Goal: Task Accomplishment & Management: Use online tool/utility

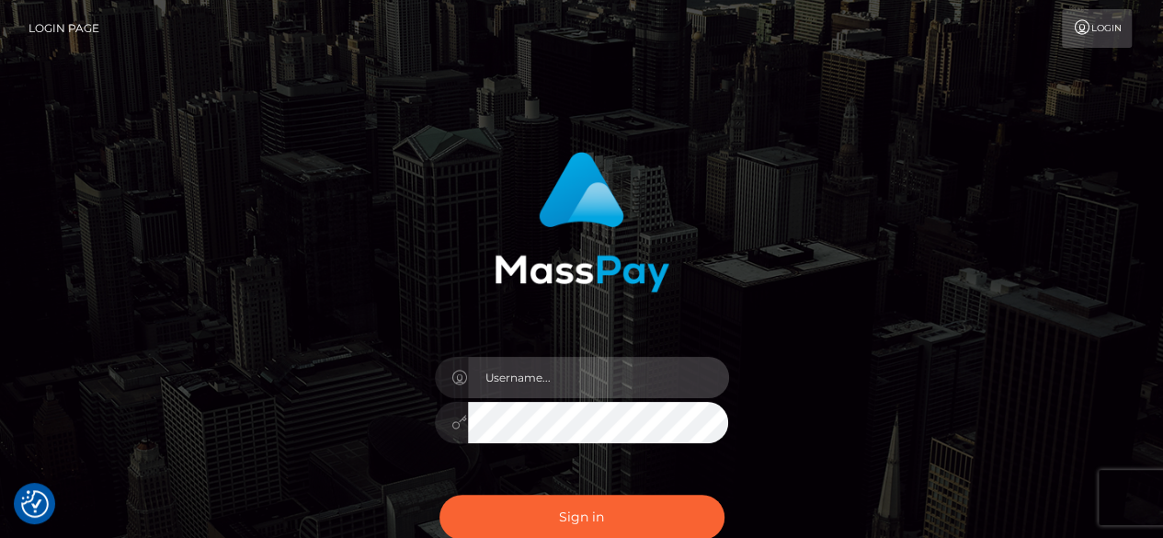
click at [577, 380] on input "text" at bounding box center [598, 377] width 261 height 41
type input "v.hernandez"
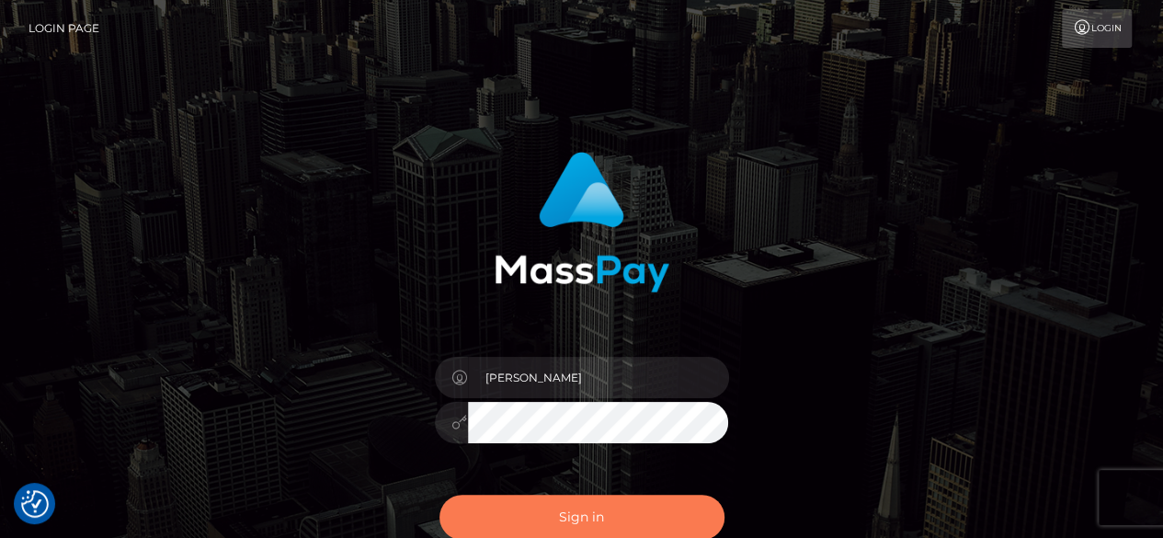
click at [554, 500] on button "Sign in" at bounding box center [582, 517] width 285 height 45
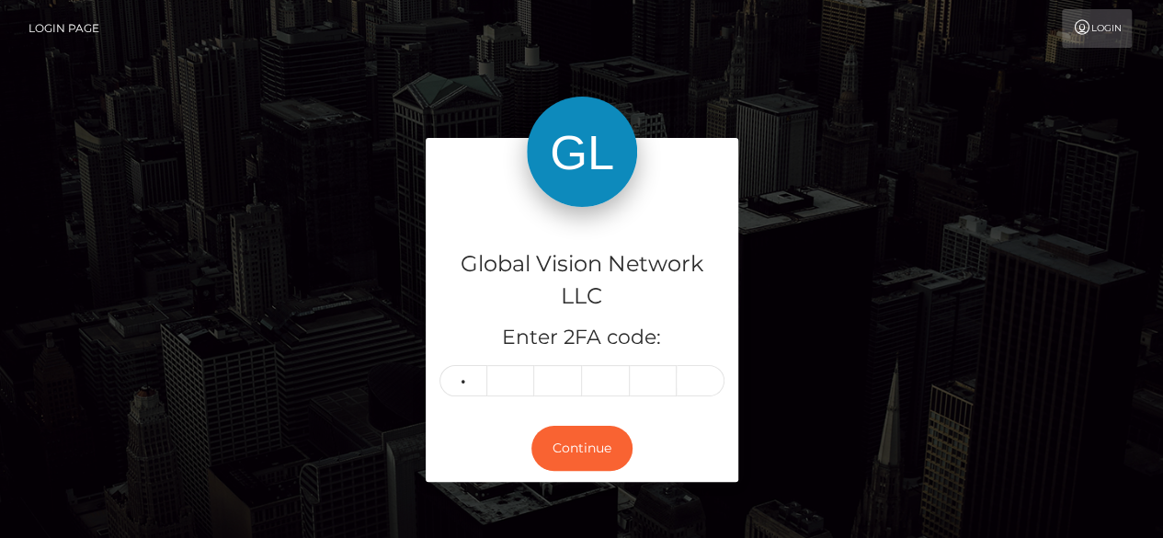
type input "4"
type input "9"
type input "1"
type input "2"
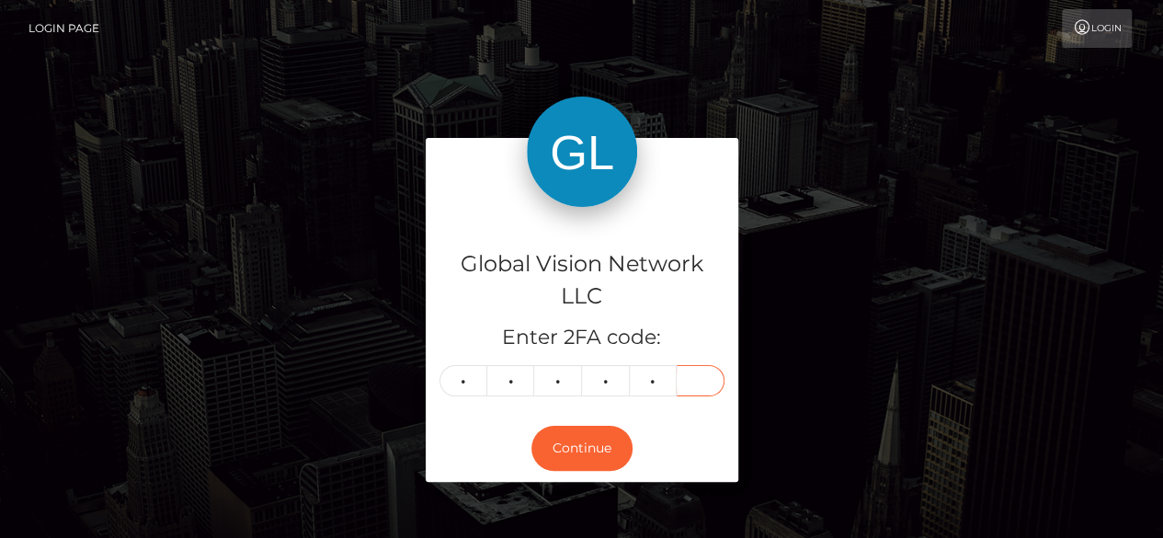
type input "5"
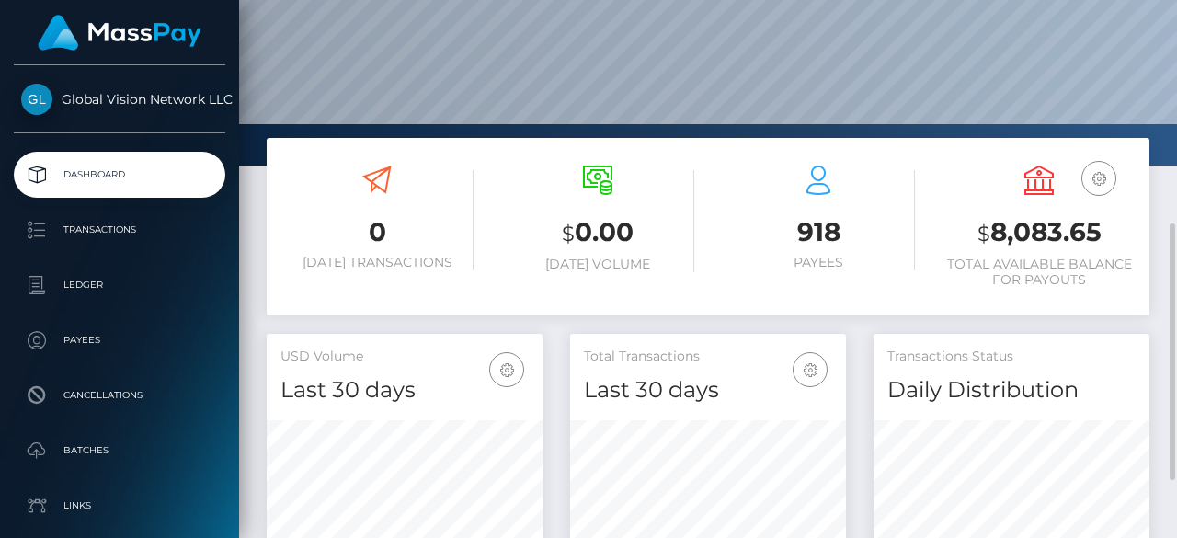
scroll to position [460, 0]
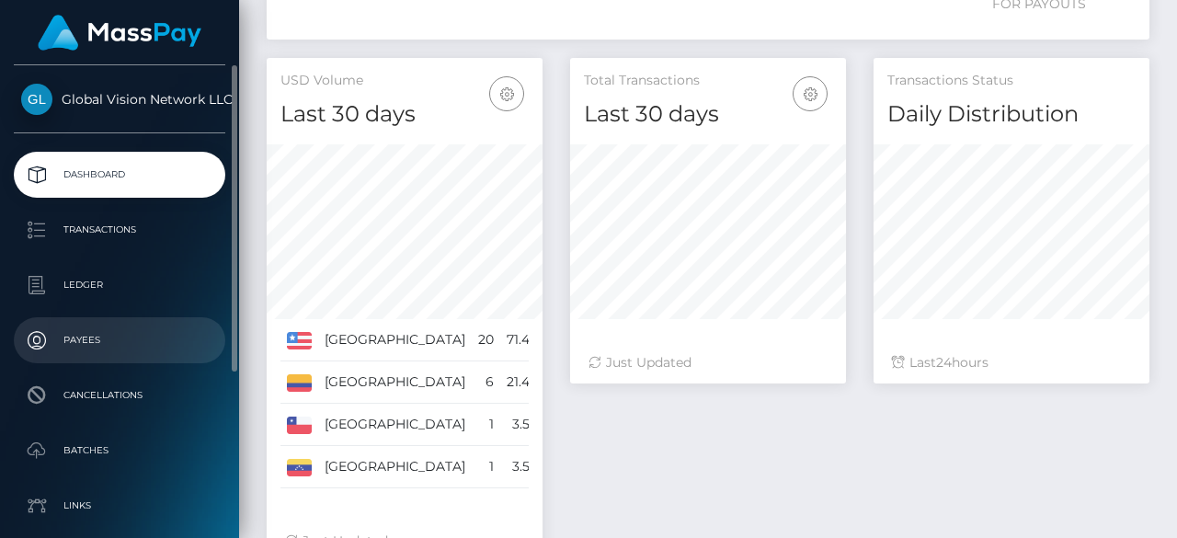
click at [95, 348] on p "Payees" at bounding box center [119, 340] width 197 height 28
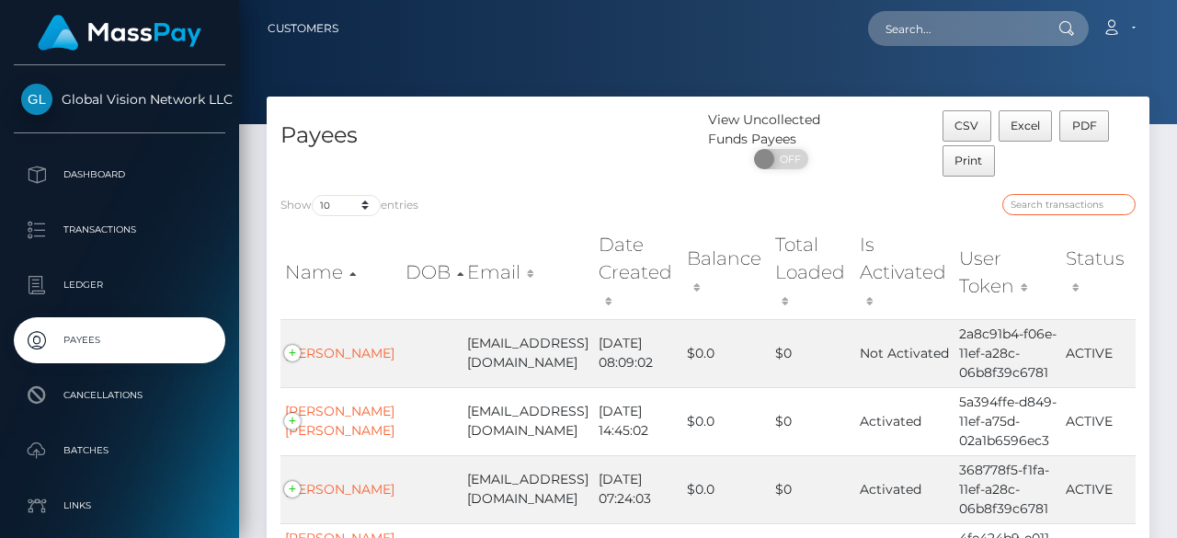
click at [1057, 207] on input "search" at bounding box center [1068, 204] width 133 height 21
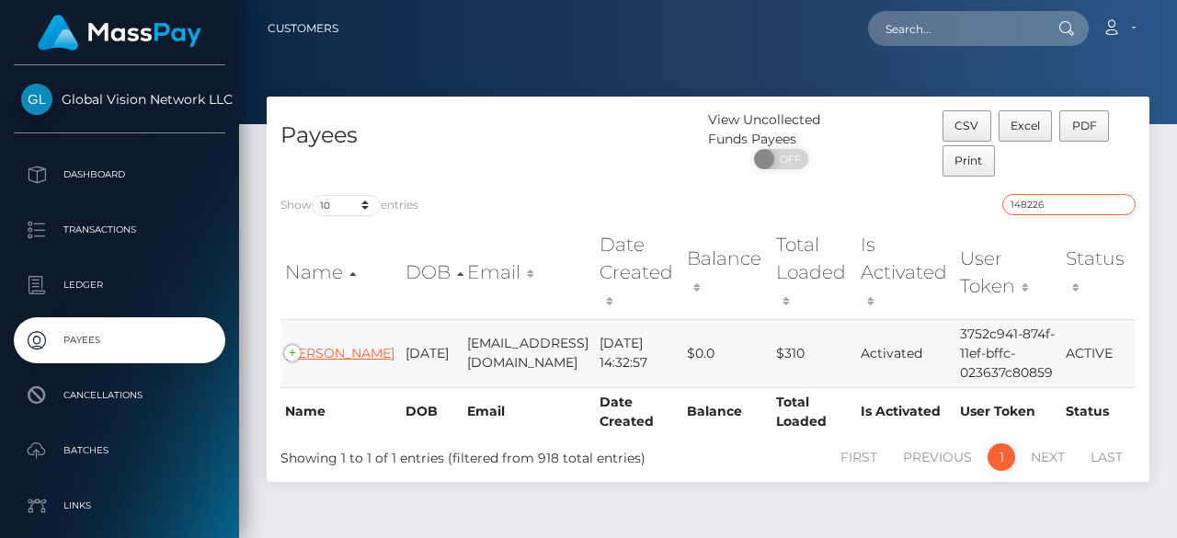
type input "148226"
click at [313, 345] on link "[PERSON_NAME]" at bounding box center [339, 353] width 109 height 17
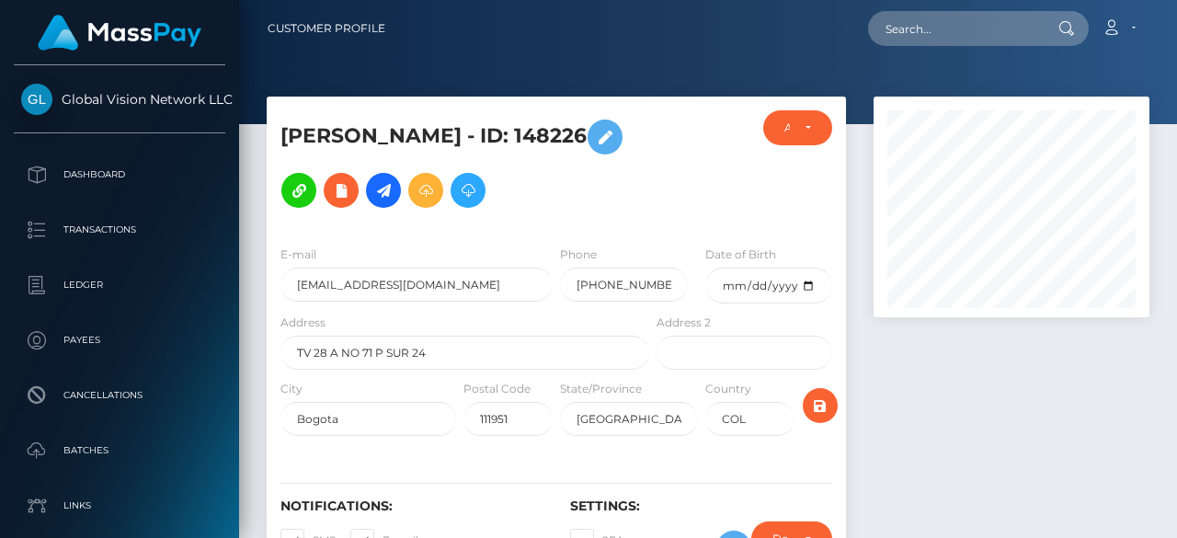
scroll to position [221, 276]
click at [437, 179] on icon at bounding box center [426, 190] width 22 height 23
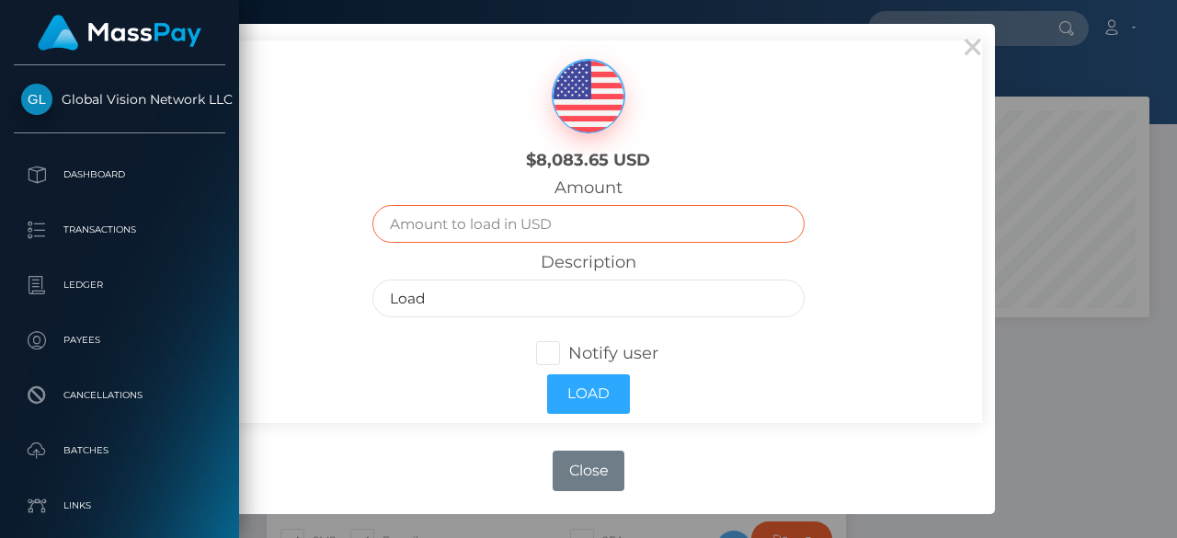
click at [552, 223] on input "text" at bounding box center [587, 224] width 431 height 38
type input "200"
click at [568, 360] on span at bounding box center [568, 353] width 0 height 20
click at [552, 358] on input "Notify user" at bounding box center [556, 352] width 12 height 12
checkbox input "true"
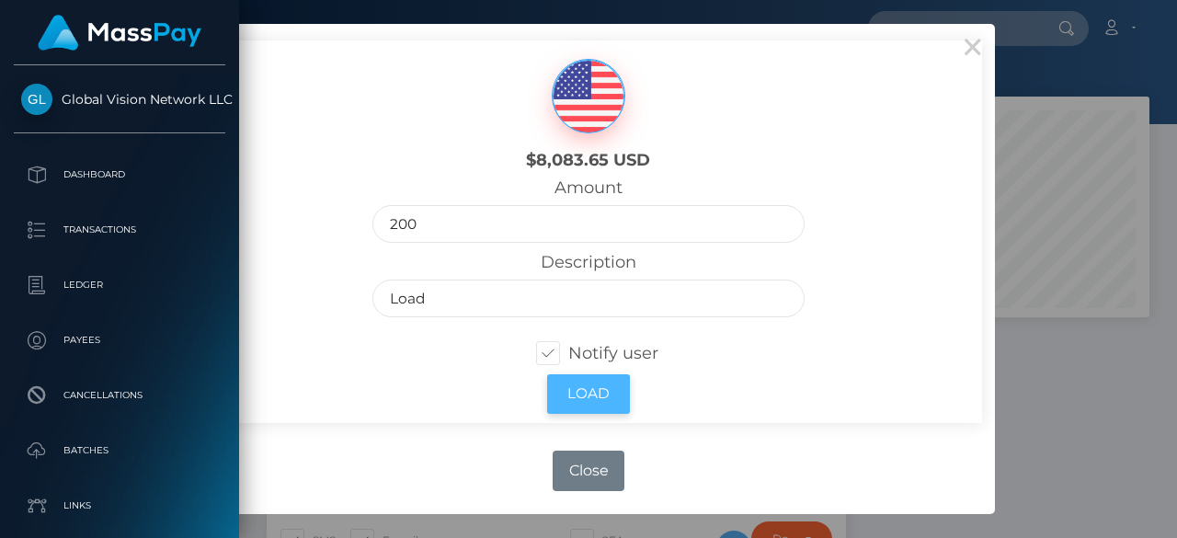
click at [565, 394] on button "Load" at bounding box center [588, 394] width 83 height 40
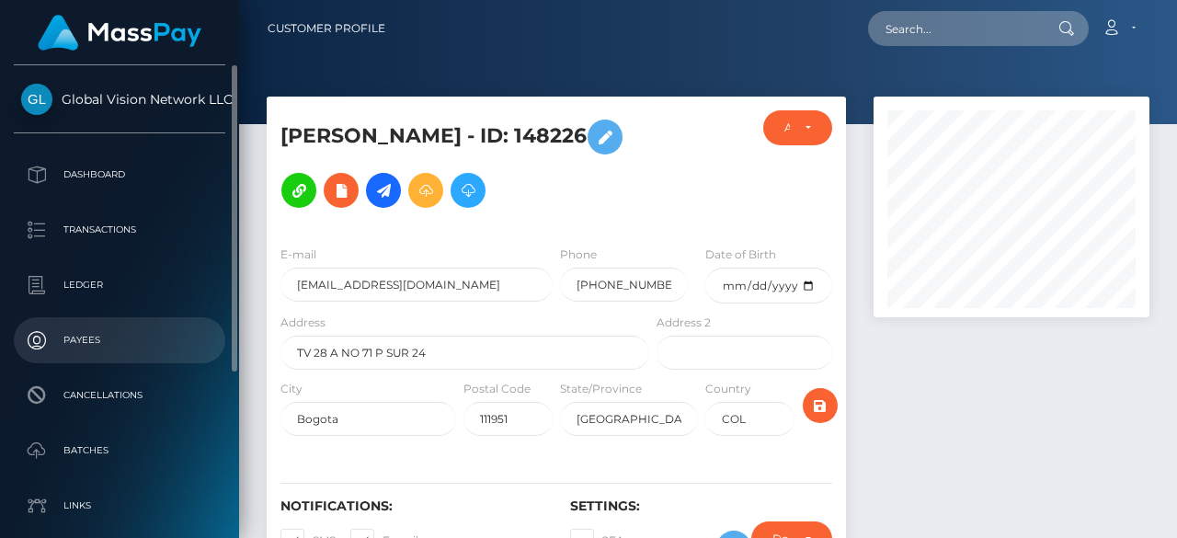
scroll to position [221, 276]
drag, startPoint x: 0, startPoint y: 0, endPoint x: 63, endPoint y: 352, distance: 357.7
click at [63, 352] on p "Payees" at bounding box center [119, 340] width 197 height 28
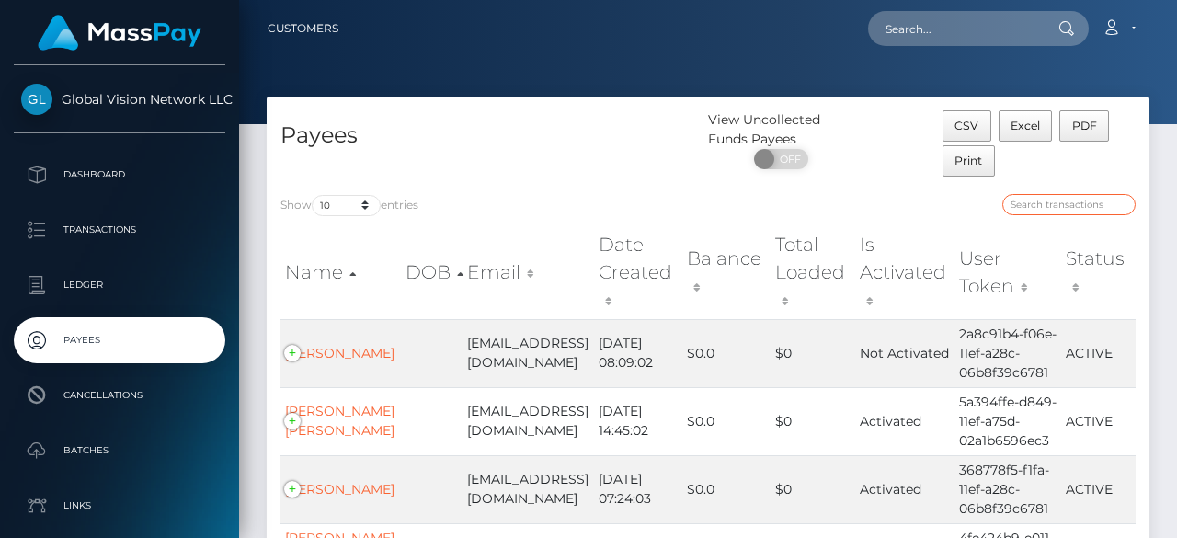
click at [1067, 200] on input "search" at bounding box center [1068, 204] width 133 height 21
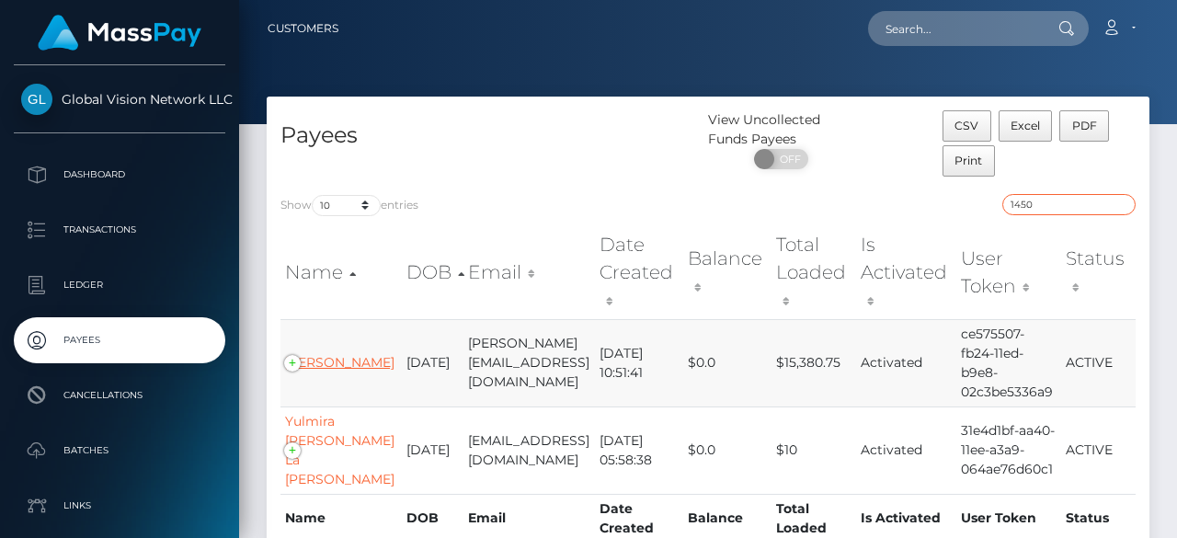
type input "1450"
click at [331, 355] on link "[PERSON_NAME]" at bounding box center [339, 362] width 109 height 17
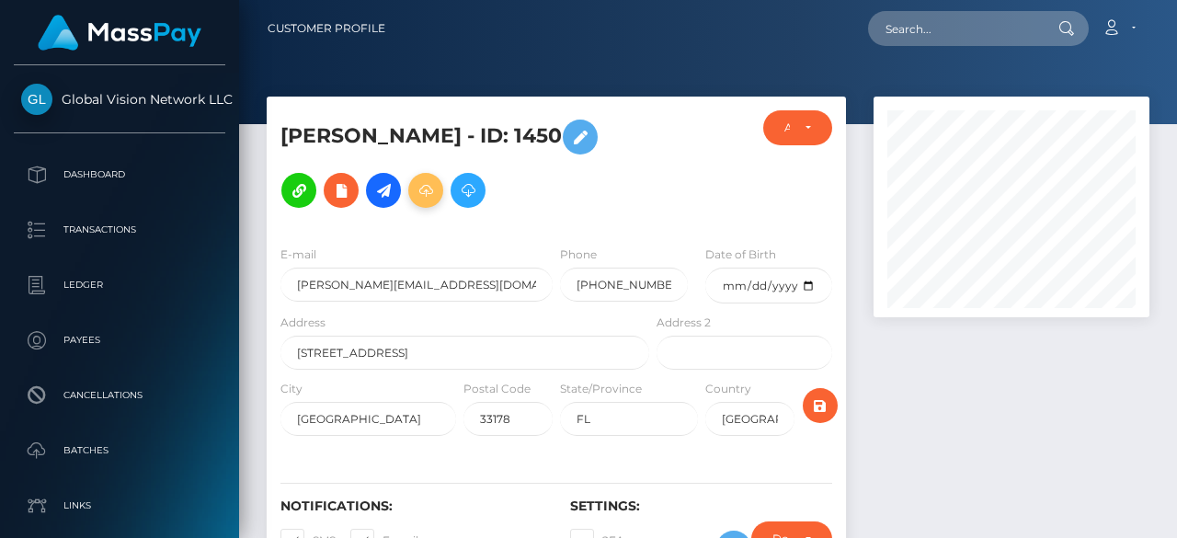
scroll to position [221, 276]
click at [415, 180] on icon at bounding box center [426, 190] width 22 height 23
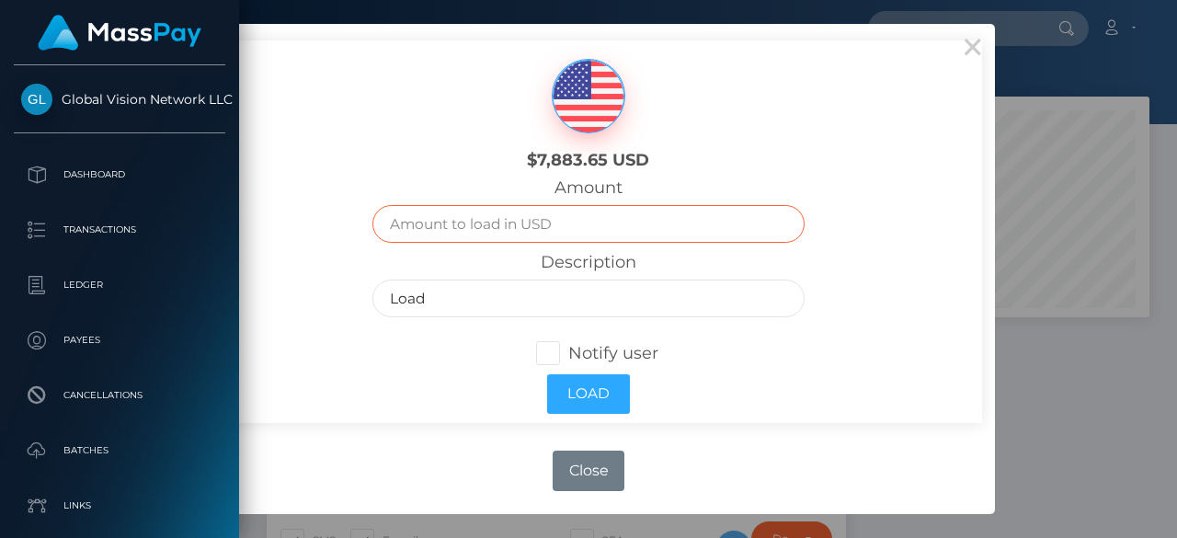
click at [541, 238] on input "text" at bounding box center [587, 224] width 431 height 38
click at [472, 240] on input "text" at bounding box center [587, 224] width 431 height 38
type input "92"
click at [568, 346] on span at bounding box center [568, 353] width 0 height 20
click at [550, 346] on input "Notify user" at bounding box center [556, 352] width 12 height 12
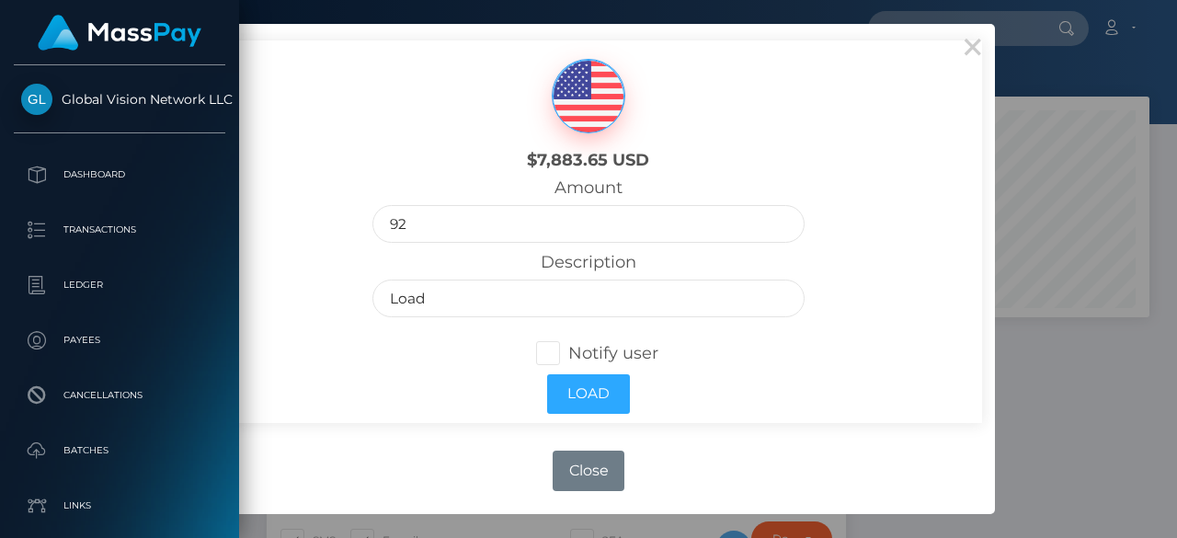
checkbox input "true"
click at [560, 394] on button "Load" at bounding box center [588, 394] width 83 height 40
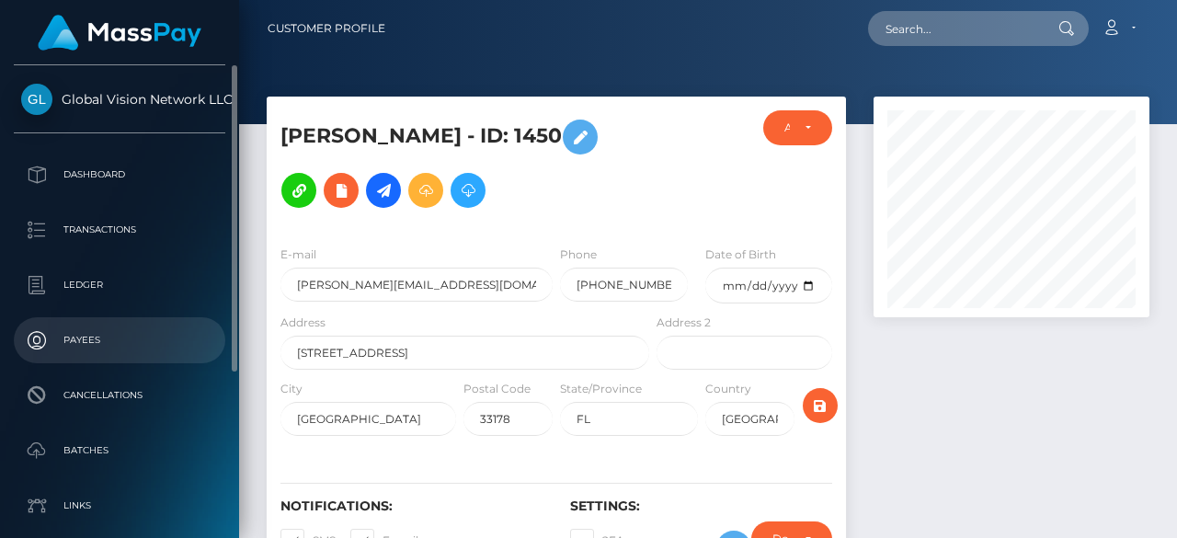
scroll to position [221, 276]
click at [74, 344] on p "Payees" at bounding box center [119, 340] width 197 height 28
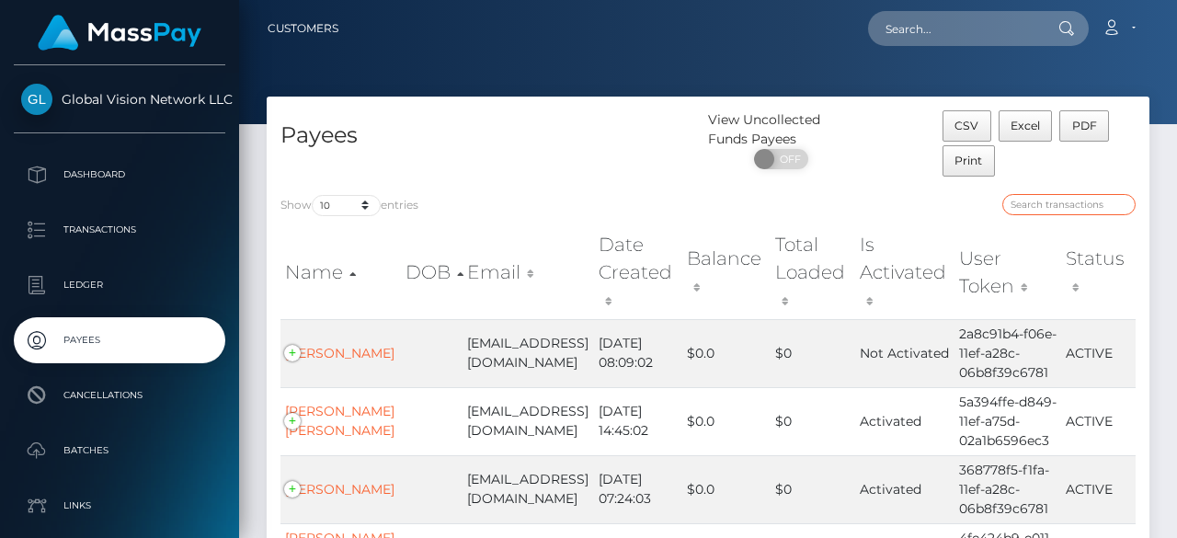
click at [1092, 201] on input "search" at bounding box center [1068, 204] width 133 height 21
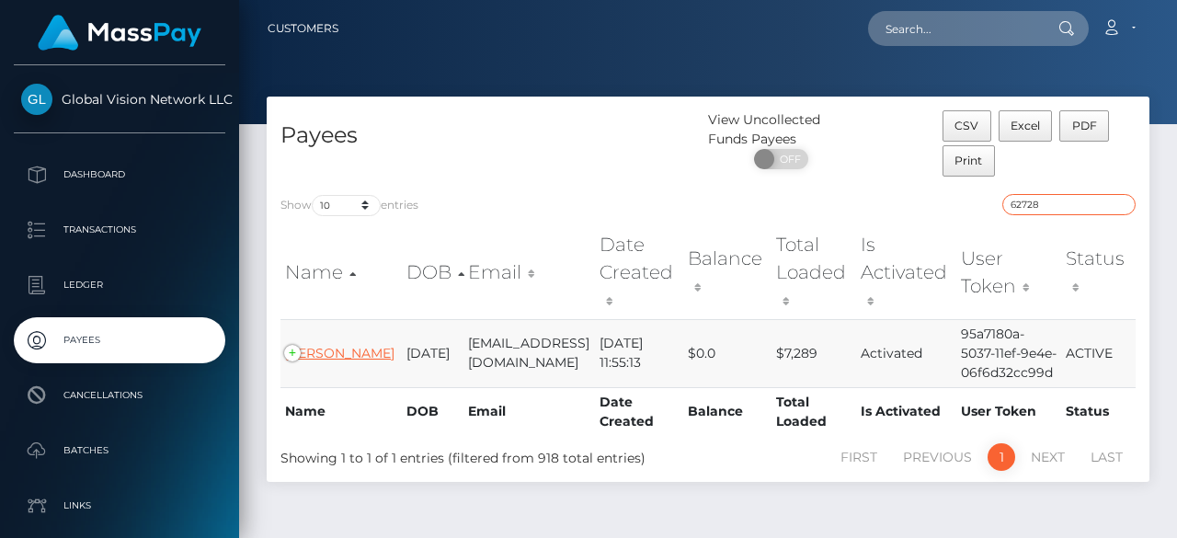
type input "62728"
click at [305, 345] on link "GLADYS OLIVERAS" at bounding box center [339, 353] width 109 height 17
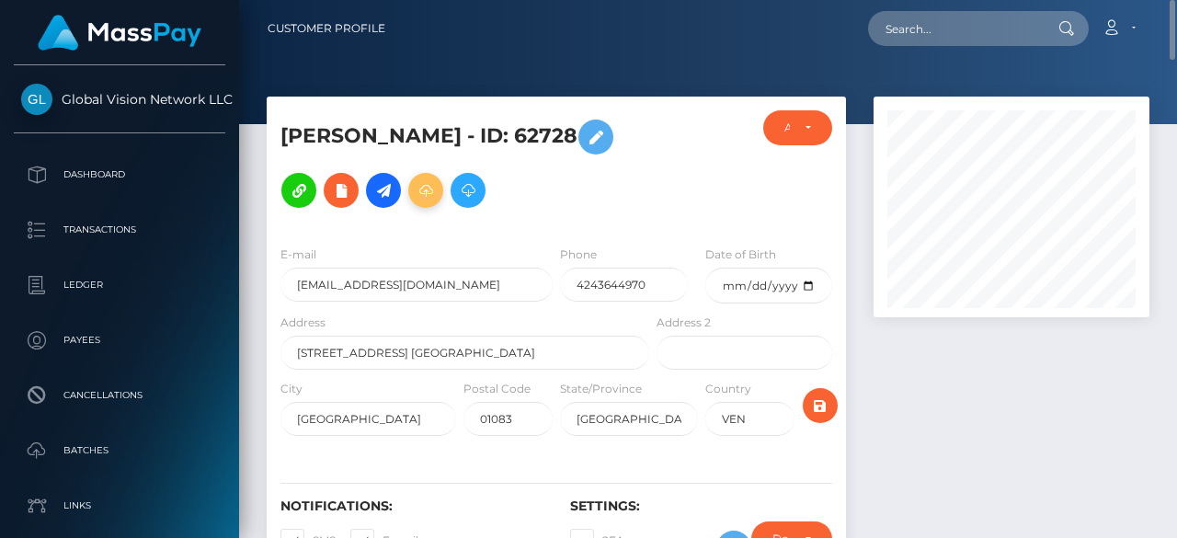
click at [428, 181] on icon at bounding box center [426, 190] width 22 height 23
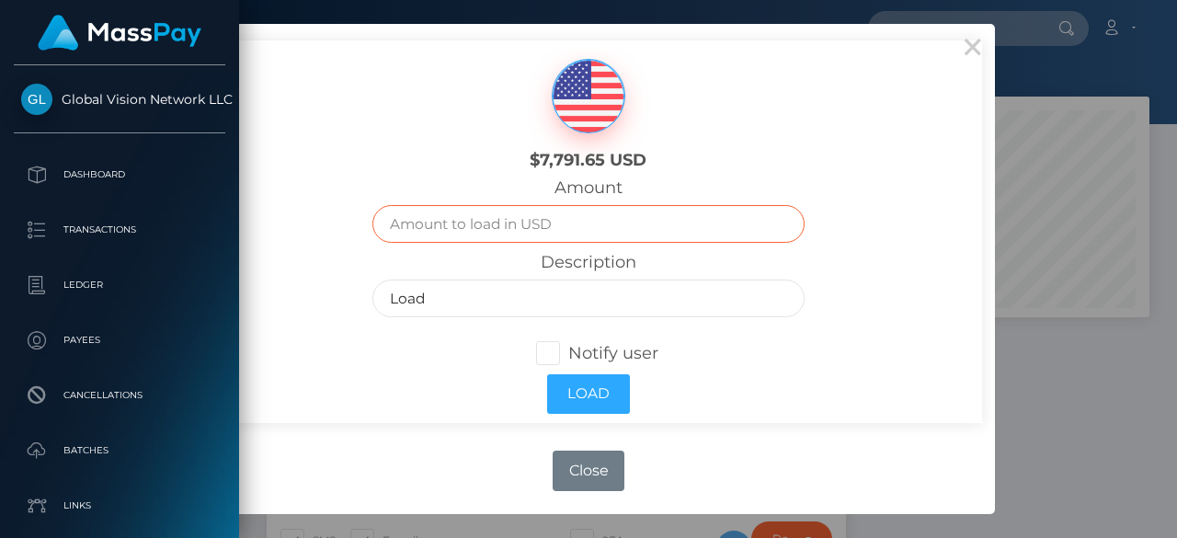
click at [520, 229] on input "text" at bounding box center [587, 224] width 431 height 38
type input "139"
click at [568, 343] on span at bounding box center [568, 353] width 0 height 20
click at [550, 346] on input "Notify user" at bounding box center [556, 352] width 12 height 12
checkbox input "true"
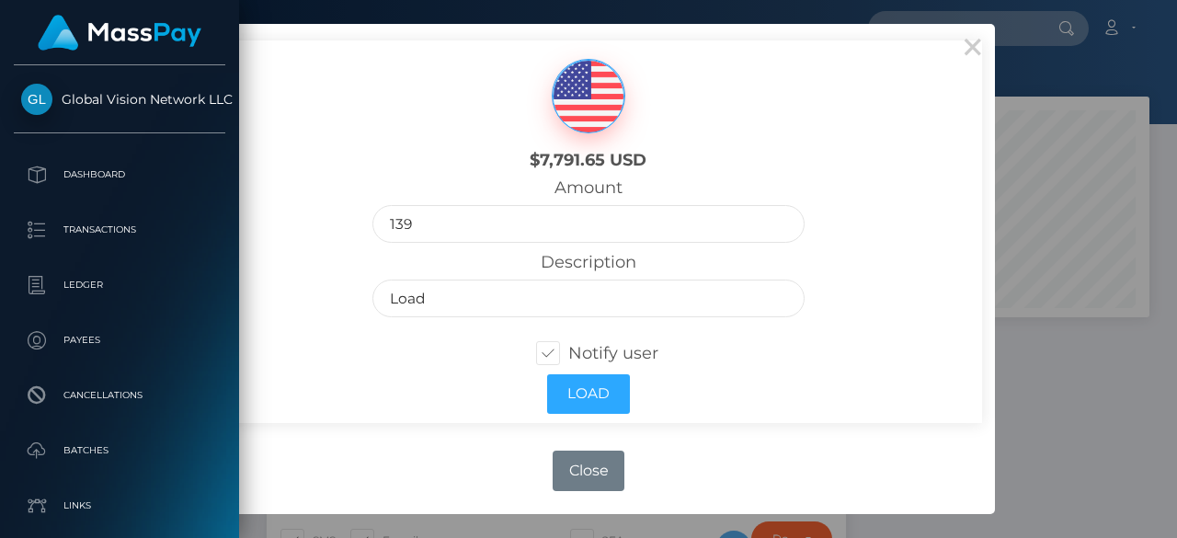
click at [594, 417] on div "Load" at bounding box center [588, 394] width 459 height 58
click at [600, 403] on button "Load" at bounding box center [588, 394] width 83 height 40
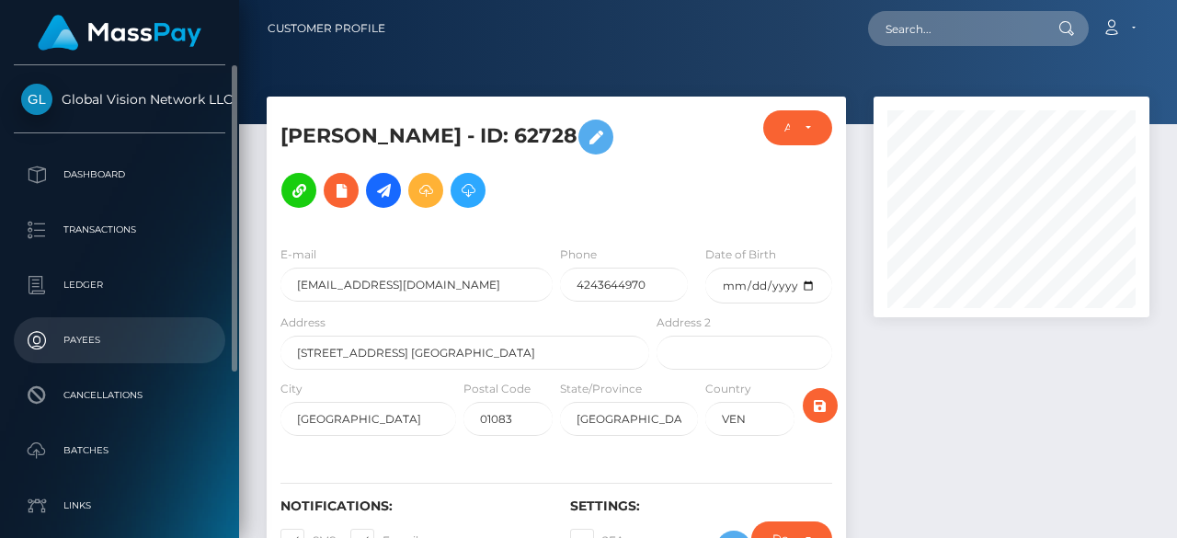
scroll to position [221, 276]
click at [81, 337] on p "Payees" at bounding box center [119, 340] width 197 height 28
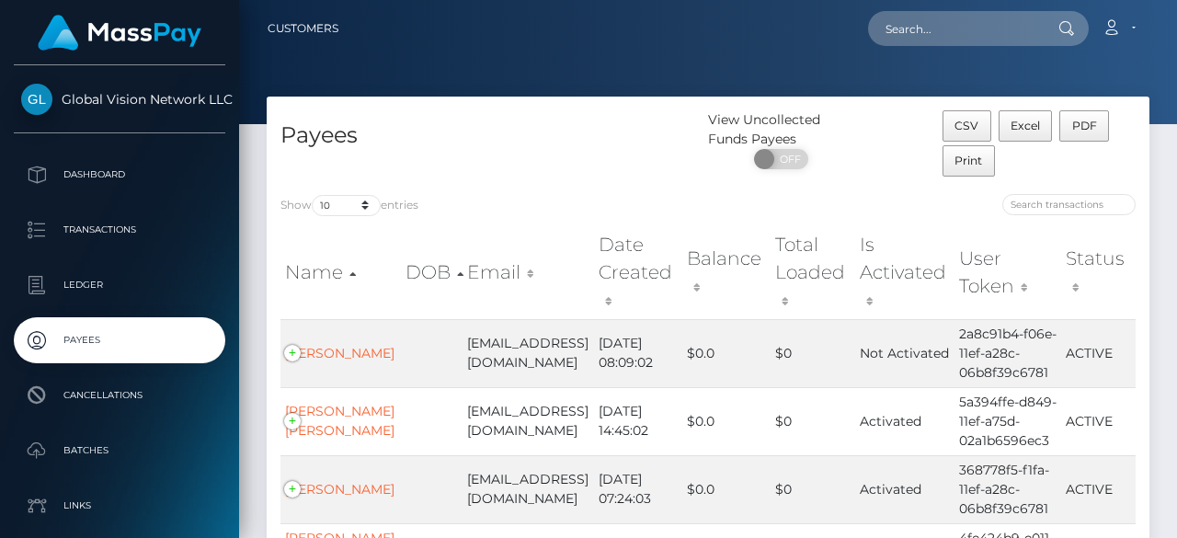
click at [1055, 200] on input "search" at bounding box center [1068, 204] width 133 height 21
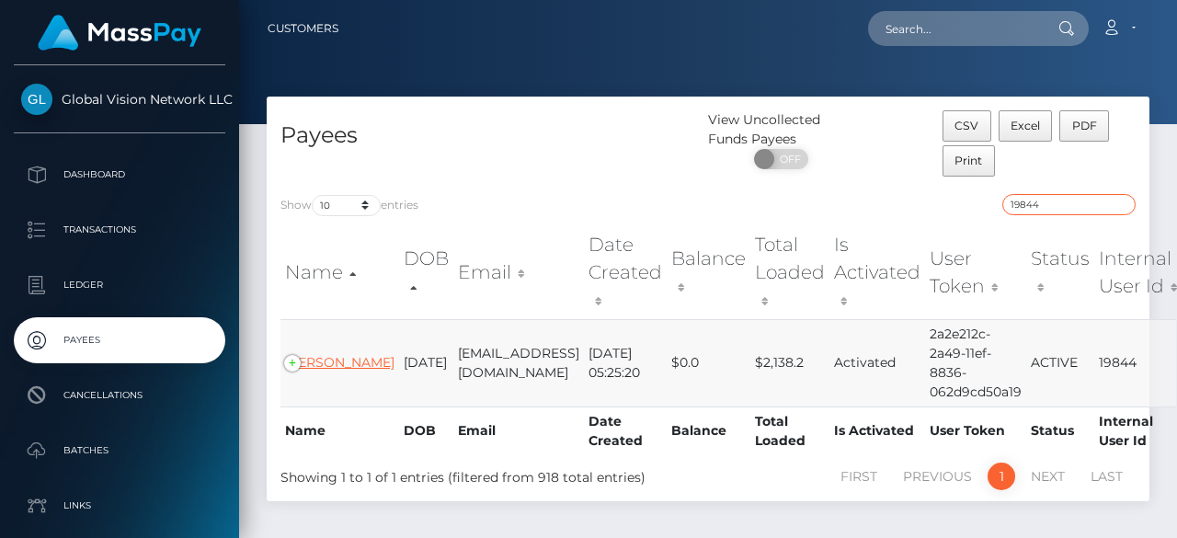
type input "19844"
click at [311, 365] on link "[PERSON_NAME]" at bounding box center [339, 362] width 109 height 17
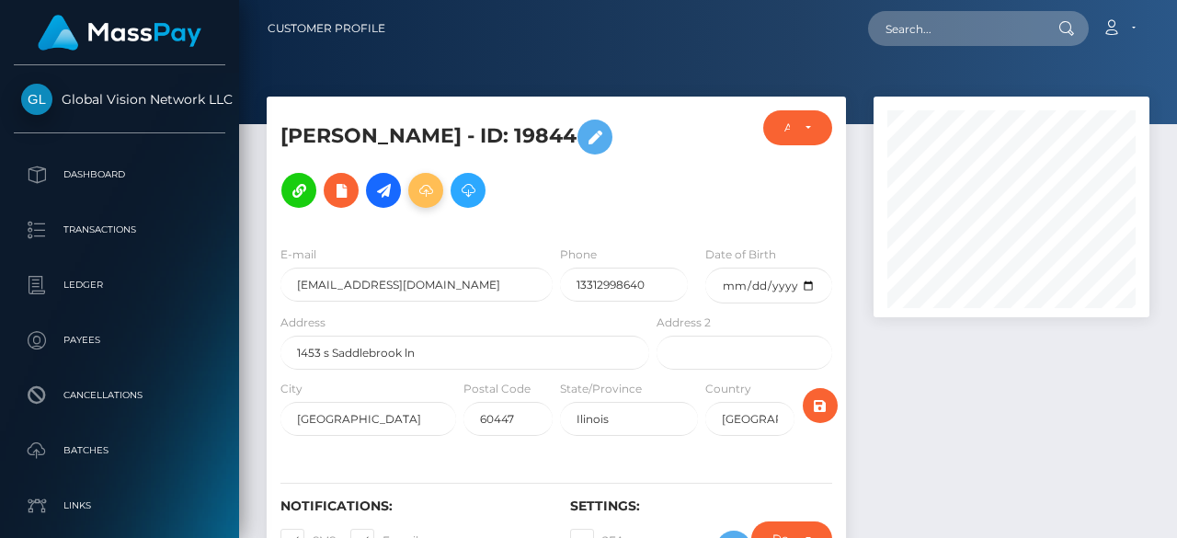
scroll to position [221, 276]
click at [417, 188] on icon at bounding box center [426, 190] width 22 height 23
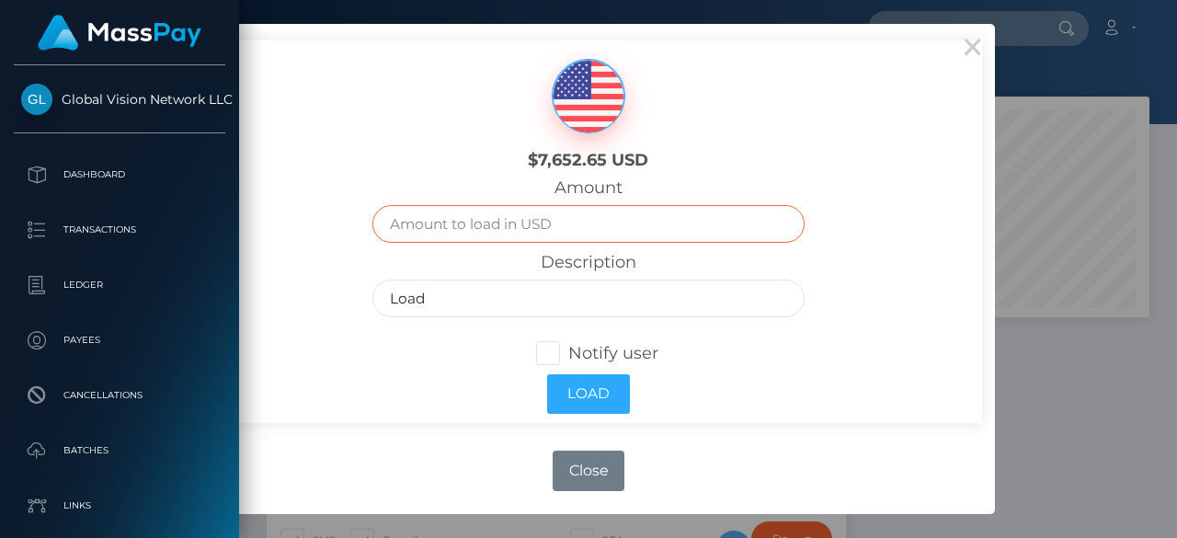
click at [546, 237] on input "text" at bounding box center [587, 224] width 431 height 38
type input "57.65"
click at [568, 356] on span at bounding box center [568, 353] width 0 height 20
click at [550, 356] on input "Notify user" at bounding box center [556, 352] width 12 height 12
checkbox input "true"
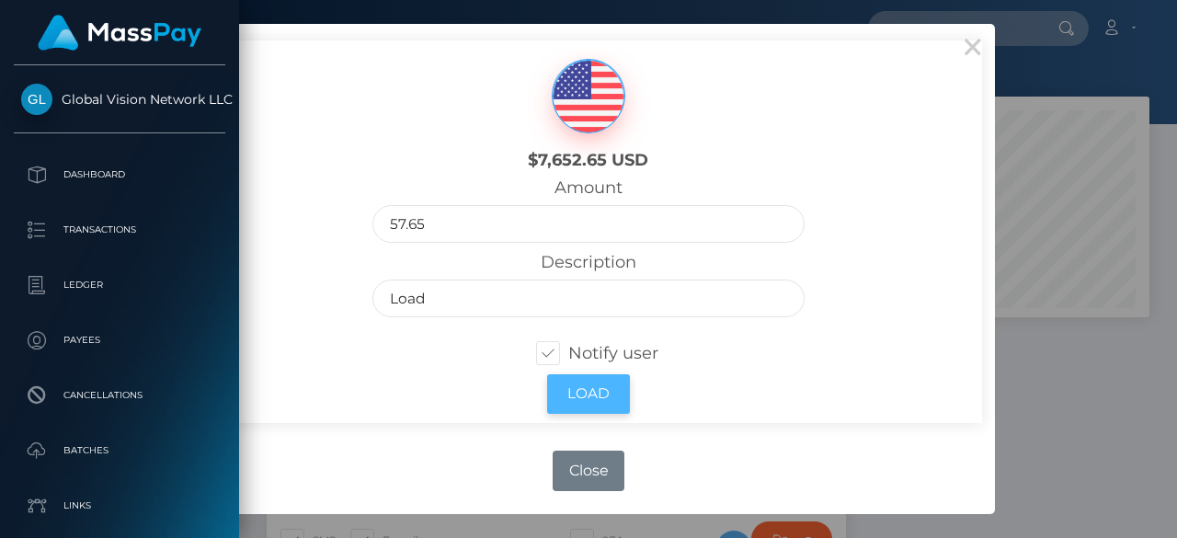
click at [587, 394] on button "Load" at bounding box center [588, 394] width 83 height 40
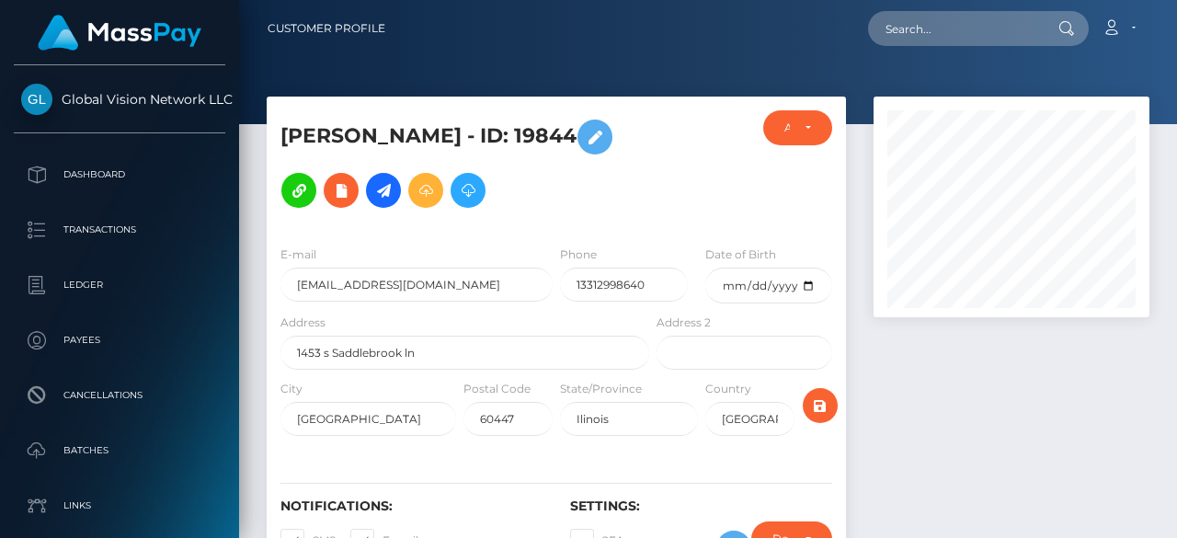
scroll to position [221, 276]
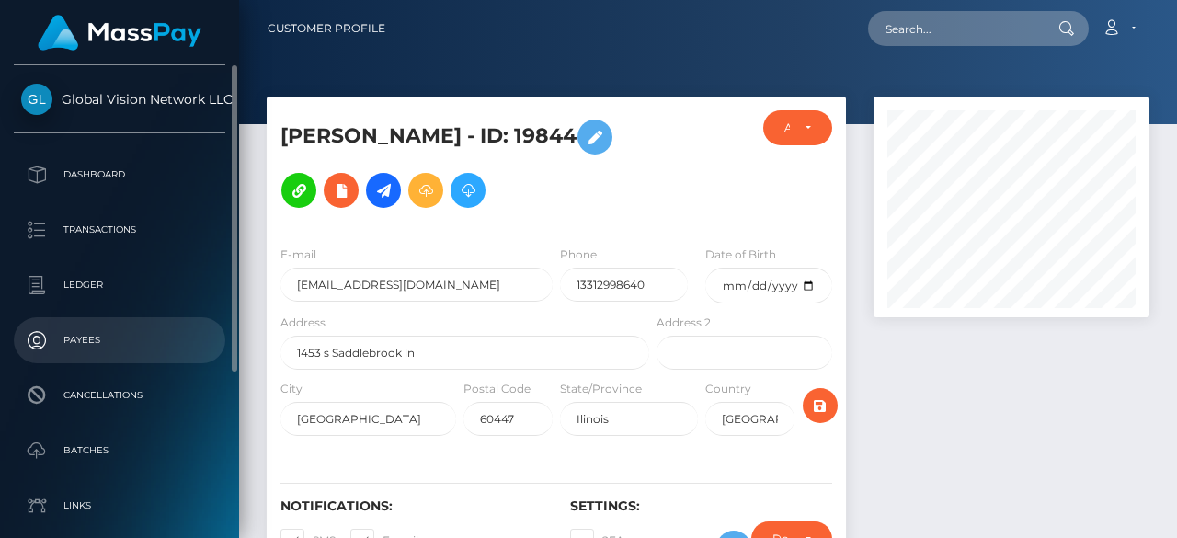
click at [69, 354] on p "Payees" at bounding box center [119, 340] width 197 height 28
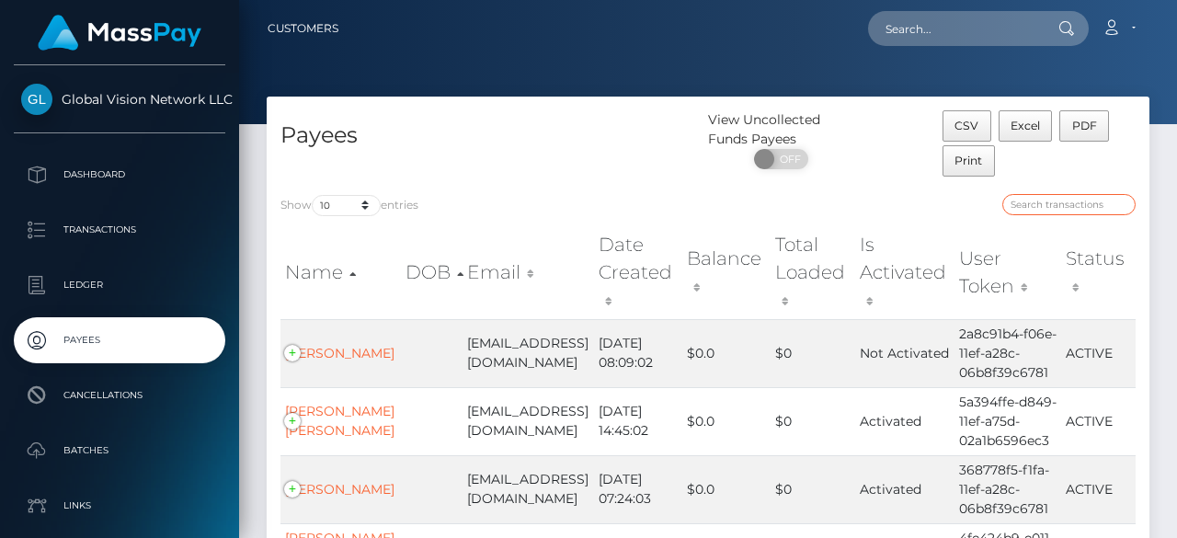
click at [1053, 194] on input "search" at bounding box center [1068, 204] width 133 height 21
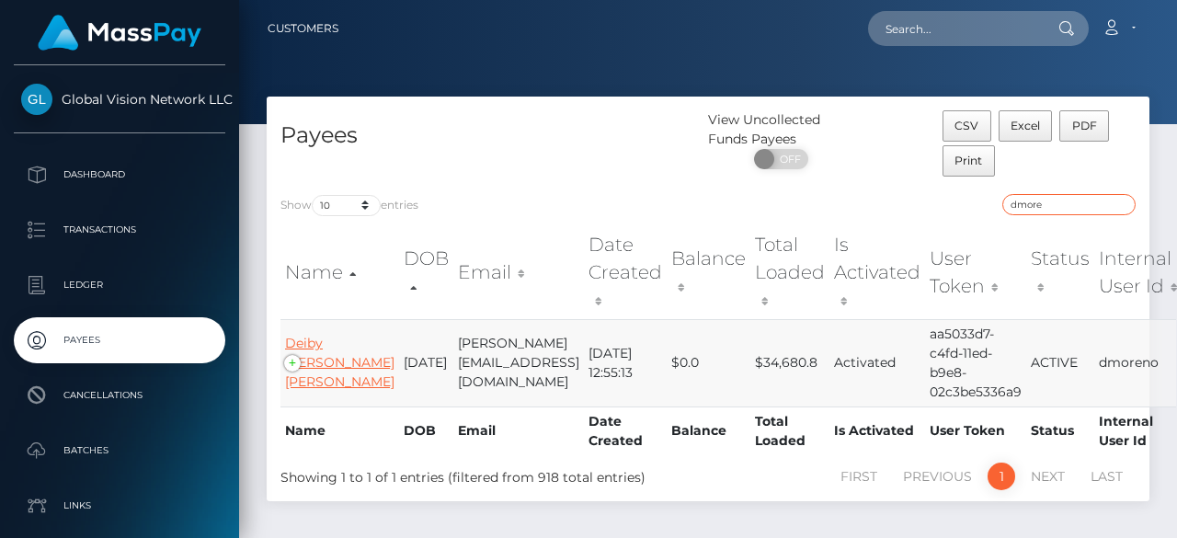
type input "dmore"
click at [318, 385] on link "Deiby [PERSON_NAME] [PERSON_NAME]" at bounding box center [339, 362] width 109 height 55
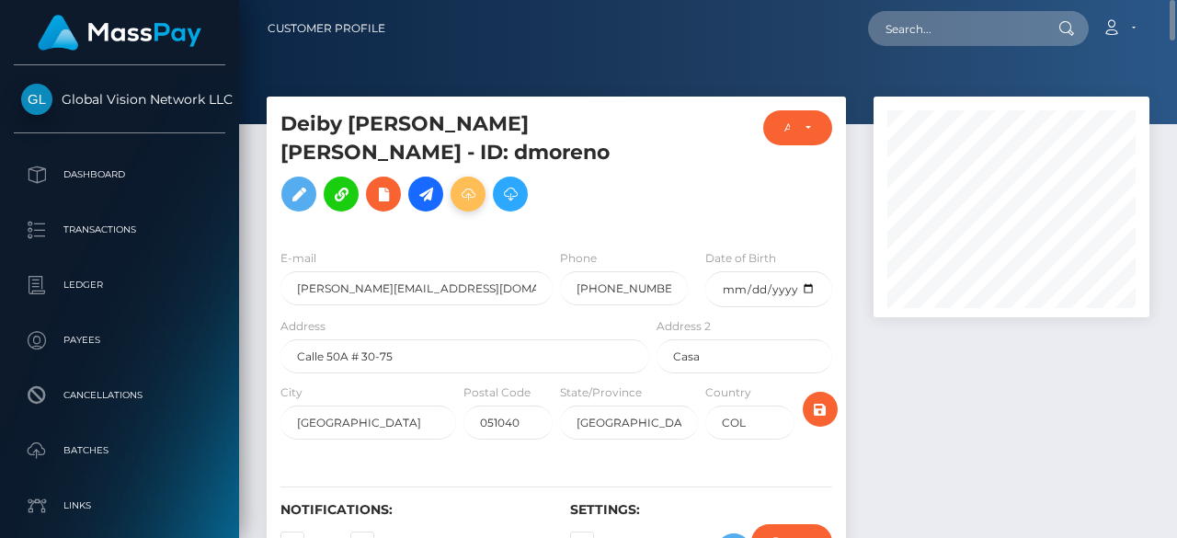
click at [479, 183] on icon at bounding box center [468, 194] width 22 height 23
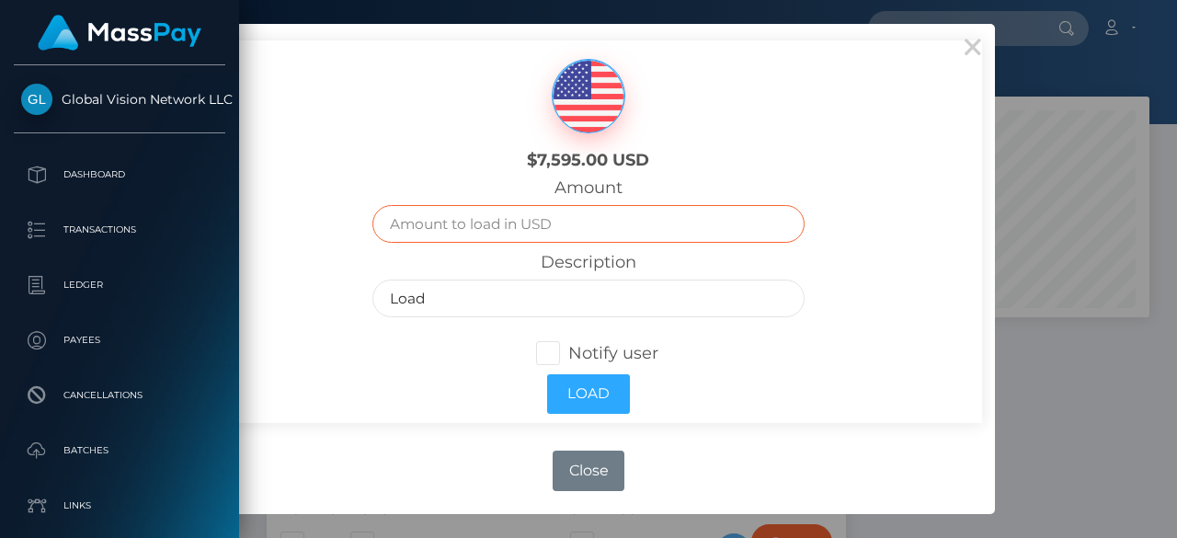
click at [565, 236] on input "text" at bounding box center [587, 224] width 431 height 38
type input "1350"
click at [568, 350] on span at bounding box center [568, 353] width 0 height 20
click at [550, 350] on input "Notify user" at bounding box center [556, 352] width 12 height 12
checkbox input "true"
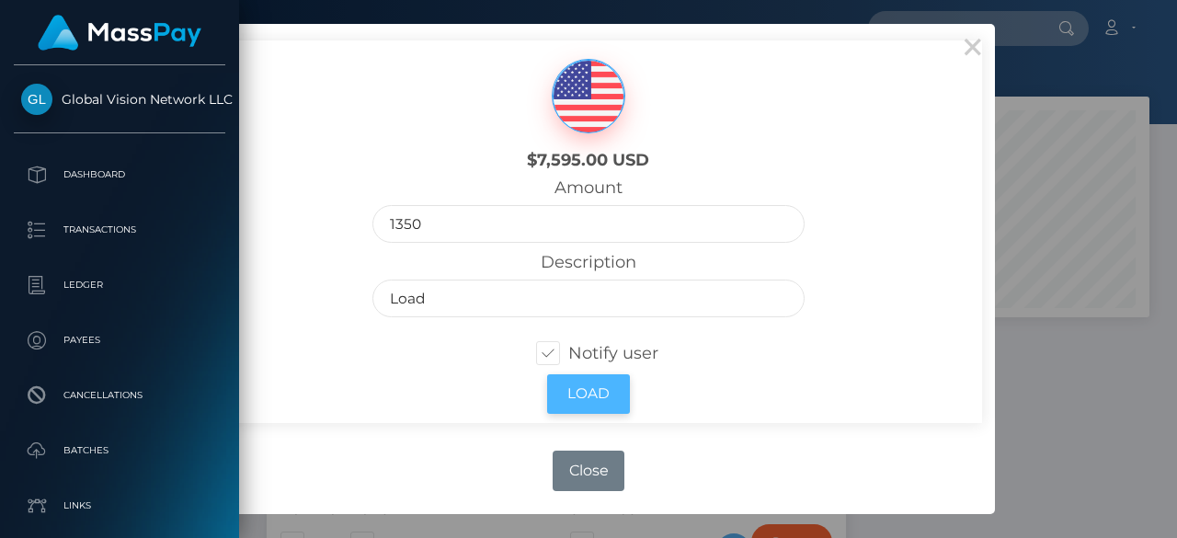
click at [607, 398] on button "Load" at bounding box center [588, 394] width 83 height 40
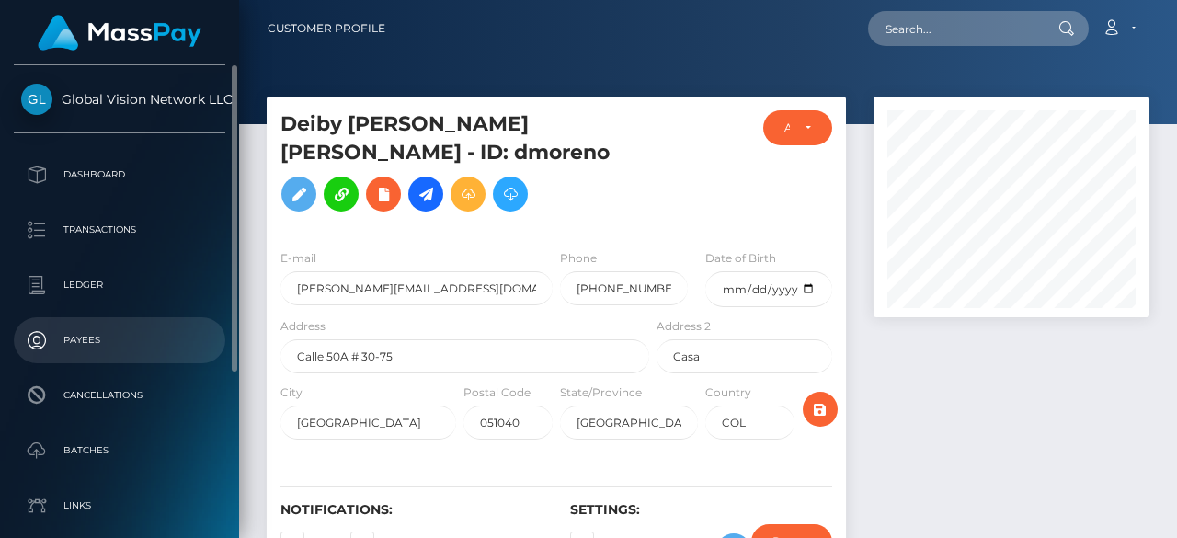
click at [71, 345] on p "Payees" at bounding box center [119, 340] width 197 height 28
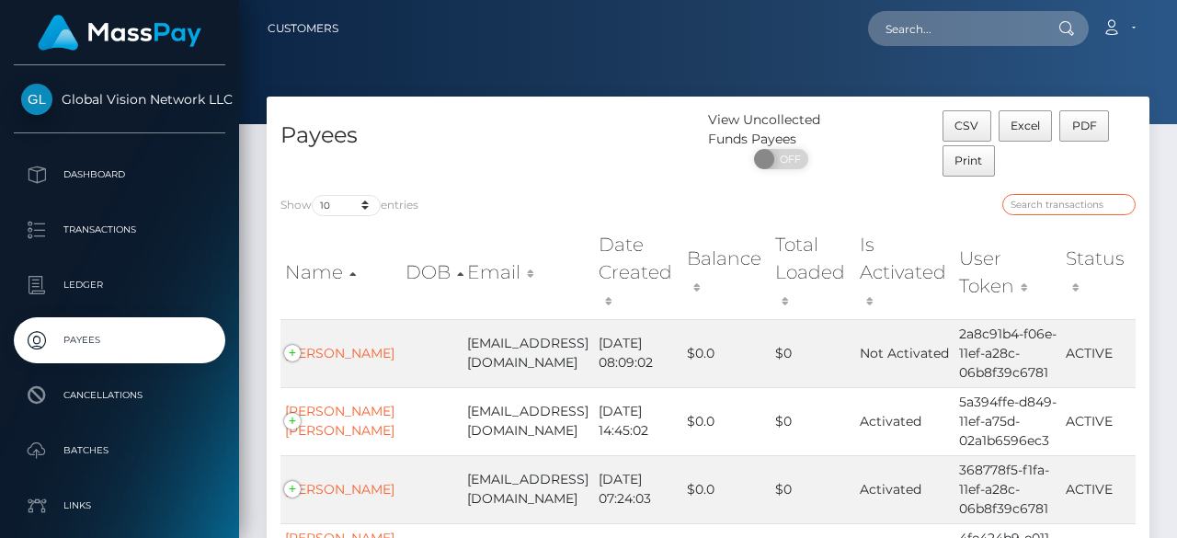
click at [1066, 201] on input "search" at bounding box center [1068, 204] width 133 height 21
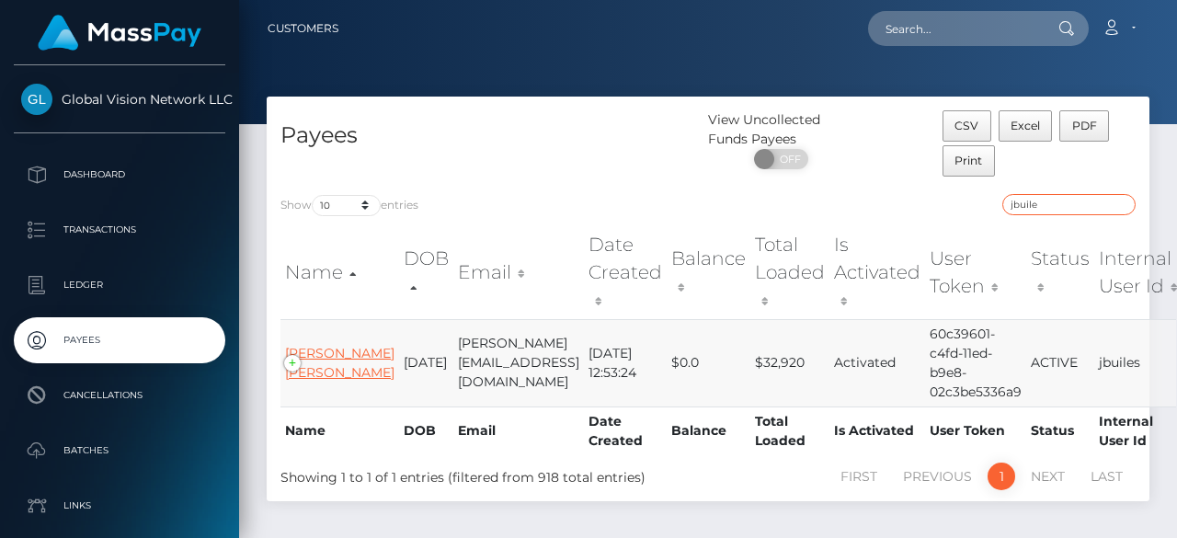
type input "jbuile"
click at [308, 378] on link "Juan David Builes Ochoa" at bounding box center [339, 363] width 109 height 36
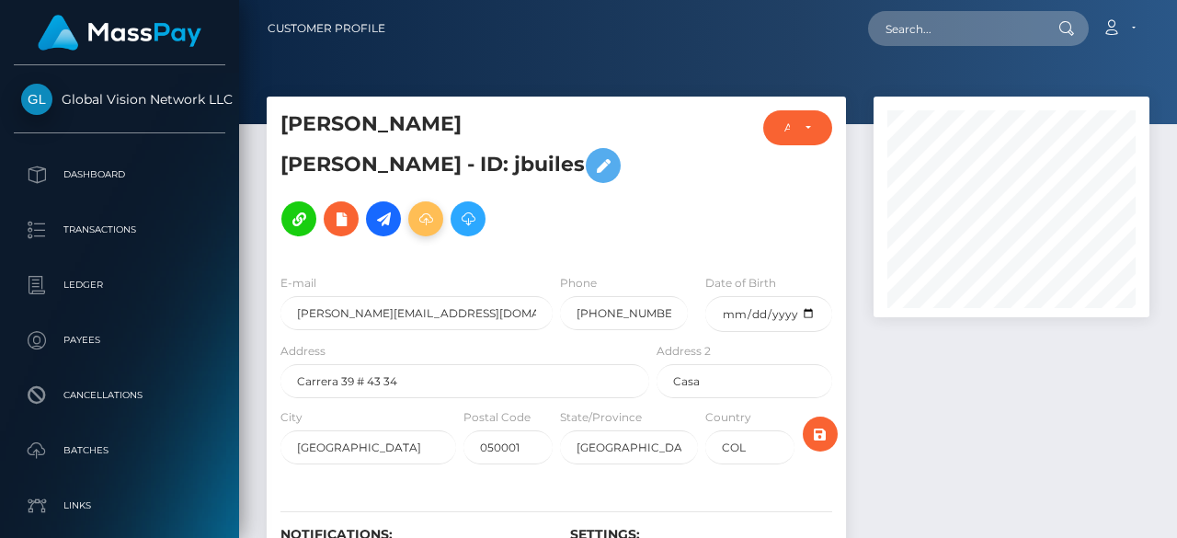
scroll to position [221, 276]
click at [437, 208] on icon at bounding box center [426, 219] width 22 height 23
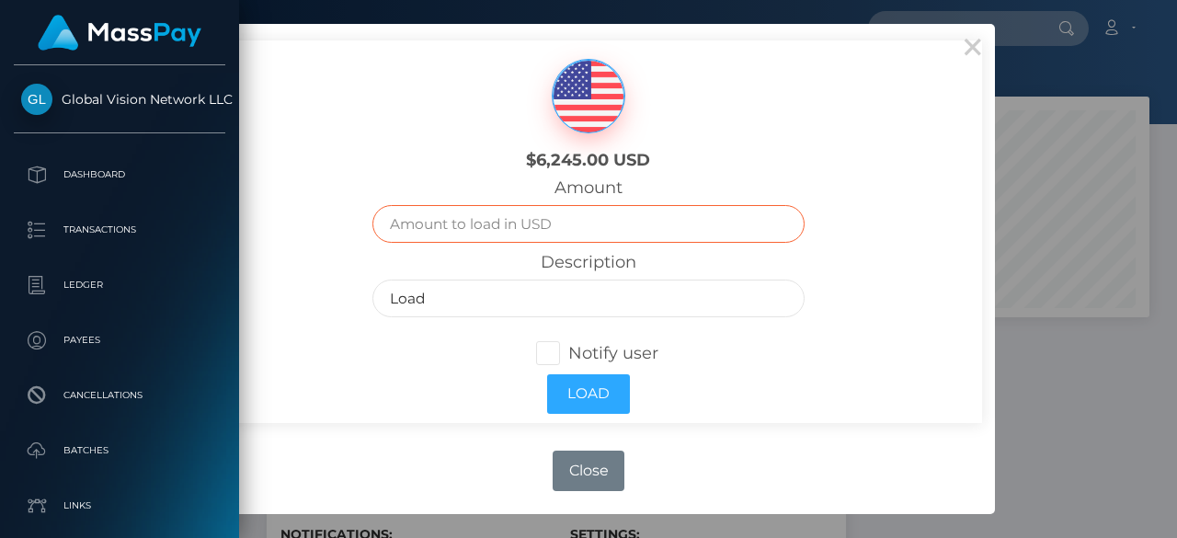
click at [486, 233] on input "text" at bounding box center [587, 224] width 431 height 38
type input "1350.90"
click at [568, 358] on span at bounding box center [568, 353] width 0 height 20
click at [559, 358] on input "Notify user" at bounding box center [556, 352] width 12 height 12
checkbox input "true"
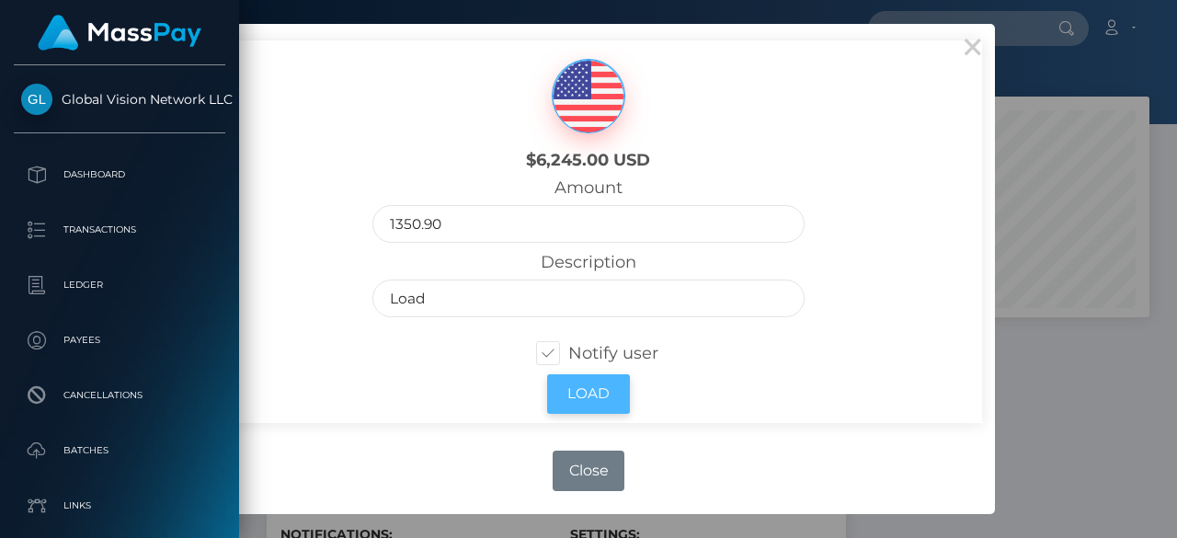
click at [606, 390] on button "Load" at bounding box center [588, 394] width 83 height 40
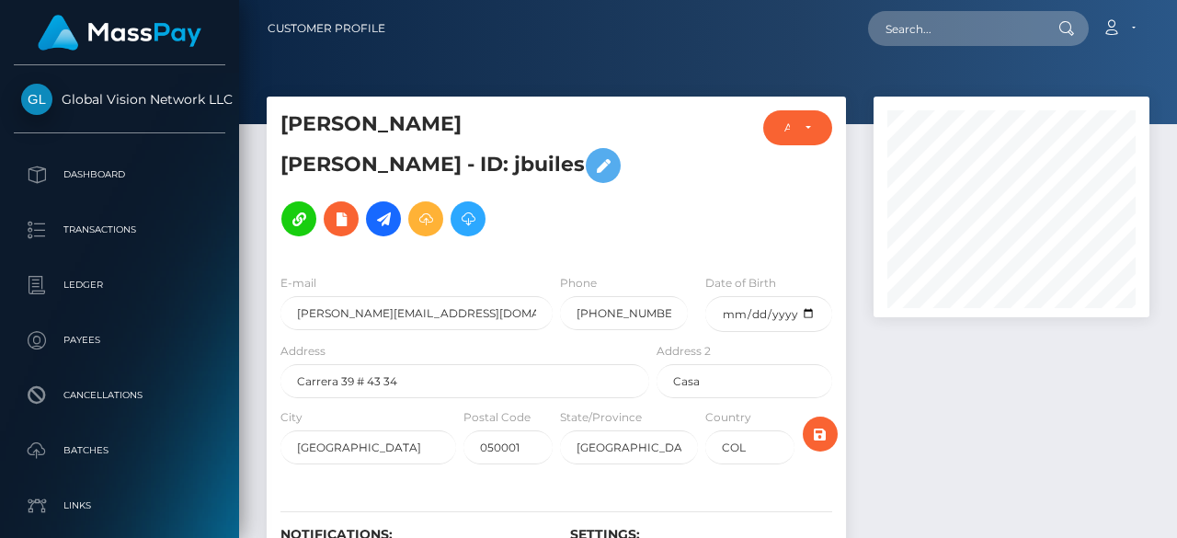
scroll to position [221, 276]
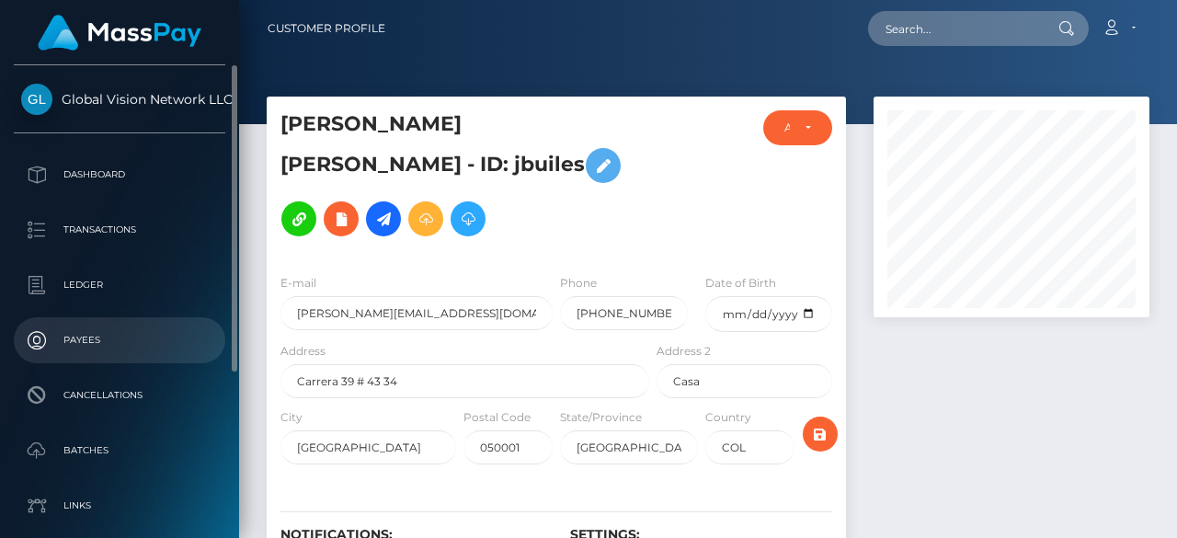
click at [114, 328] on p "Payees" at bounding box center [119, 340] width 197 height 28
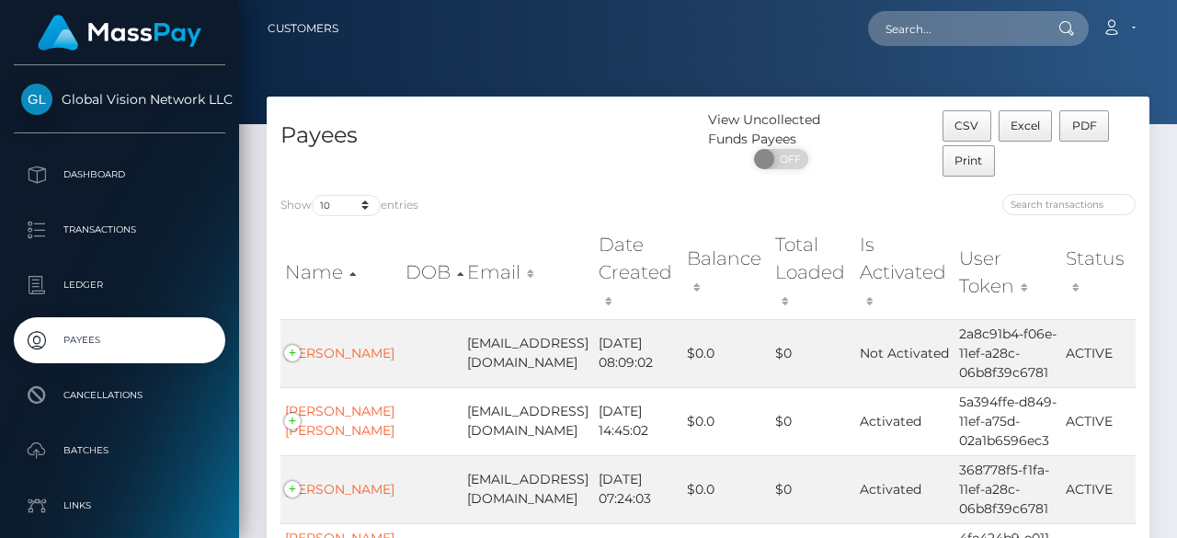
click at [1074, 215] on div at bounding box center [929, 207] width 414 height 26
click at [1076, 209] on input "search" at bounding box center [1068, 204] width 133 height 21
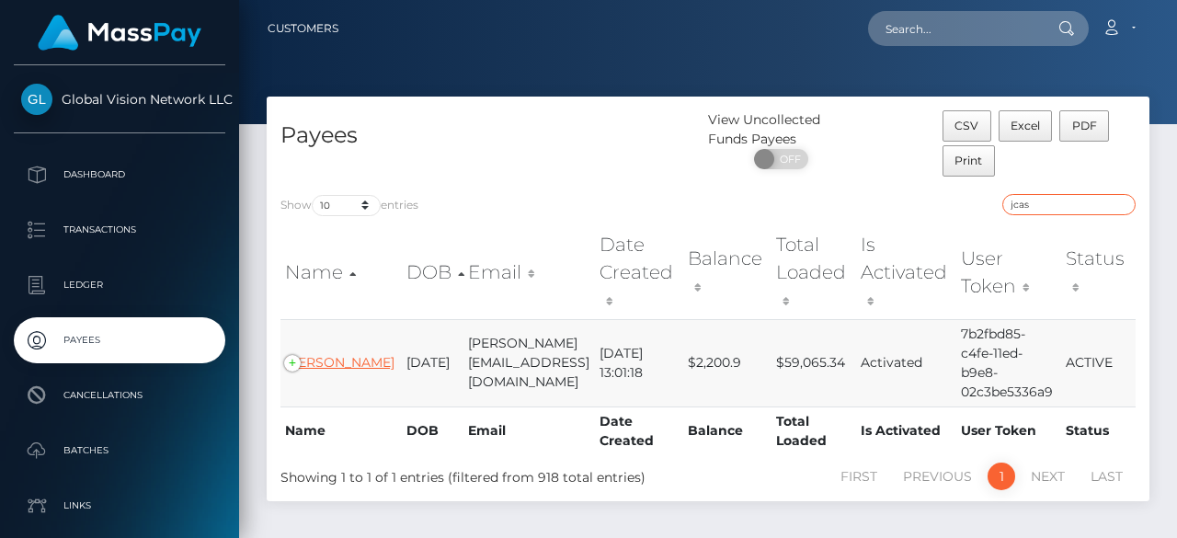
type input "jcas"
click at [322, 354] on link "[PERSON_NAME]" at bounding box center [339, 362] width 109 height 17
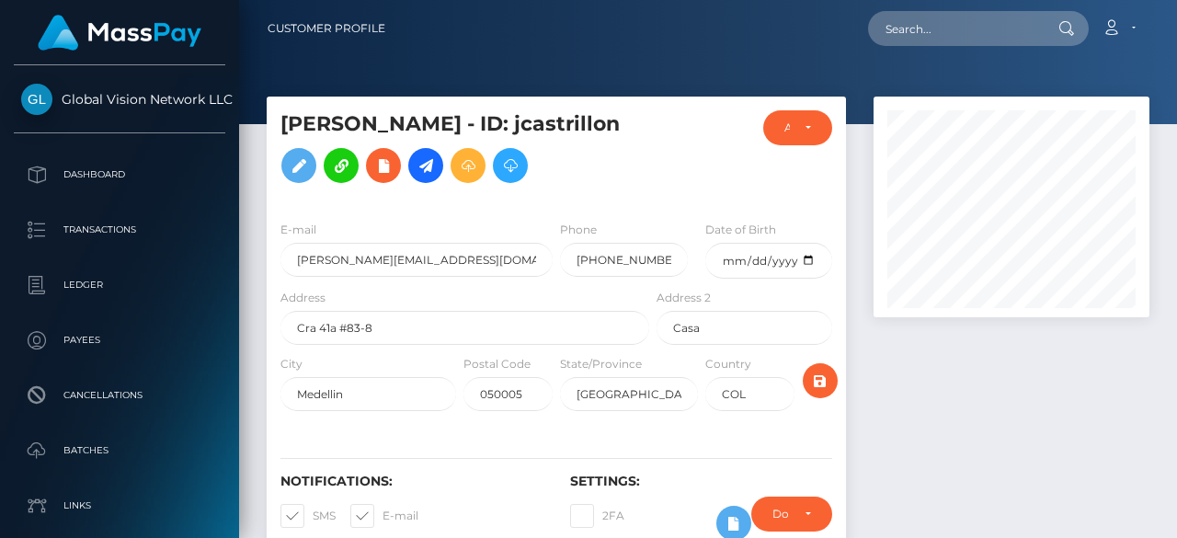
scroll to position [221, 276]
click at [479, 173] on icon at bounding box center [468, 165] width 22 height 23
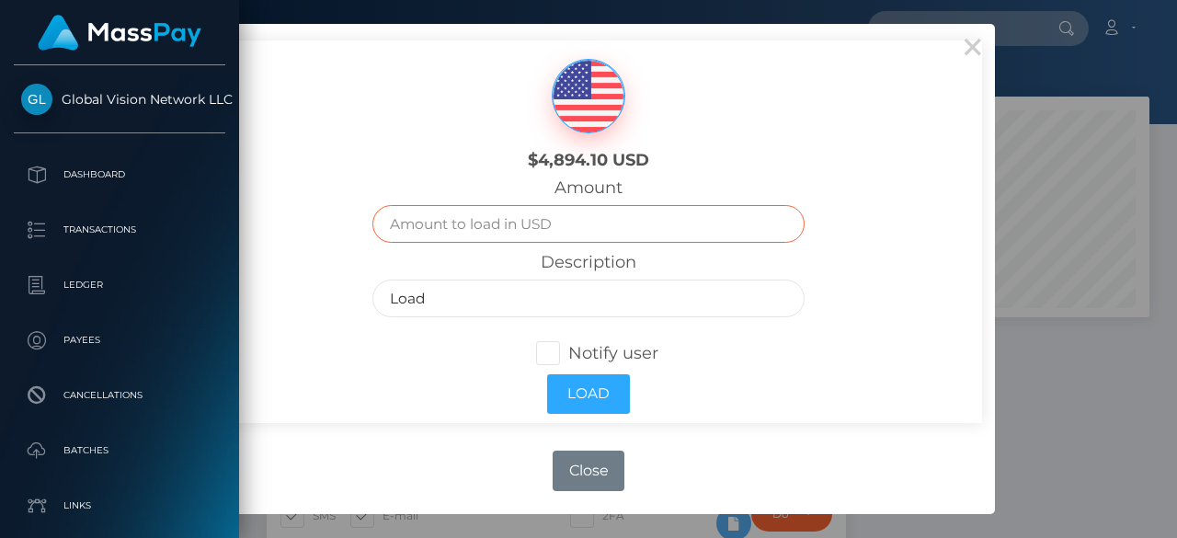
click at [577, 209] on input "text" at bounding box center [587, 224] width 431 height 38
type input "2200"
click at [568, 360] on span at bounding box center [568, 353] width 0 height 20
click at [554, 358] on input "Notify user" at bounding box center [556, 352] width 12 height 12
checkbox input "true"
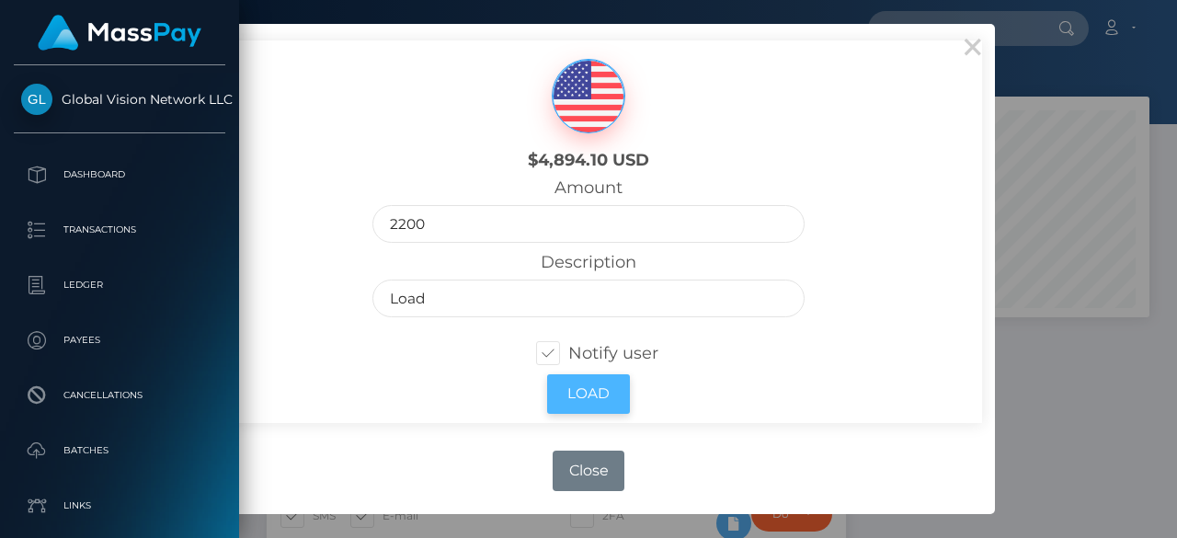
click at [589, 397] on button "Load" at bounding box center [588, 394] width 83 height 40
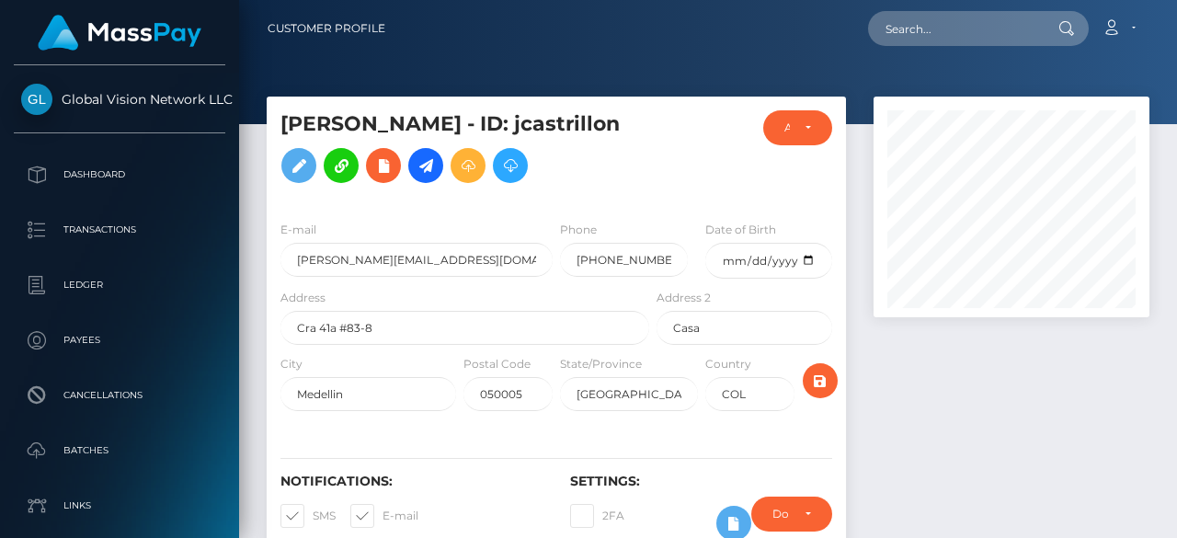
scroll to position [221, 276]
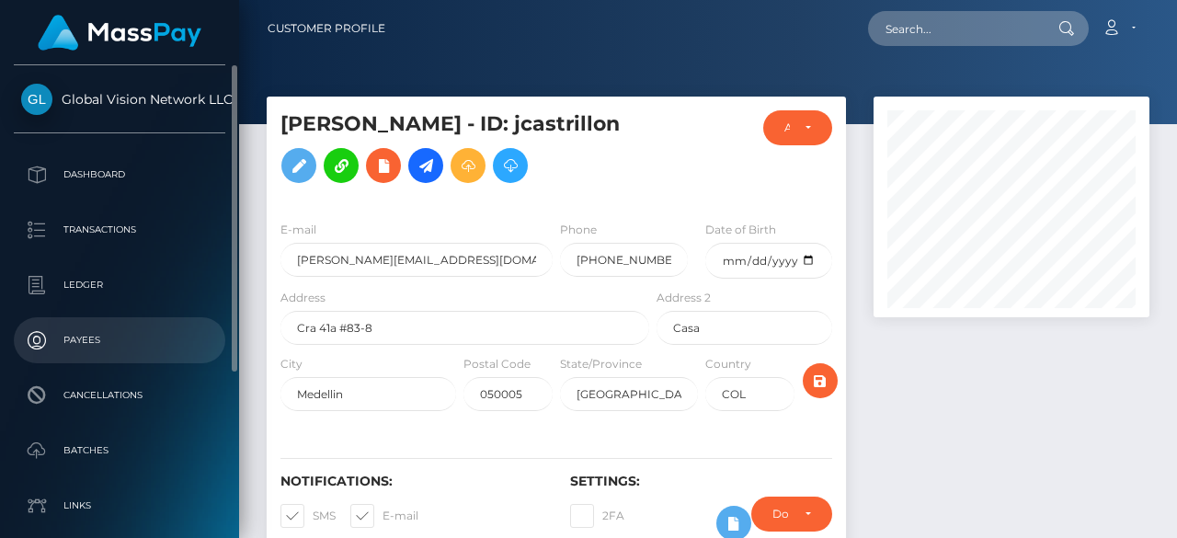
click at [63, 360] on link "Payees" at bounding box center [119, 340] width 211 height 46
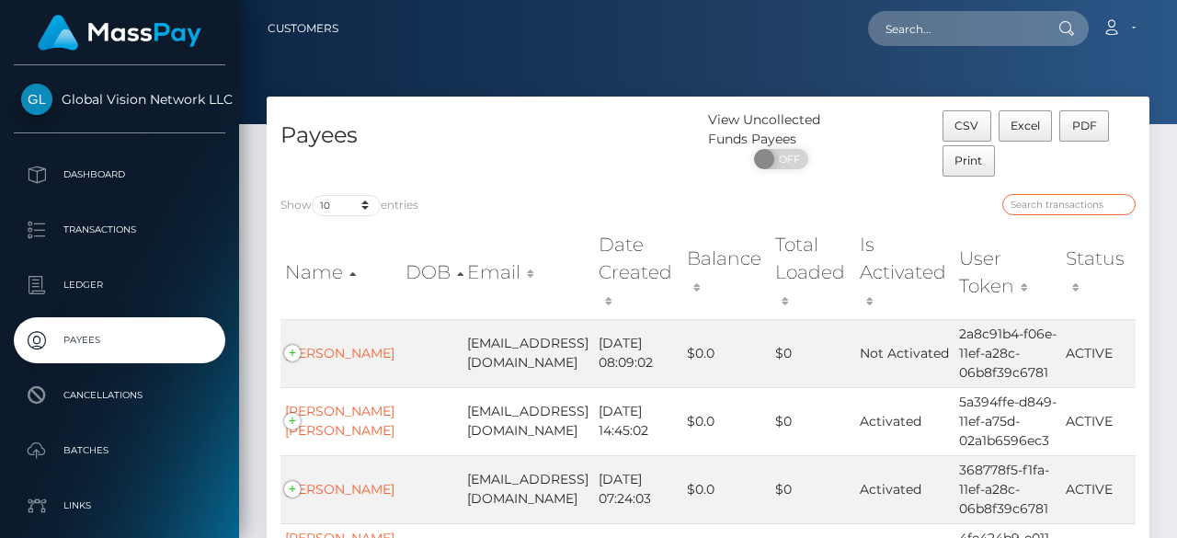
click at [1035, 204] on input "search" at bounding box center [1068, 204] width 133 height 21
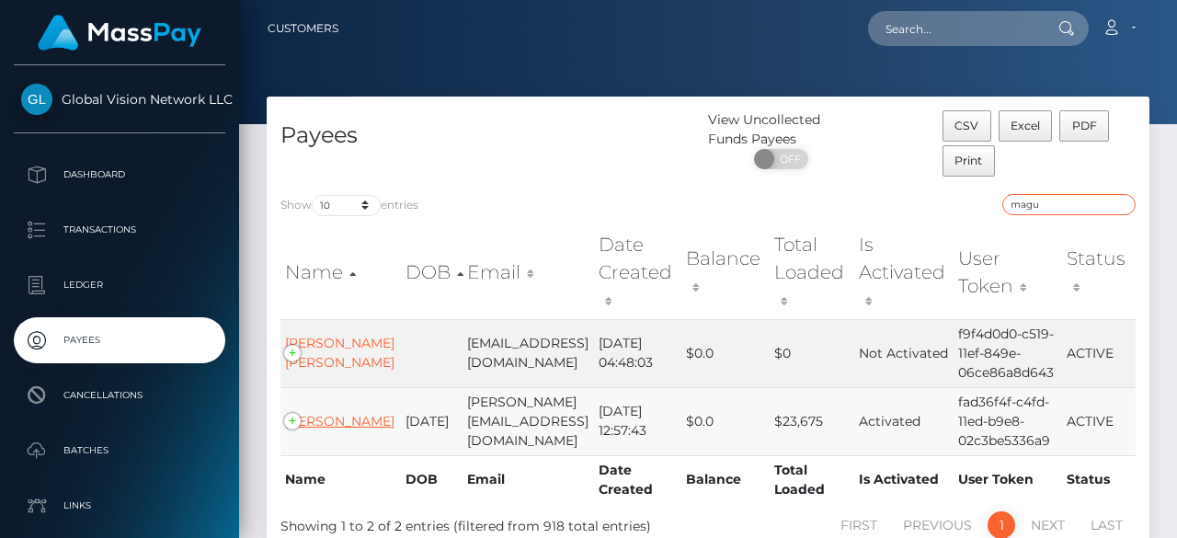
type input "magu"
click at [315, 429] on link "[PERSON_NAME]" at bounding box center [339, 421] width 109 height 17
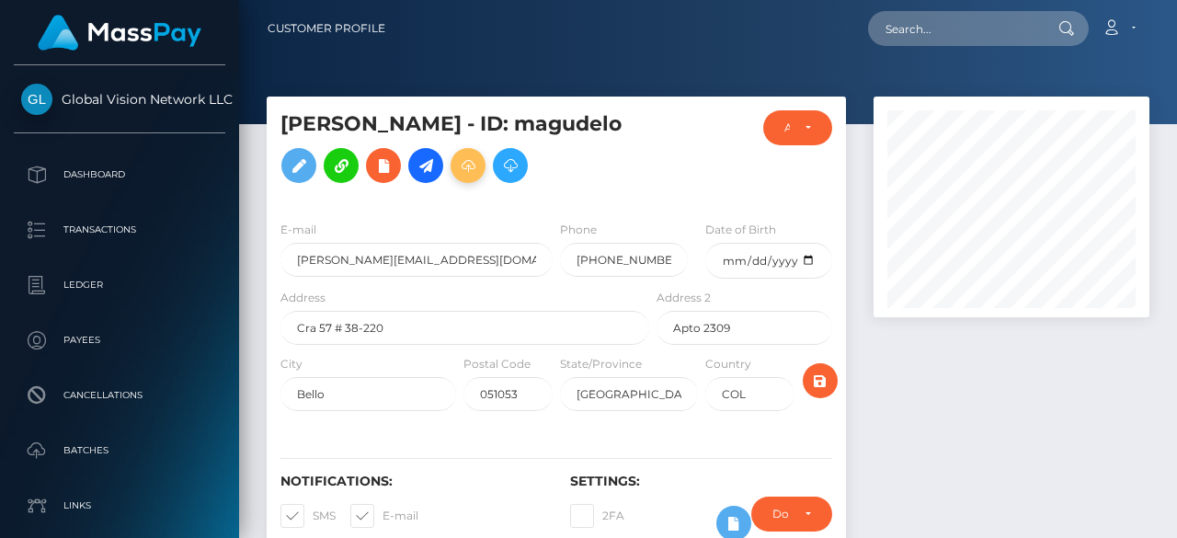
scroll to position [221, 276]
click at [479, 166] on icon at bounding box center [468, 165] width 22 height 23
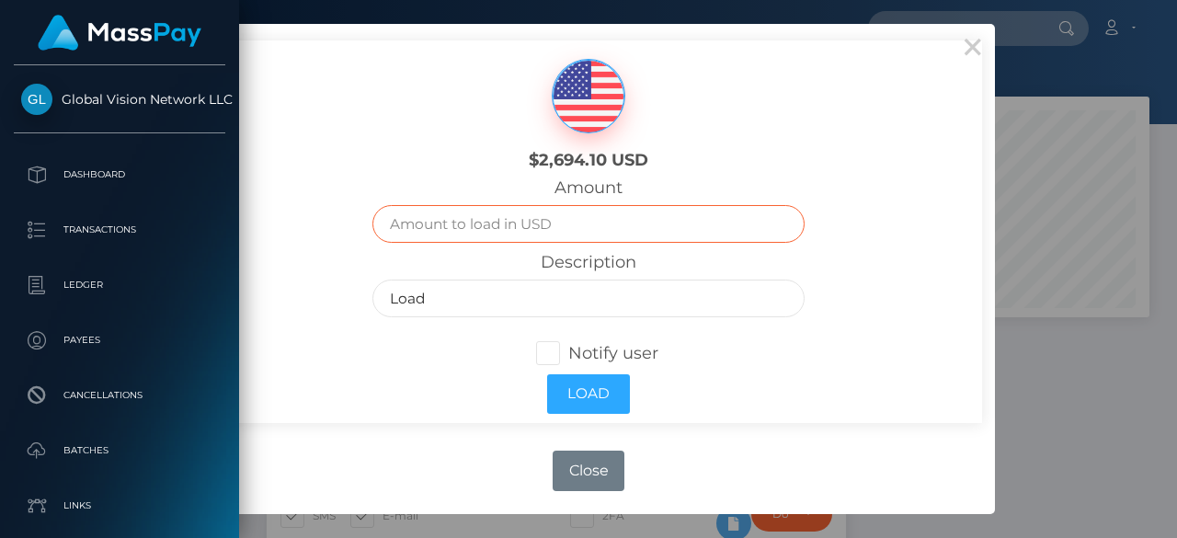
click at [548, 233] on input "text" at bounding box center [587, 224] width 431 height 38
type input "900"
click at [568, 349] on span at bounding box center [568, 353] width 0 height 20
click at [550, 349] on input "Notify user" at bounding box center [556, 352] width 12 height 12
checkbox input "true"
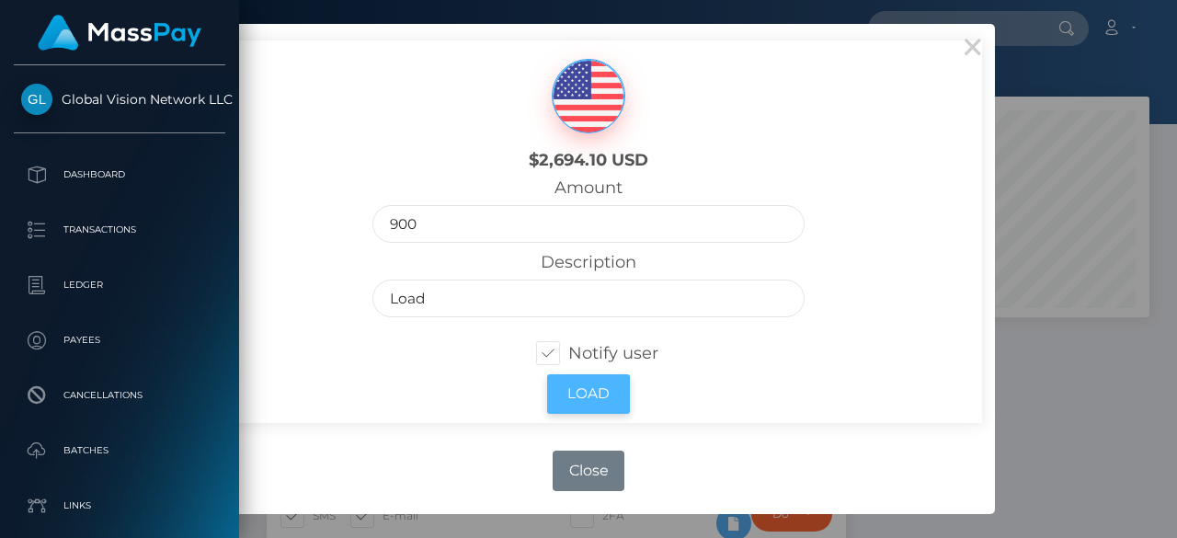
click at [611, 392] on button "Load" at bounding box center [588, 394] width 83 height 40
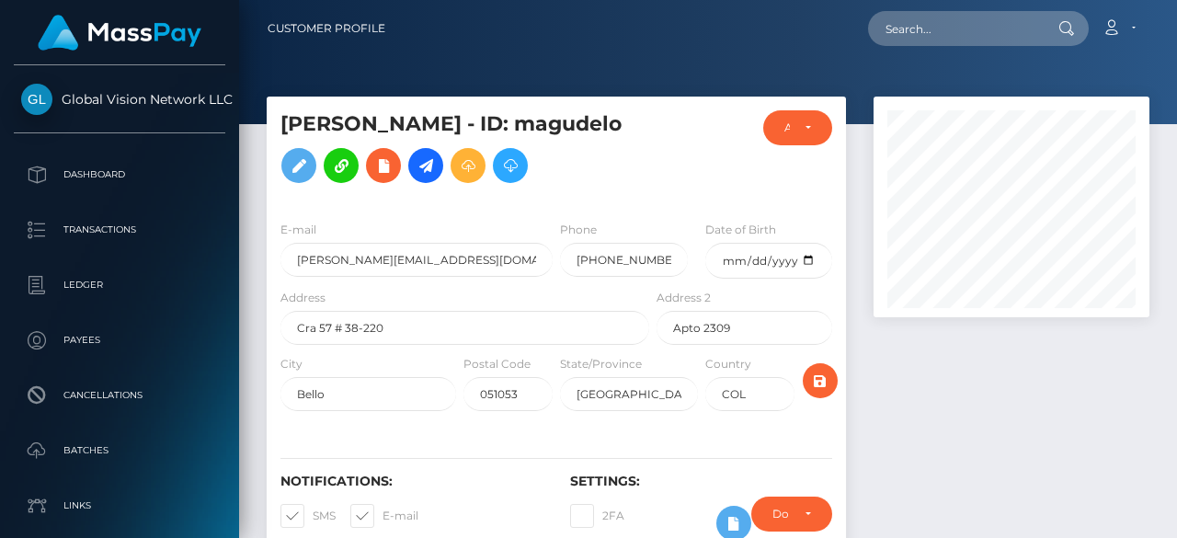
scroll to position [221, 276]
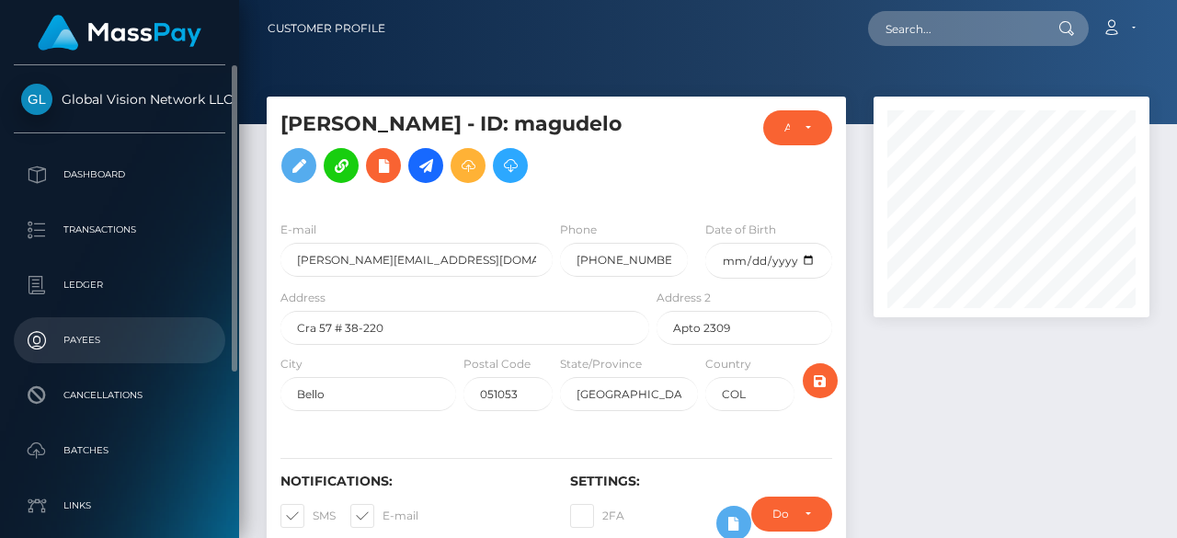
click at [118, 342] on p "Payees" at bounding box center [119, 340] width 197 height 28
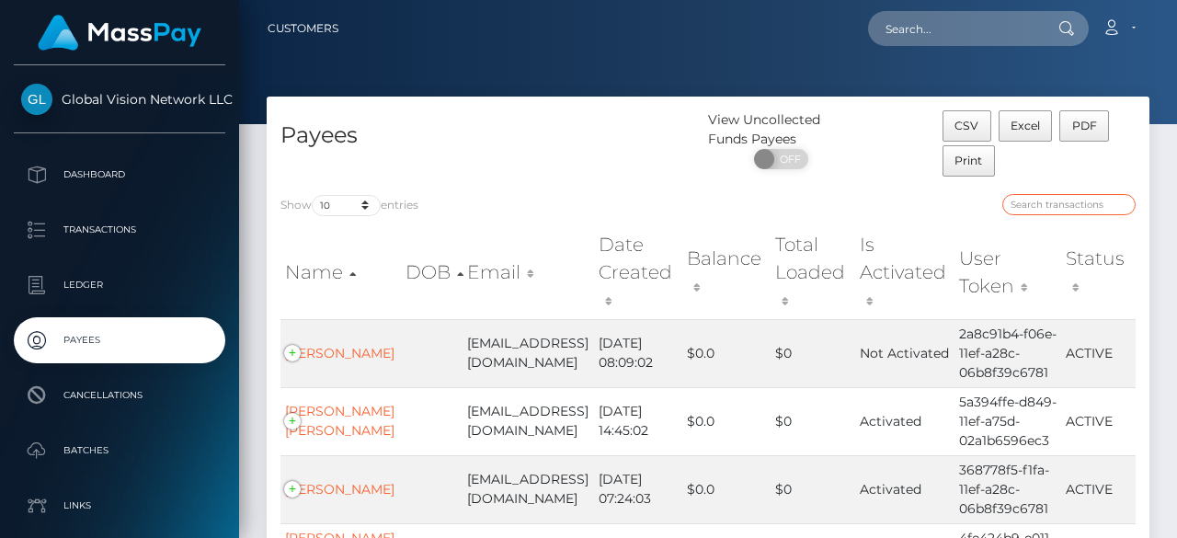
click at [1047, 200] on input "search" at bounding box center [1068, 204] width 133 height 21
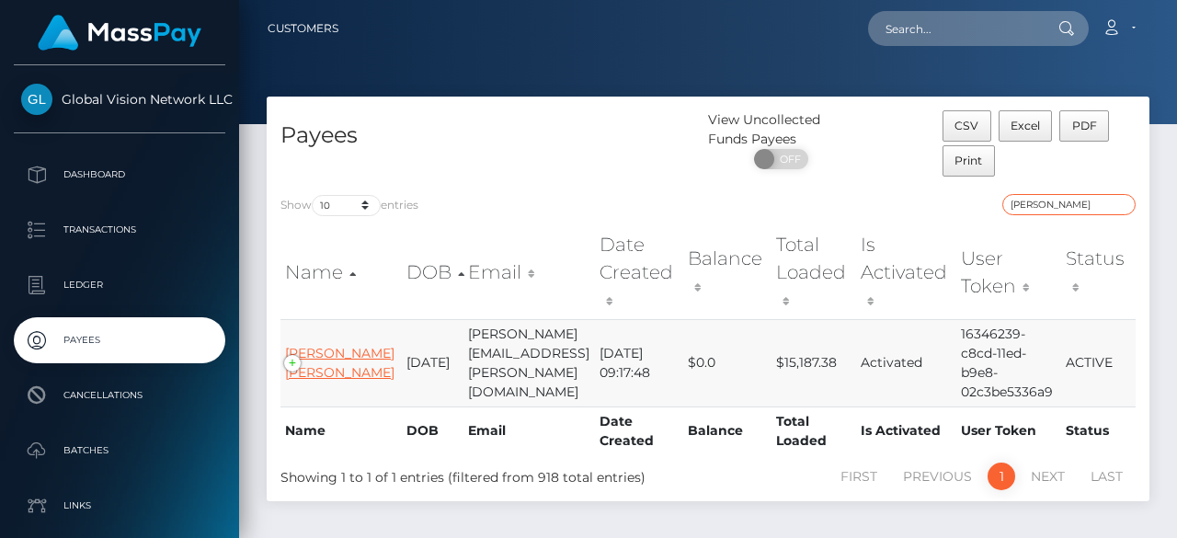
type input "clara"
click at [332, 356] on link "Clara Patricia Chavarriaga Hincapie" at bounding box center [339, 363] width 109 height 36
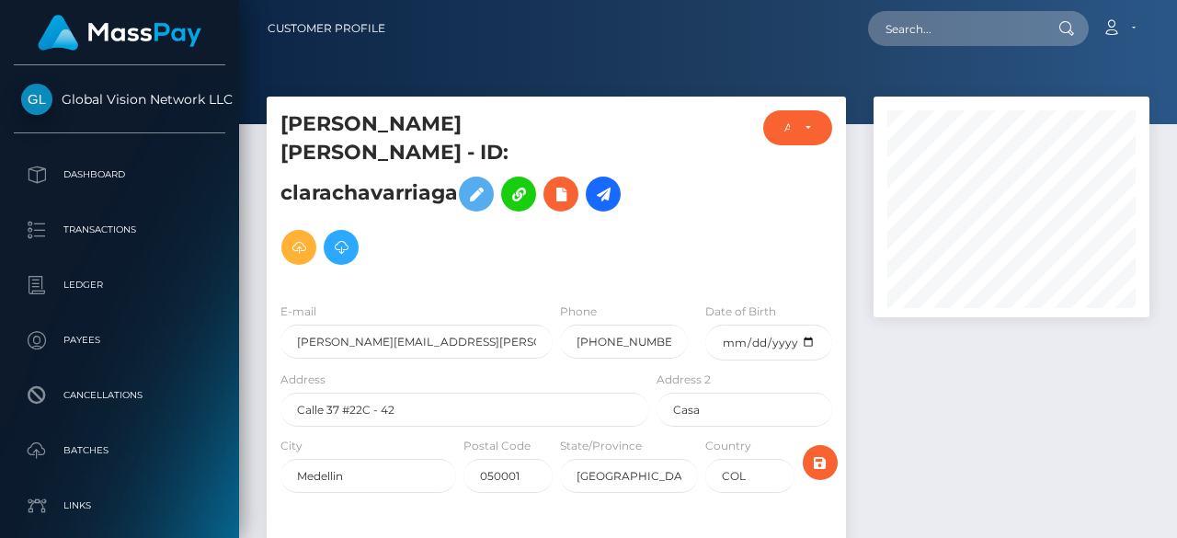
scroll to position [221, 276]
click at [310, 236] on icon at bounding box center [299, 247] width 22 height 23
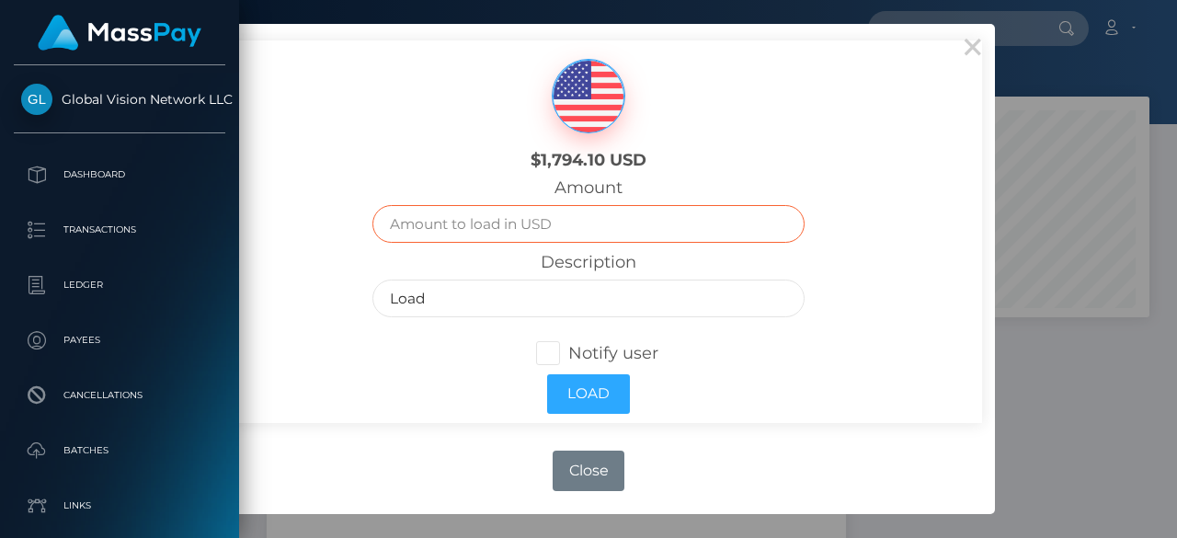
click at [531, 234] on input "text" at bounding box center [587, 224] width 431 height 38
type input "308"
click at [568, 353] on span at bounding box center [568, 353] width 0 height 20
click at [556, 353] on input "Notify user" at bounding box center [556, 352] width 12 height 12
checkbox input "true"
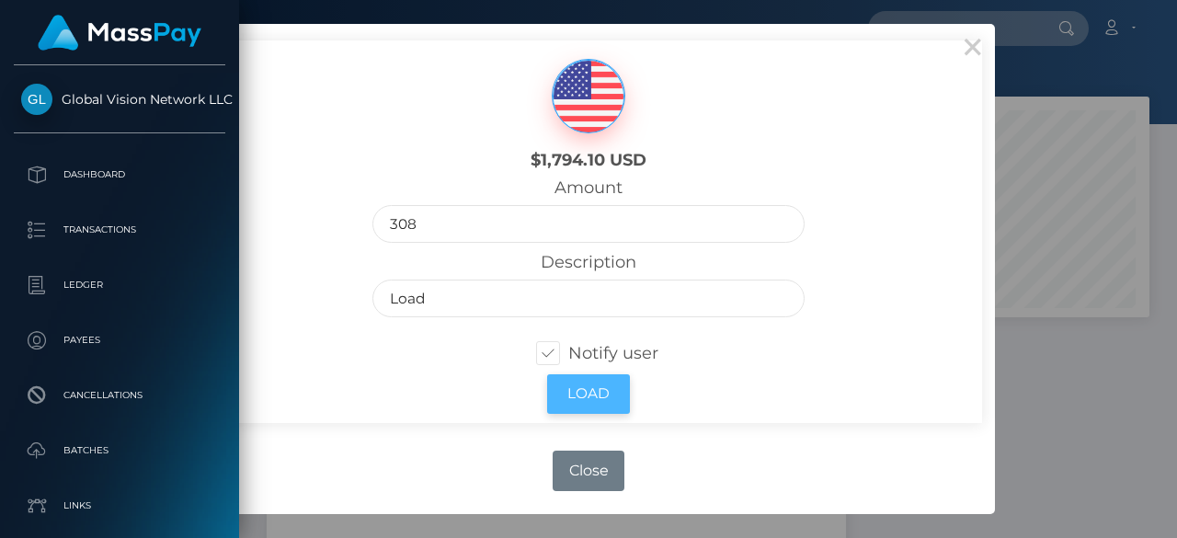
click at [598, 396] on button "Load" at bounding box center [588, 394] width 83 height 40
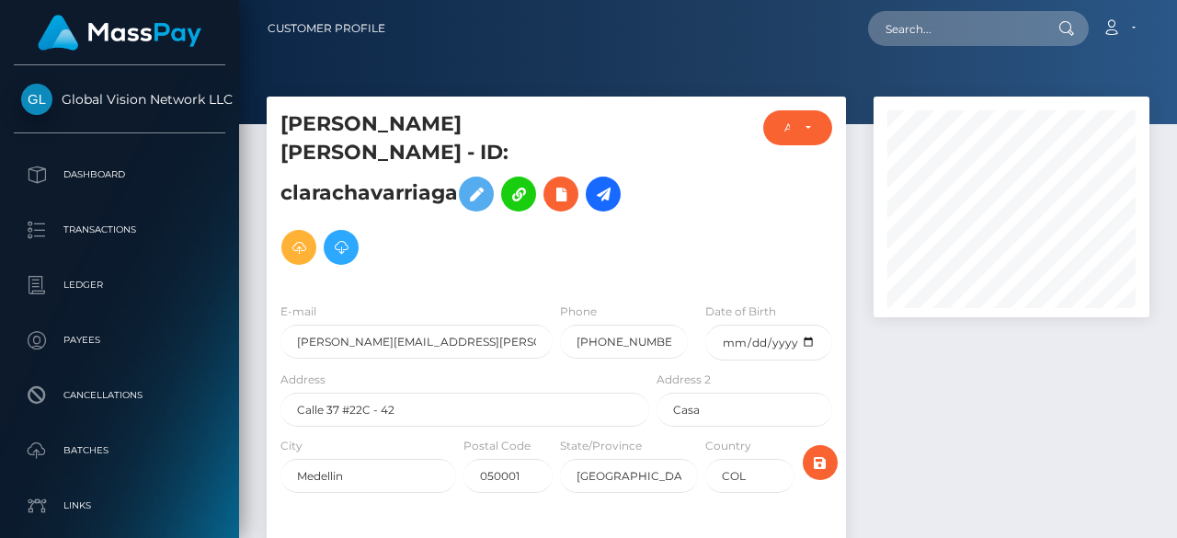
scroll to position [221, 276]
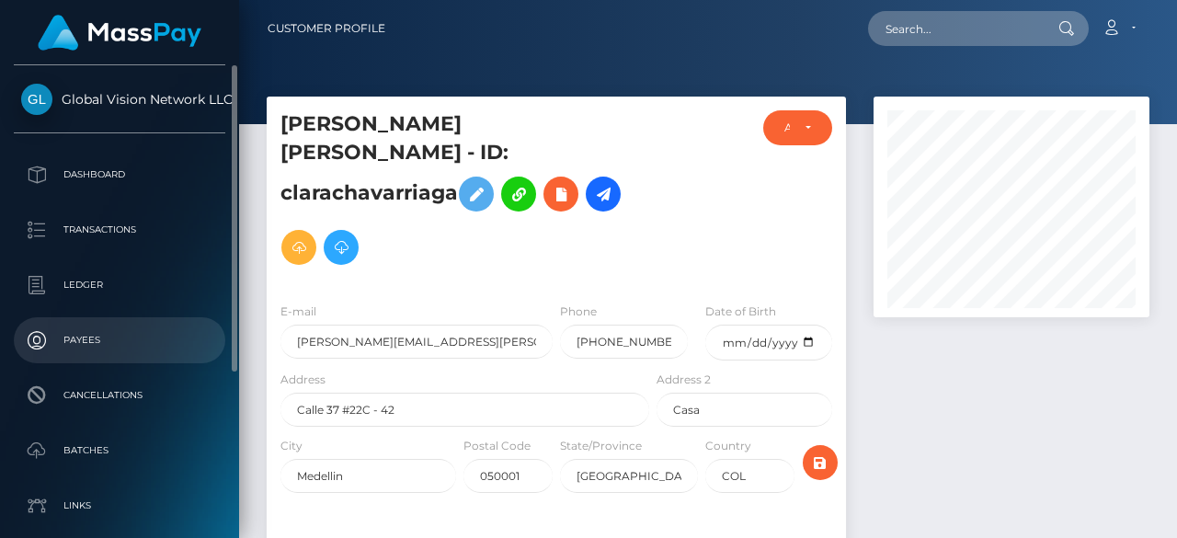
click at [114, 356] on link "Payees" at bounding box center [119, 340] width 211 height 46
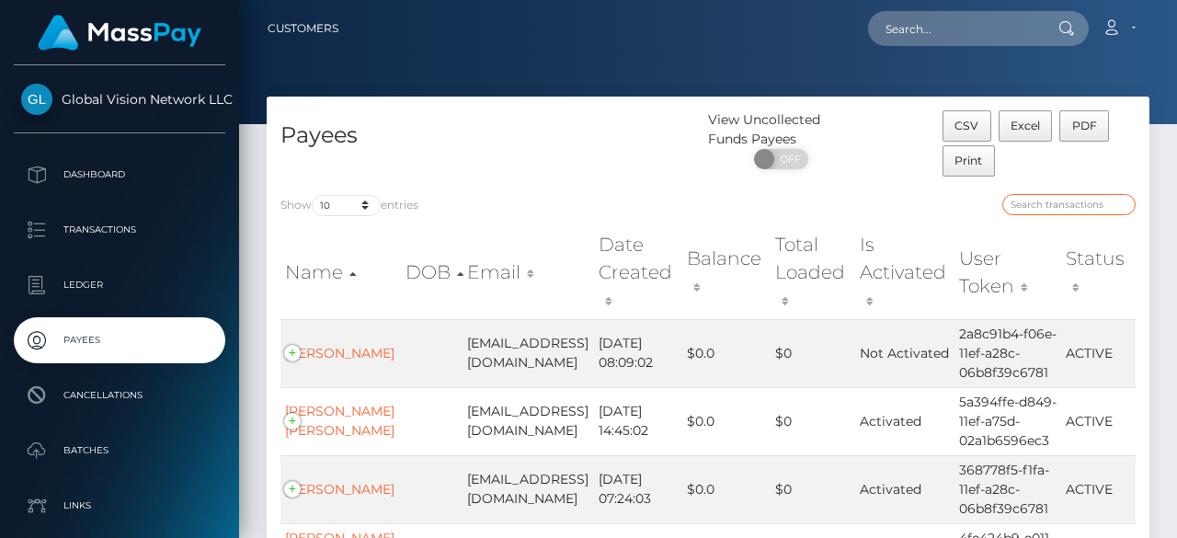
click at [1080, 205] on input "search" at bounding box center [1068, 204] width 133 height 21
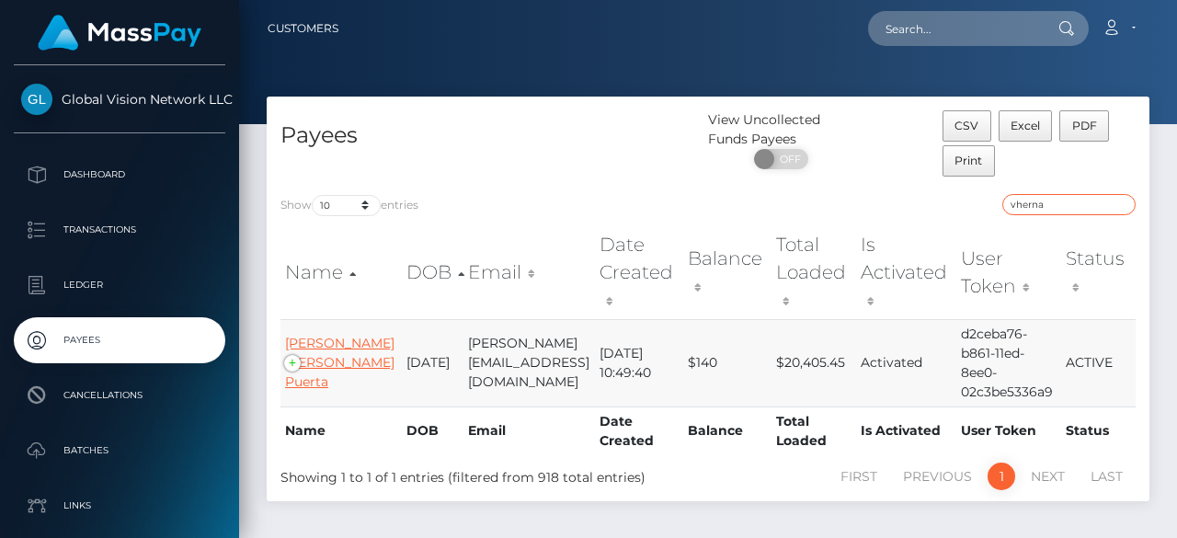
type input "vherna"
click at [324, 387] on link "[PERSON_NAME] [PERSON_NAME] Puerta" at bounding box center [339, 362] width 109 height 55
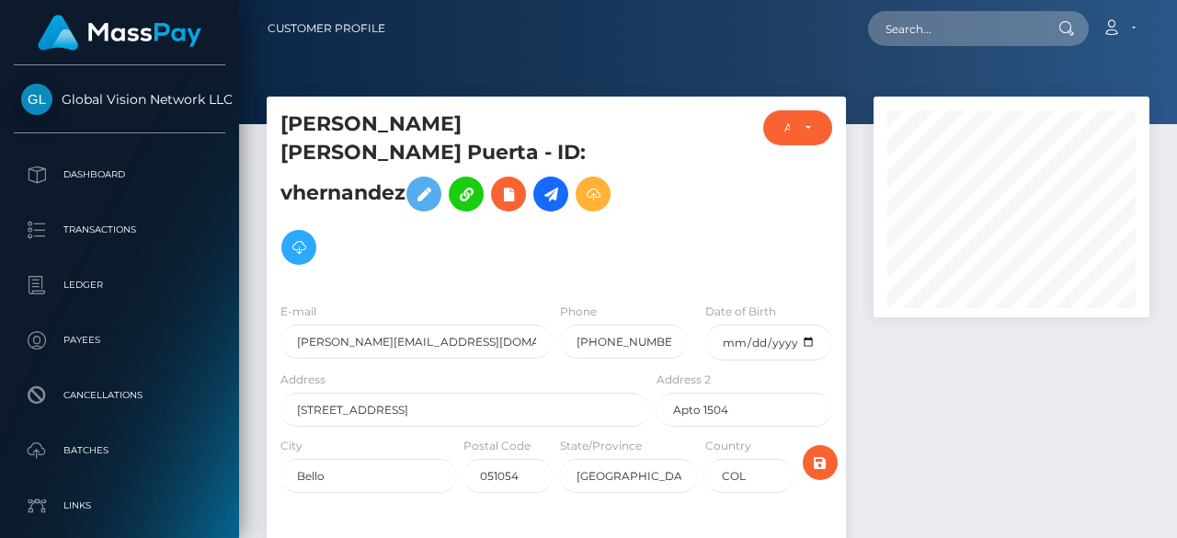
scroll to position [221, 276]
click at [582, 206] on icon at bounding box center [593, 194] width 22 height 23
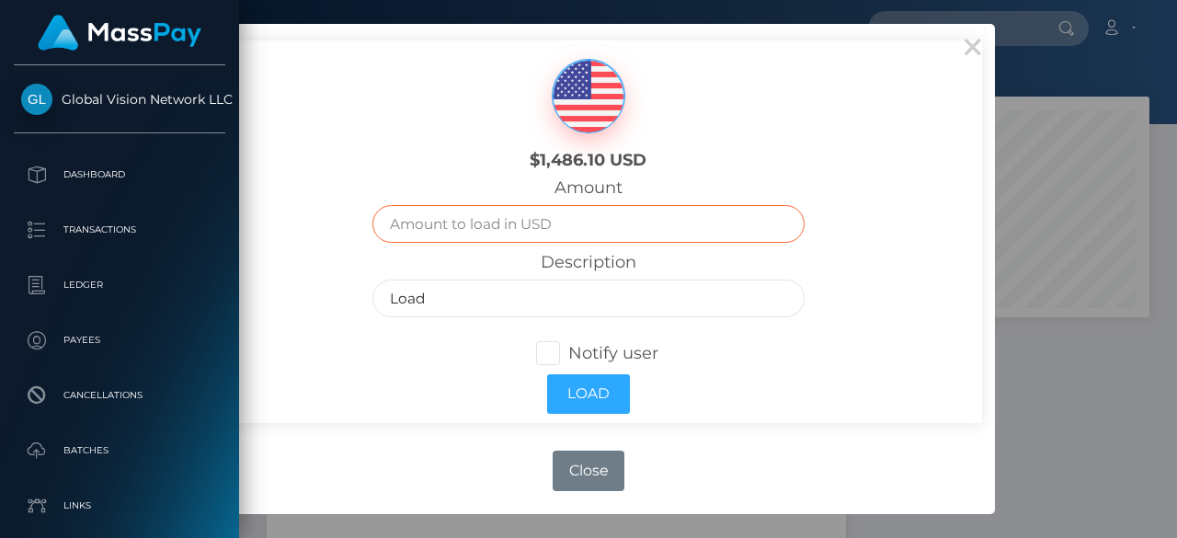
click at [489, 232] on input "text" at bounding box center [587, 224] width 431 height 38
type input "250.56"
click at [568, 352] on span at bounding box center [568, 353] width 0 height 20
click at [550, 352] on input "Notify user" at bounding box center [556, 352] width 12 height 12
checkbox input "true"
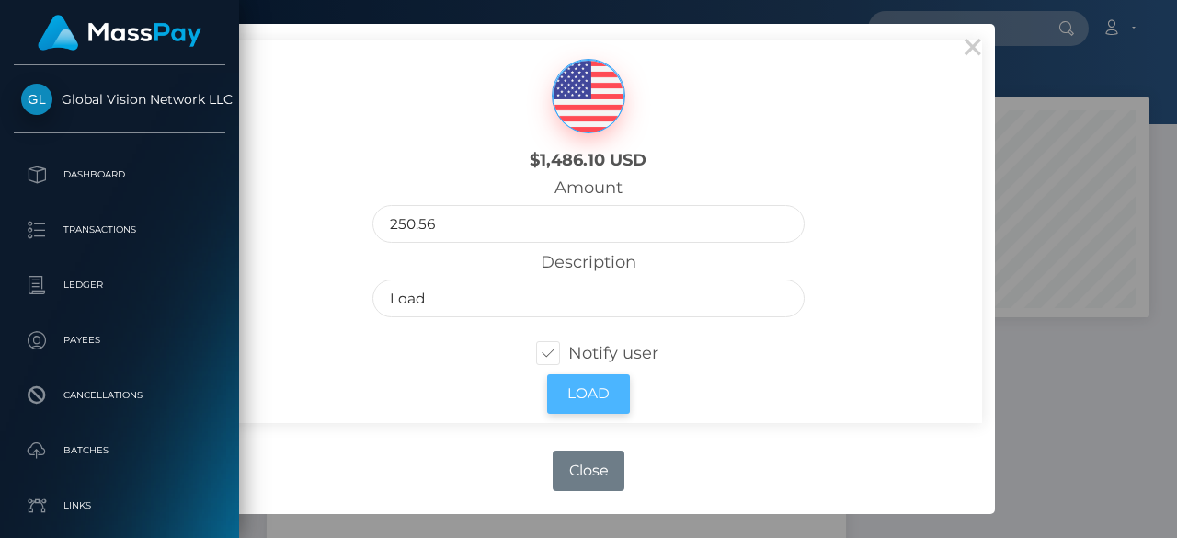
click at [597, 406] on button "Load" at bounding box center [588, 394] width 83 height 40
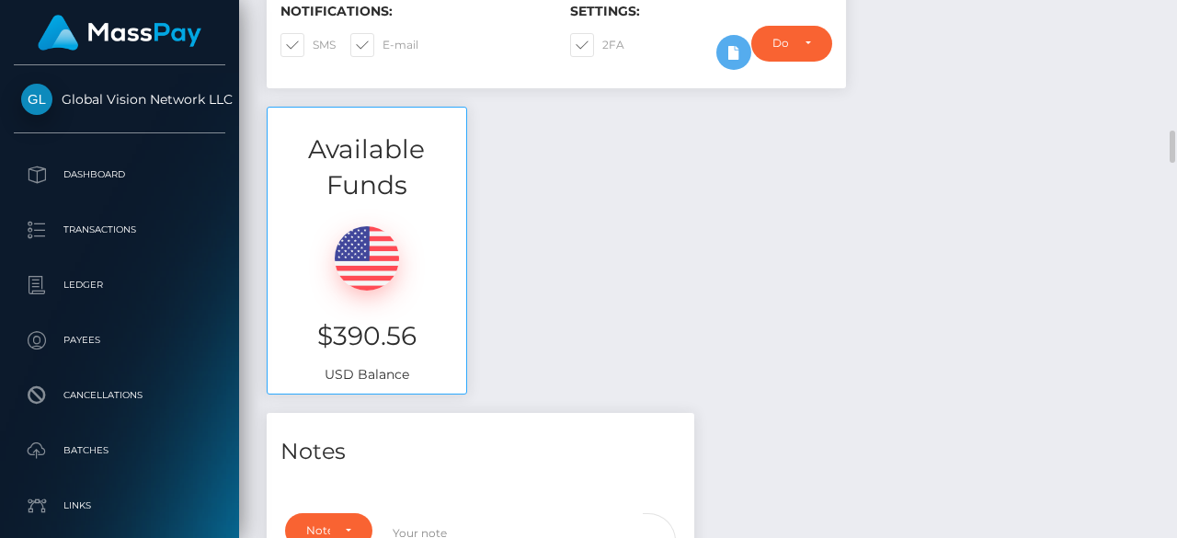
scroll to position [644, 0]
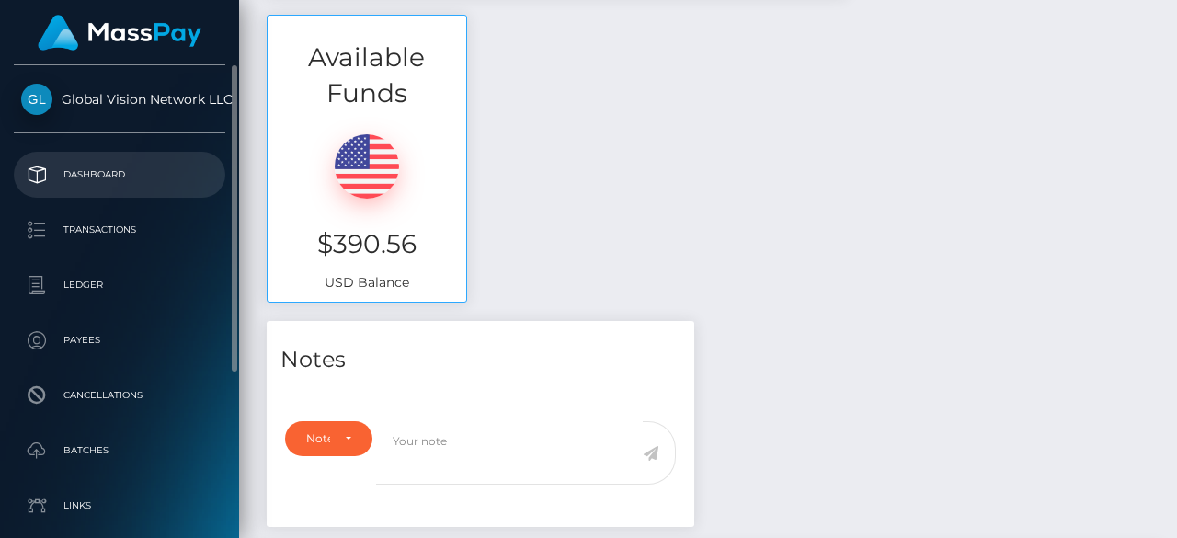
click at [96, 187] on p "Dashboard" at bounding box center [119, 175] width 197 height 28
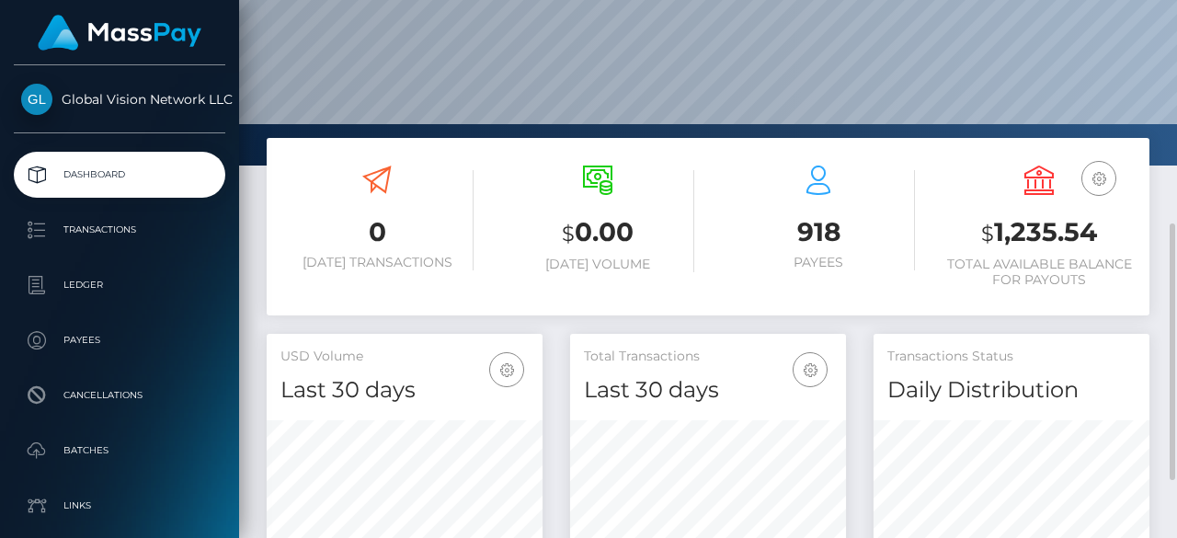
scroll to position [368, 0]
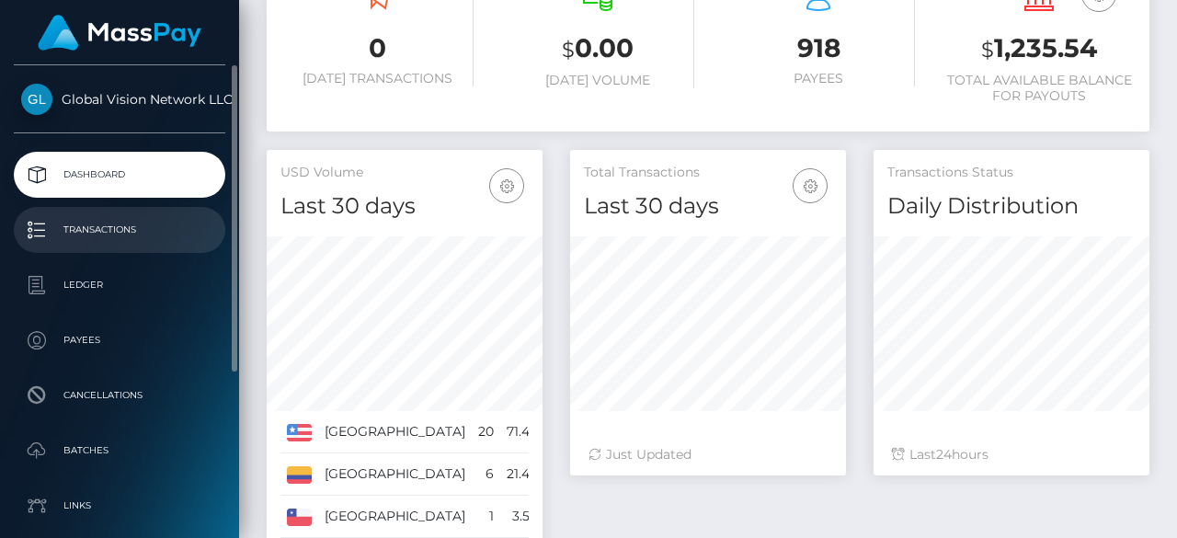
click at [106, 244] on link "Transactions" at bounding box center [119, 230] width 211 height 46
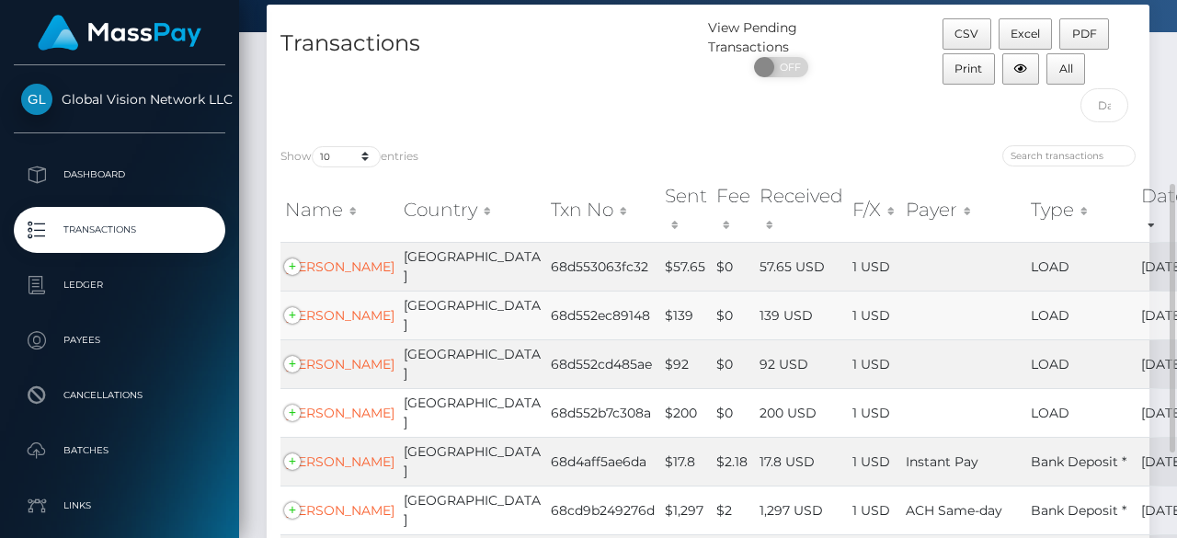
scroll to position [368, 0]
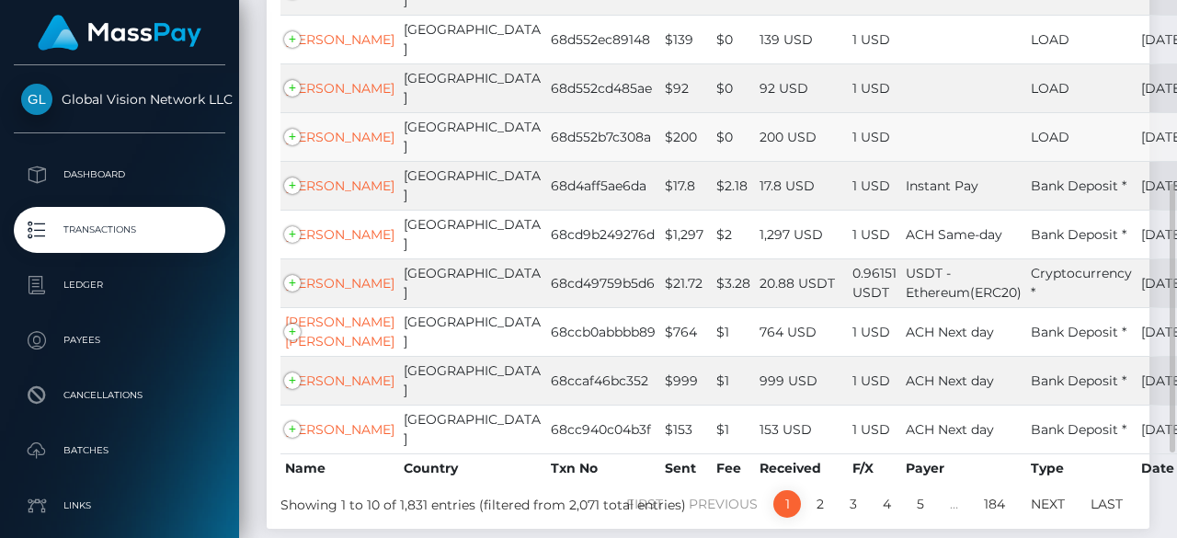
click at [546, 150] on td "68d552b7c308a" at bounding box center [603, 136] width 114 height 49
copy td "68d552b7c308a"
click at [546, 83] on td "68d552cd485ae" at bounding box center [603, 87] width 114 height 49
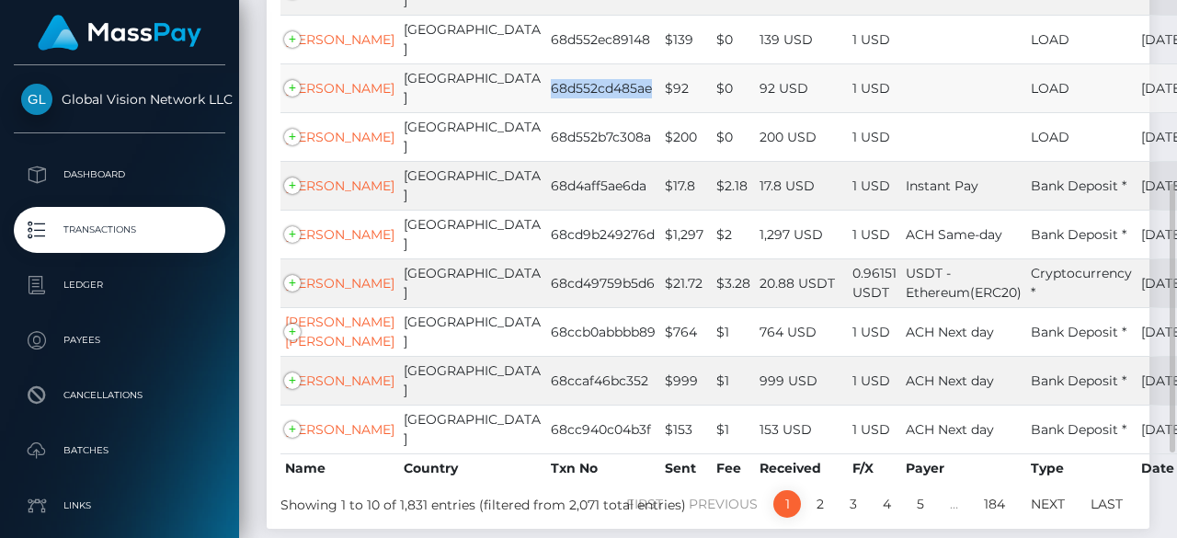
copy td "68d552cd485ae"
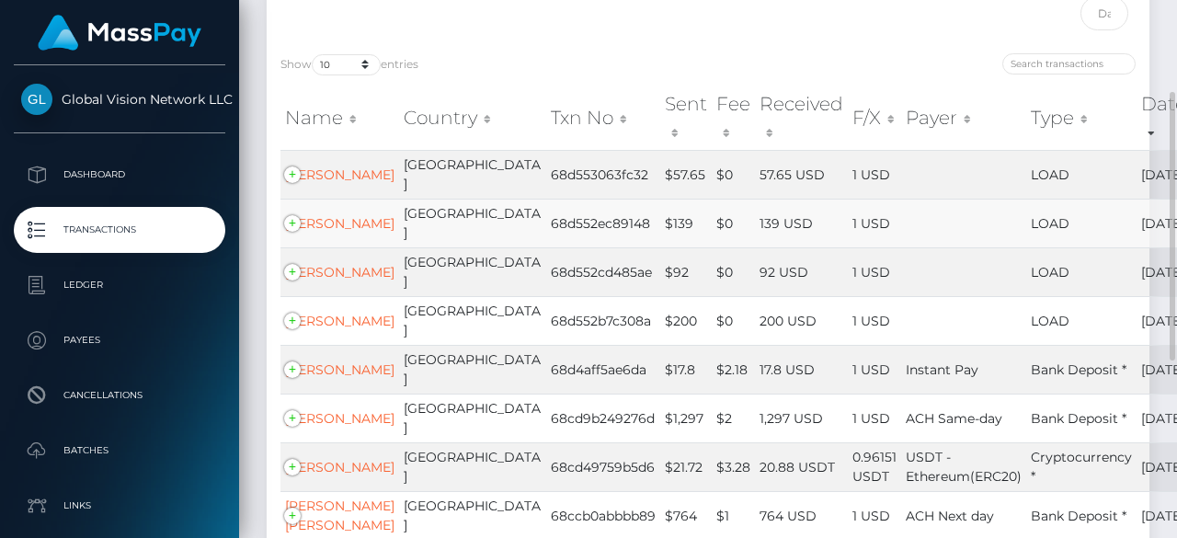
click at [546, 227] on td "68d552ec89148" at bounding box center [603, 223] width 114 height 49
copy td "68d552ec89148"
click at [546, 174] on td "68d553063fc32" at bounding box center [603, 174] width 114 height 49
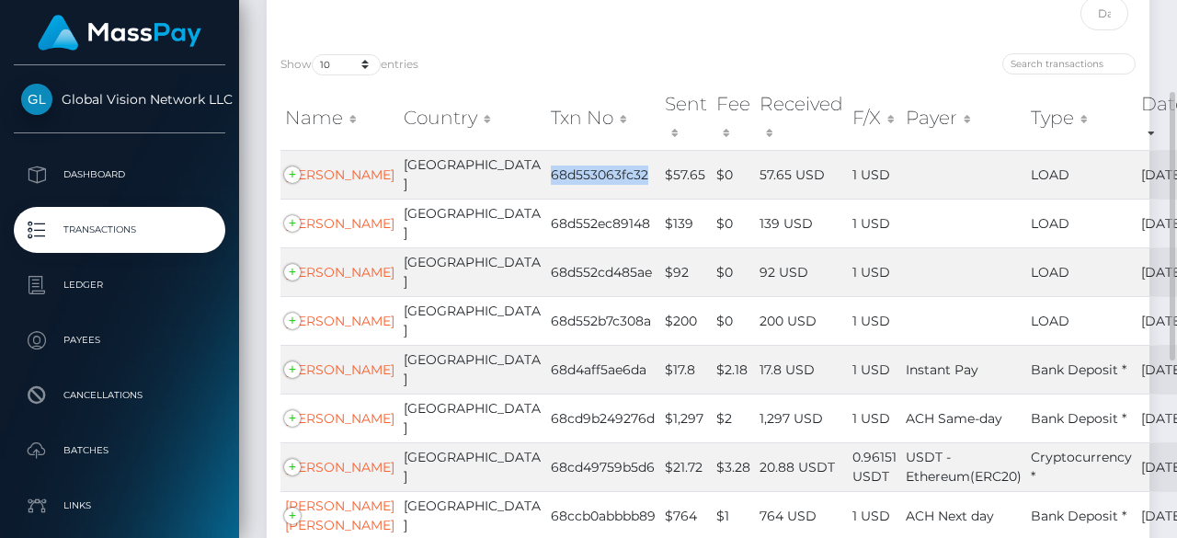
copy td "68d553063fc32"
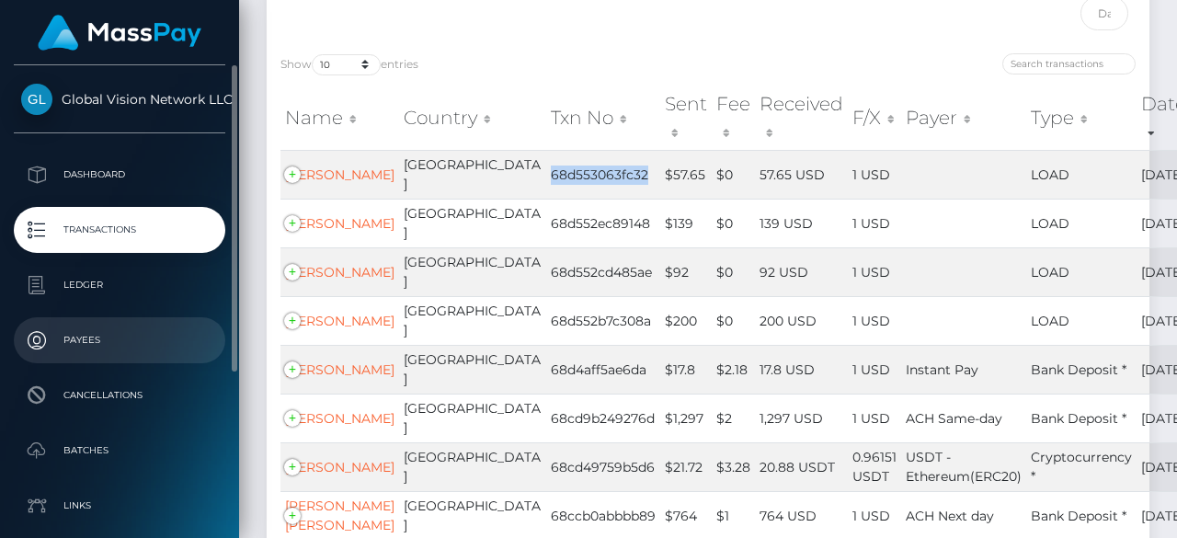
click at [97, 347] on p "Payees" at bounding box center [119, 340] width 197 height 28
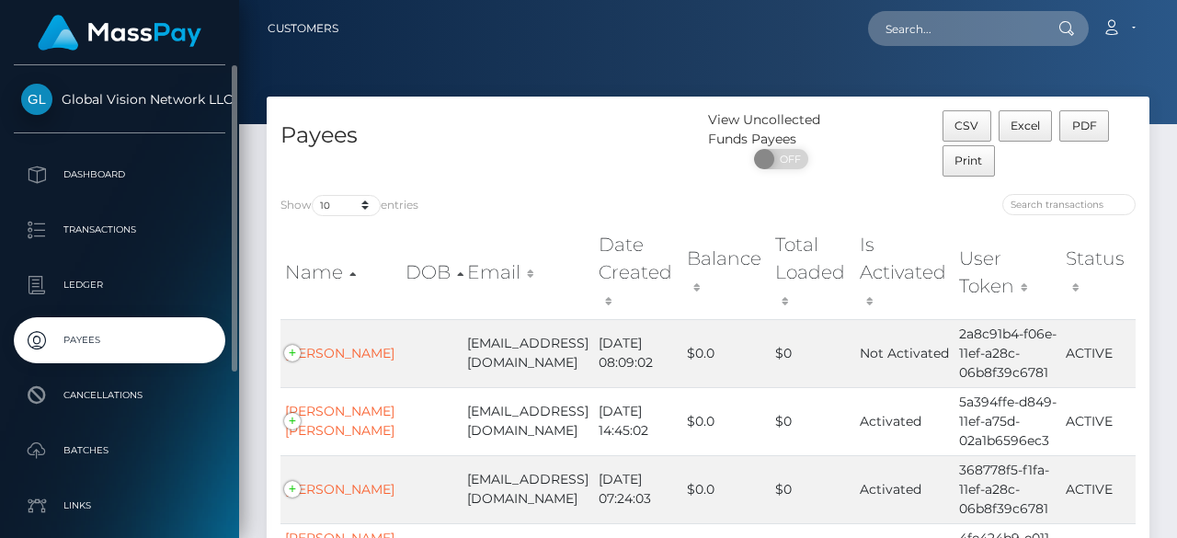
click at [82, 202] on ul "Dashboard Transactions Ledger Payees Cancellations Batches Links User Profile" at bounding box center [119, 423] width 239 height 543
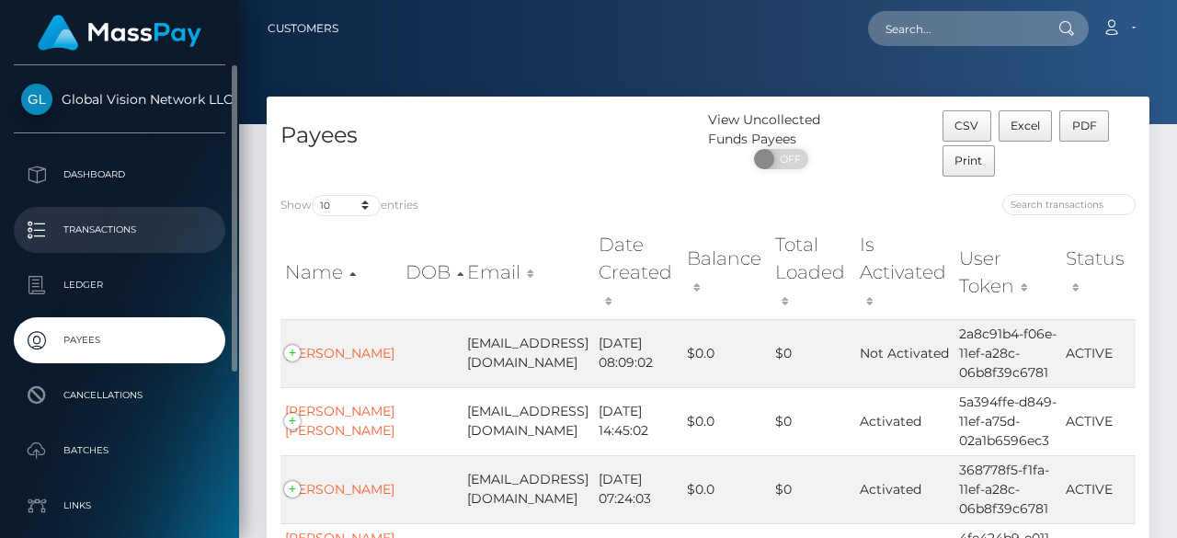
click at [83, 237] on p "Transactions" at bounding box center [119, 230] width 197 height 28
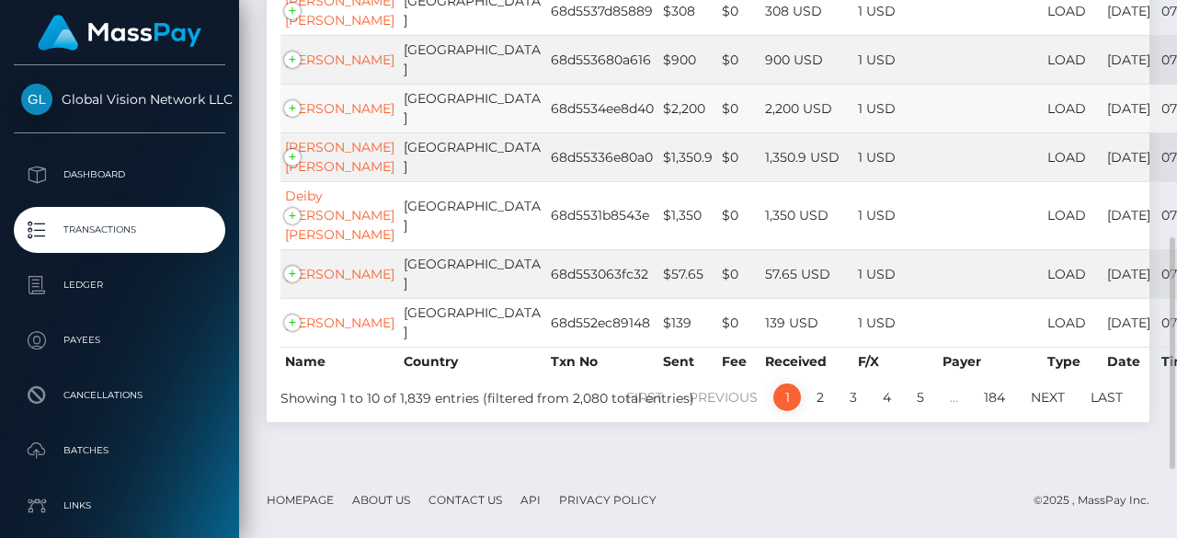
scroll to position [644, 0]
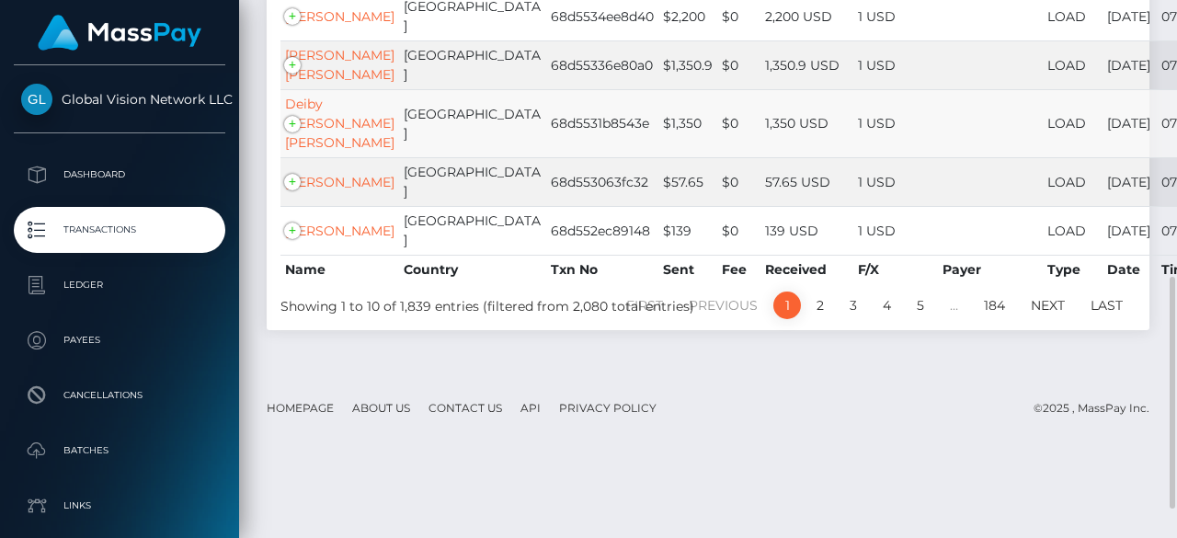
click at [546, 157] on td "68d5531b8543e" at bounding box center [602, 123] width 112 height 68
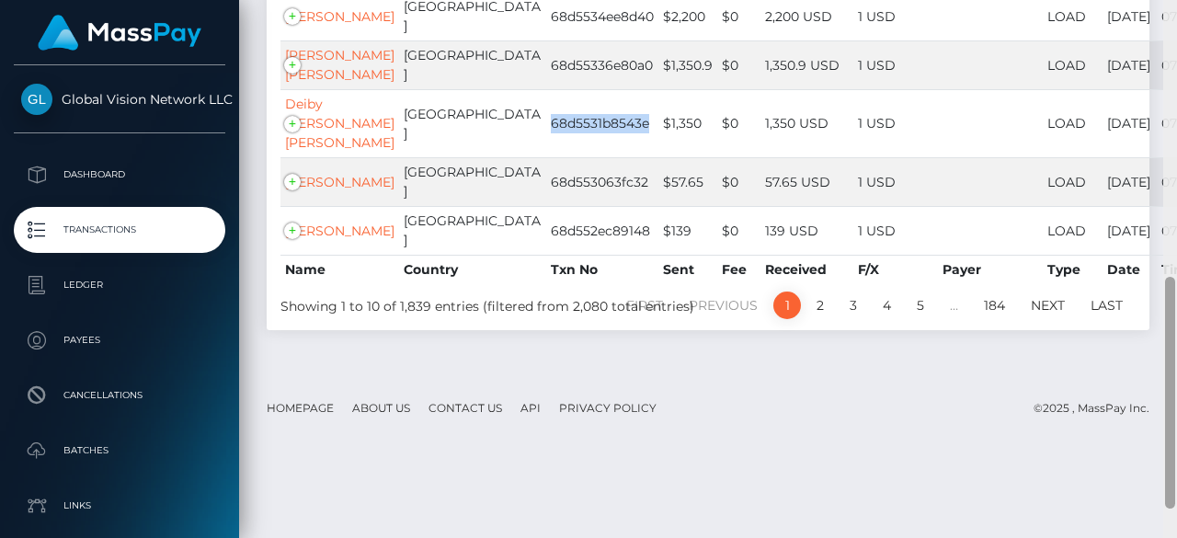
copy td "68d5531b8543e"
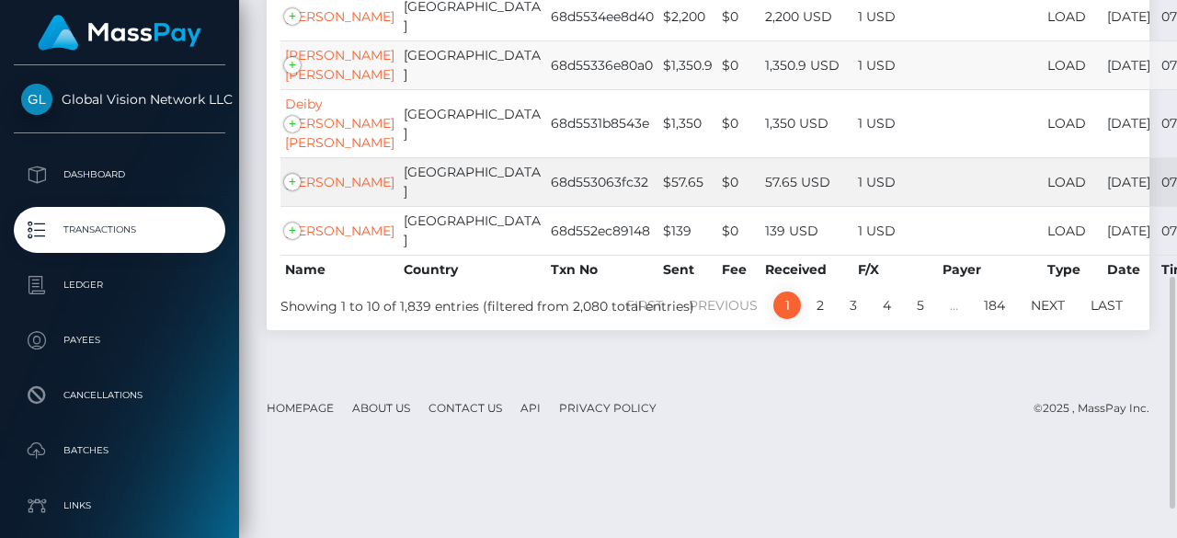
click at [546, 89] on td "68d55336e80a0" at bounding box center [602, 64] width 112 height 49
copy td "68d55336e80a0"
click at [546, 40] on td "68d5534ee8d40" at bounding box center [602, 16] width 112 height 49
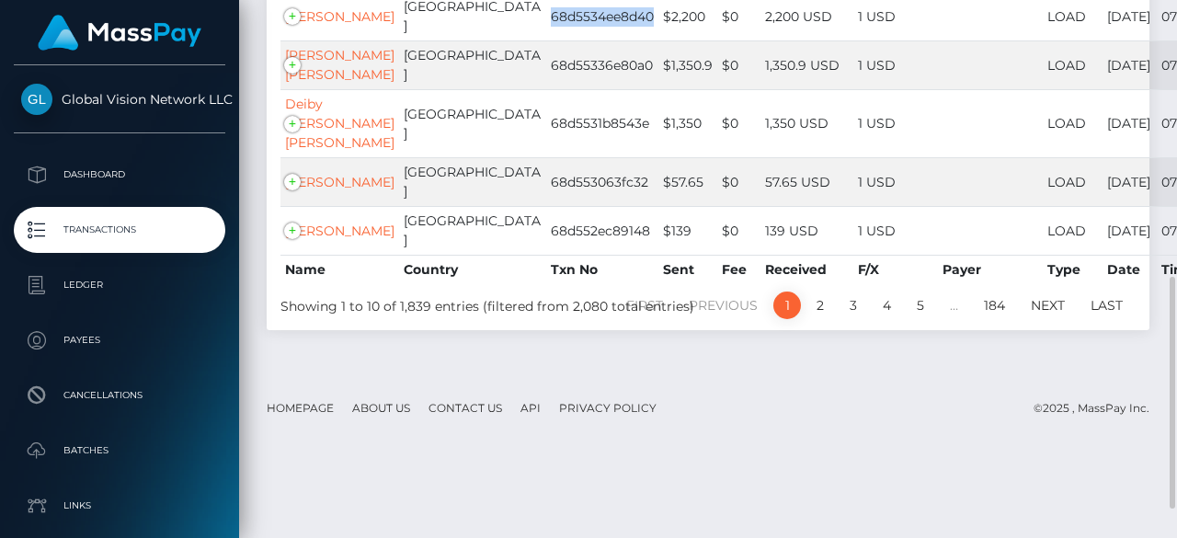
copy td "68d5534ee8d40"
copy td "68d553680a616"
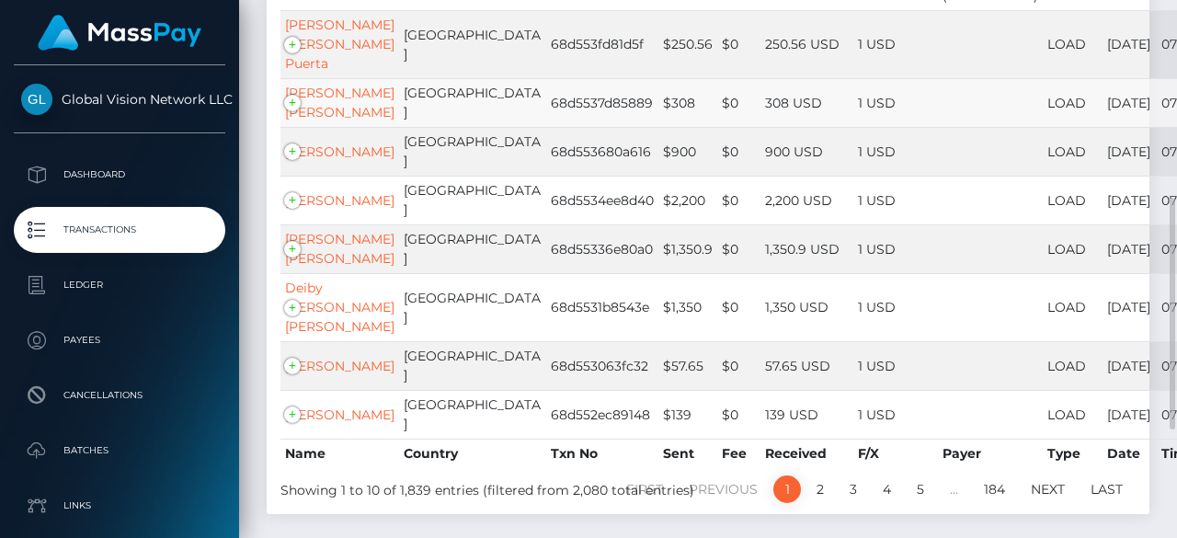
click at [546, 127] on td "68d5537d85889" at bounding box center [602, 102] width 112 height 49
copy td "68d5537d85889"
click at [546, 78] on td "68d553fd81d5f" at bounding box center [602, 44] width 112 height 68
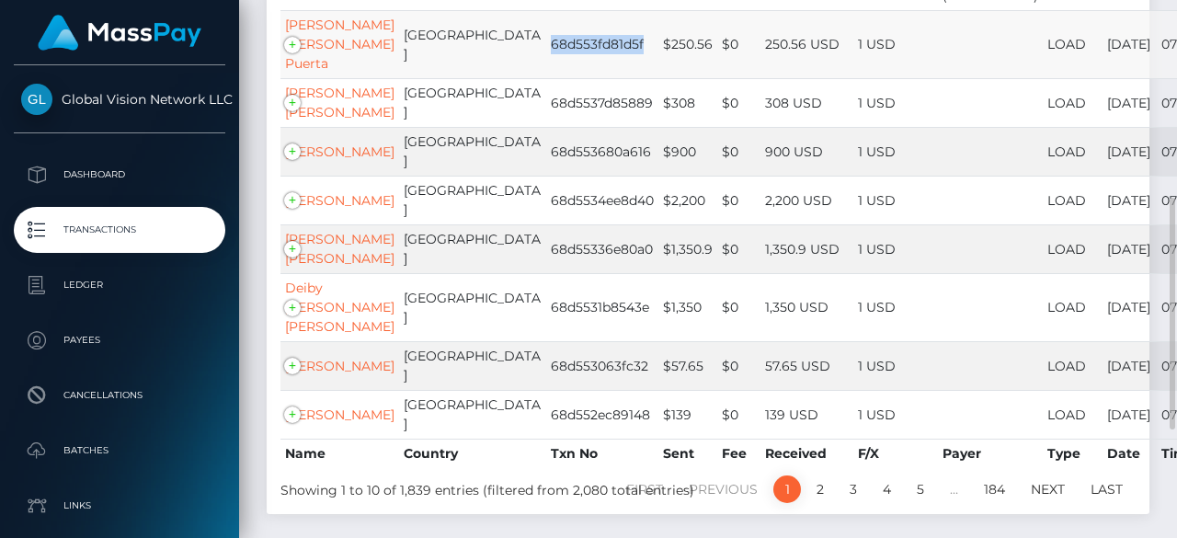
copy td "68d553fd81d5f"
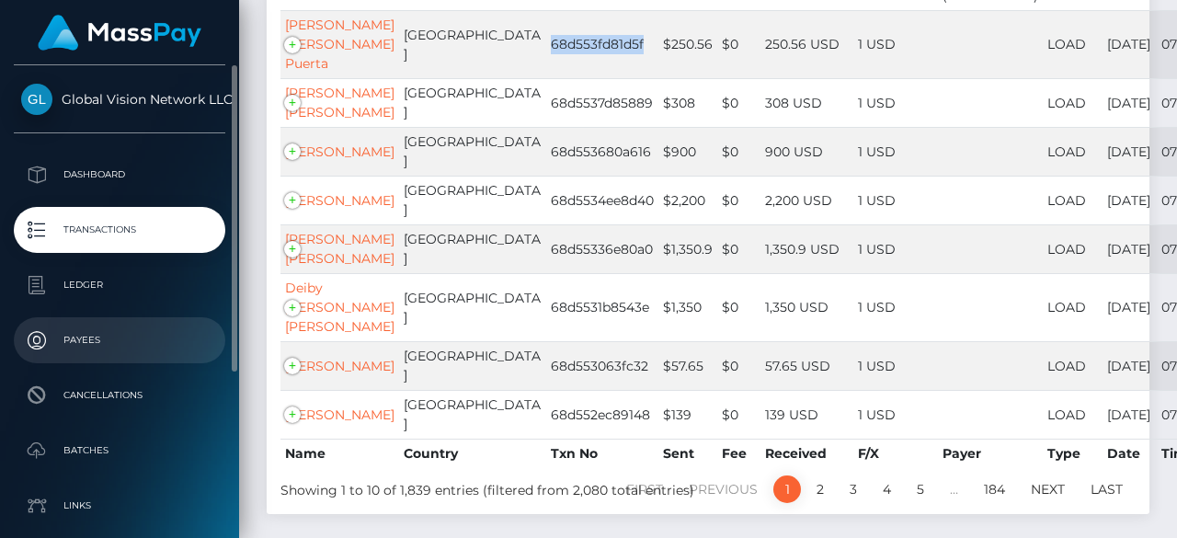
click at [104, 343] on p "Payees" at bounding box center [119, 340] width 197 height 28
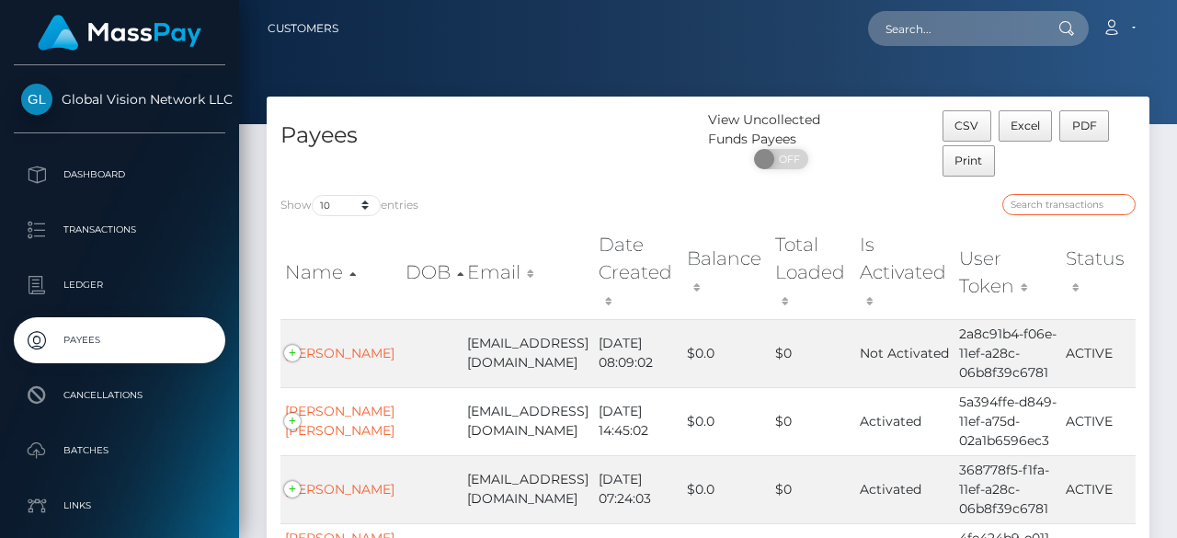
click at [1049, 205] on input "search" at bounding box center [1068, 204] width 133 height 21
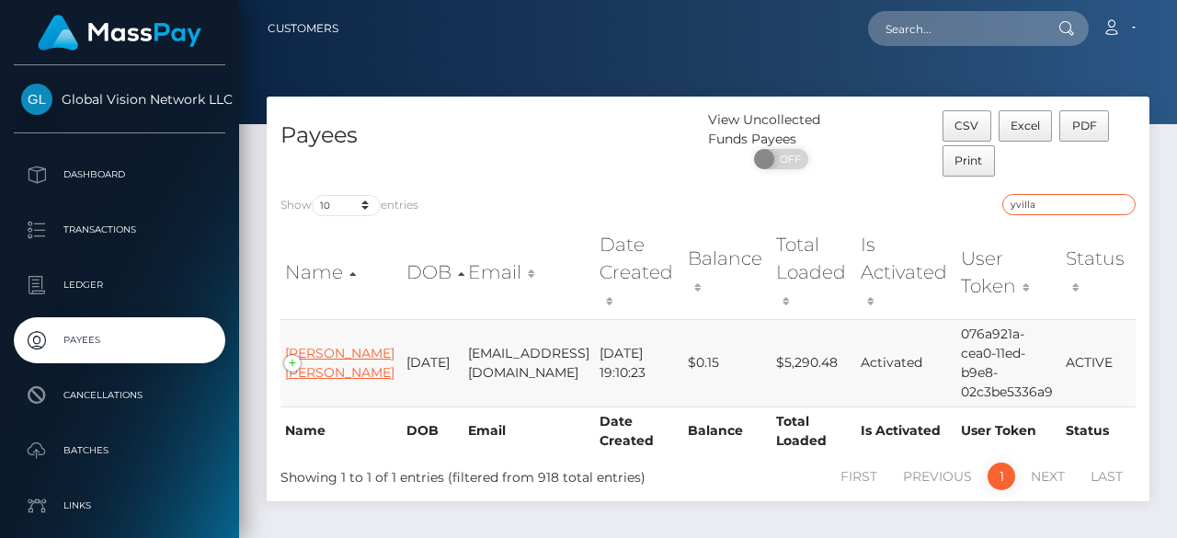
type input "yvilla"
click at [316, 369] on link "Yuleidy Villa Castaneda" at bounding box center [339, 363] width 109 height 36
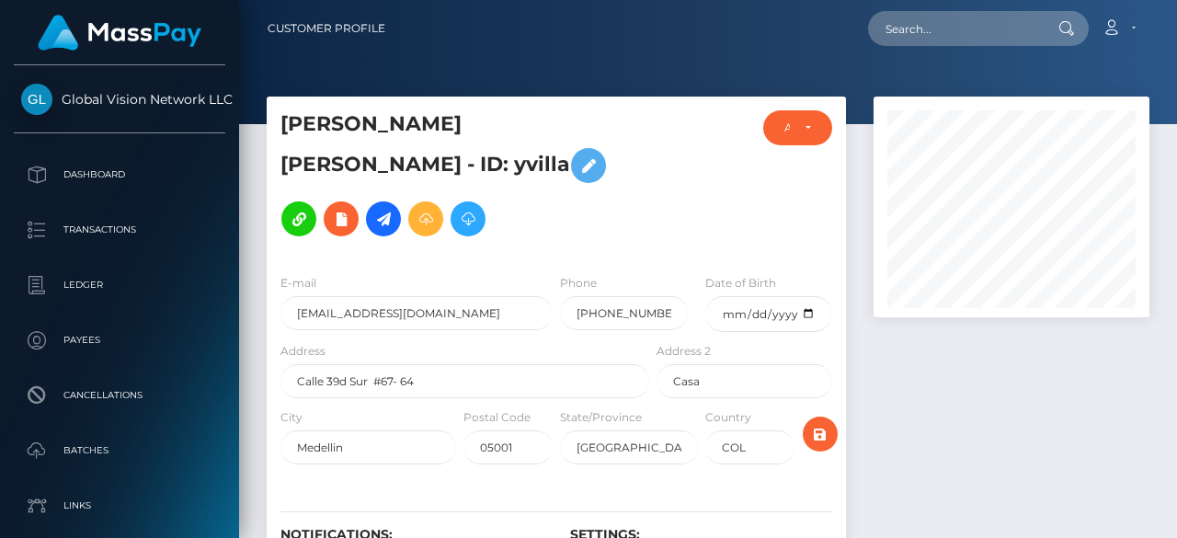
scroll to position [221, 276]
click at [437, 208] on icon at bounding box center [426, 219] width 22 height 23
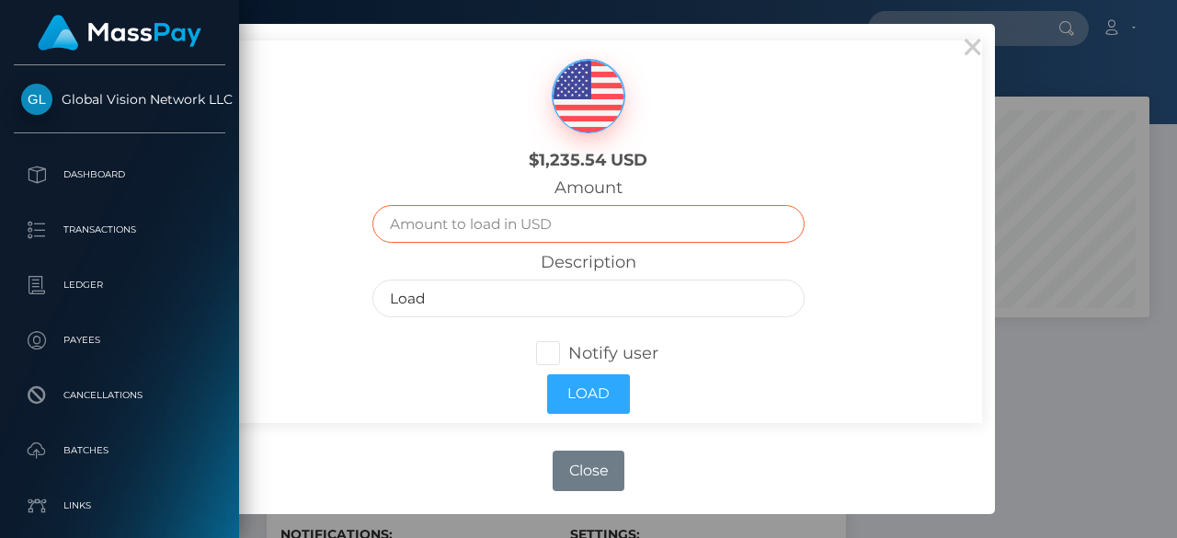
click at [508, 213] on input "text" at bounding box center [587, 224] width 431 height 38
type input "154"
click at [554, 339] on div "Notify user" at bounding box center [588, 345] width 459 height 39
click at [568, 352] on span at bounding box center [568, 353] width 0 height 20
click at [554, 352] on input "Notify user" at bounding box center [556, 352] width 12 height 12
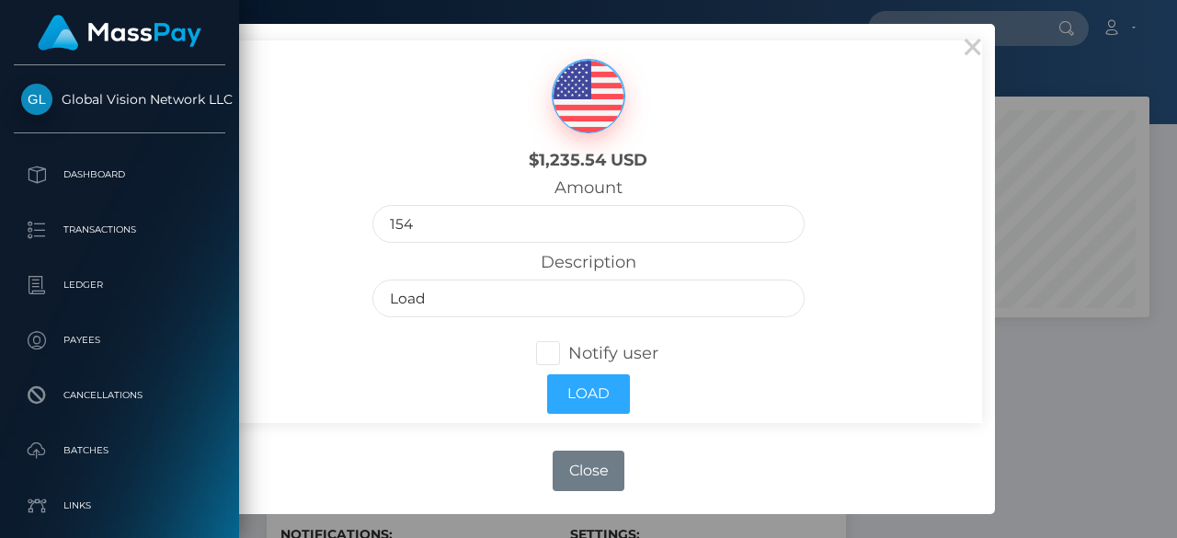
checkbox input "true"
click at [592, 391] on button "Load" at bounding box center [588, 394] width 83 height 40
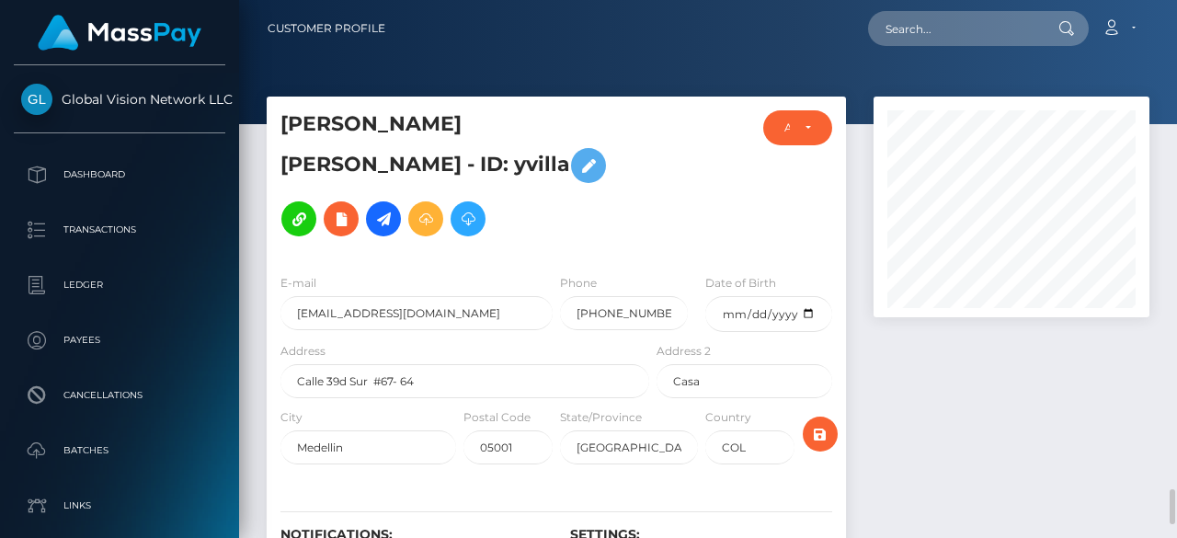
scroll to position [460, 0]
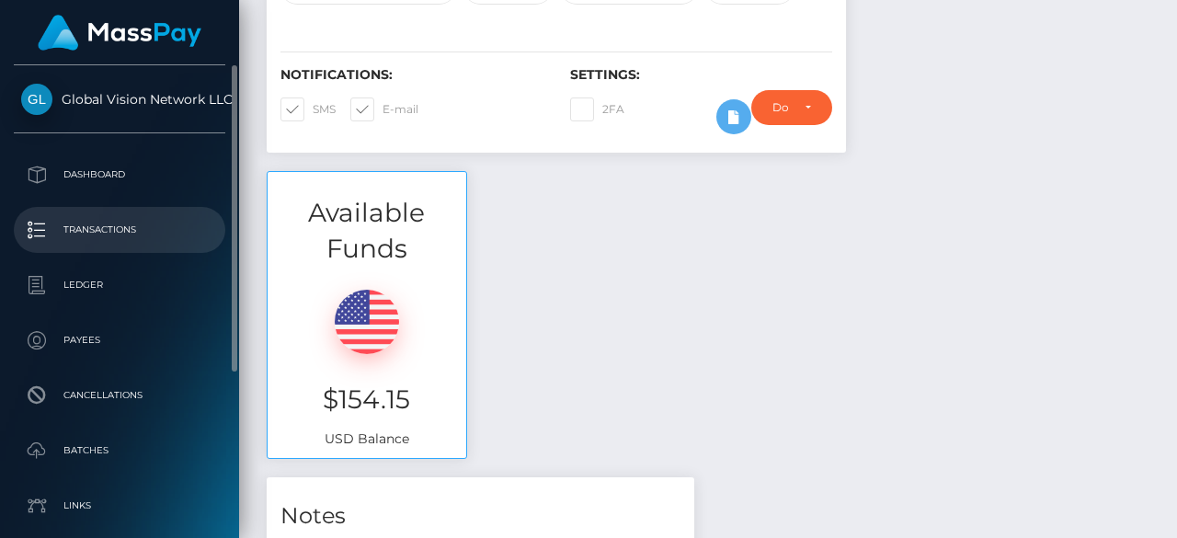
click at [80, 227] on p "Transactions" at bounding box center [119, 230] width 197 height 28
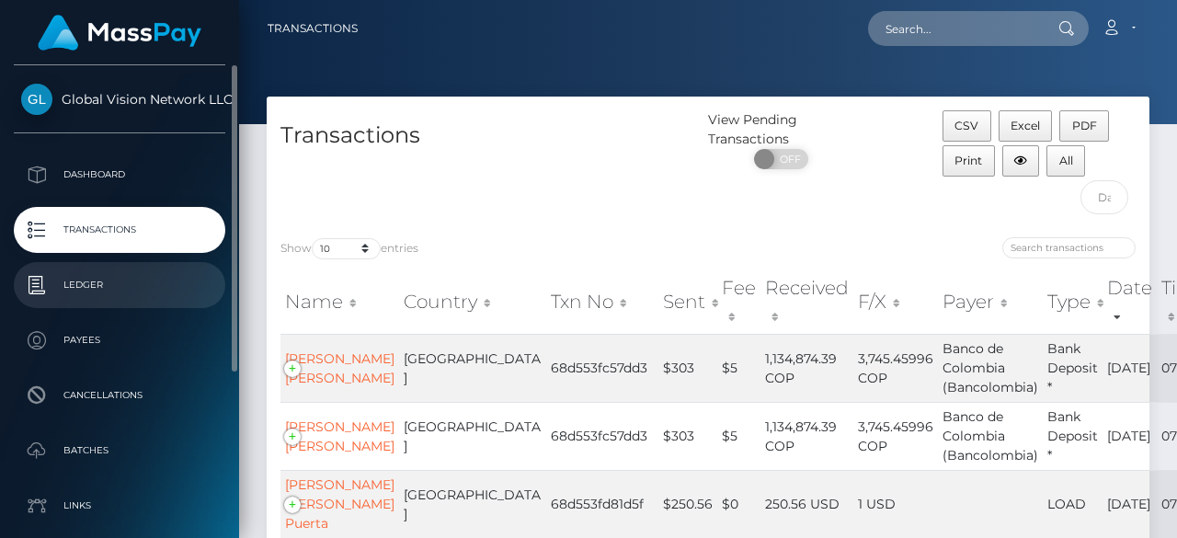
click at [74, 292] on p "Ledger" at bounding box center [119, 285] width 197 height 28
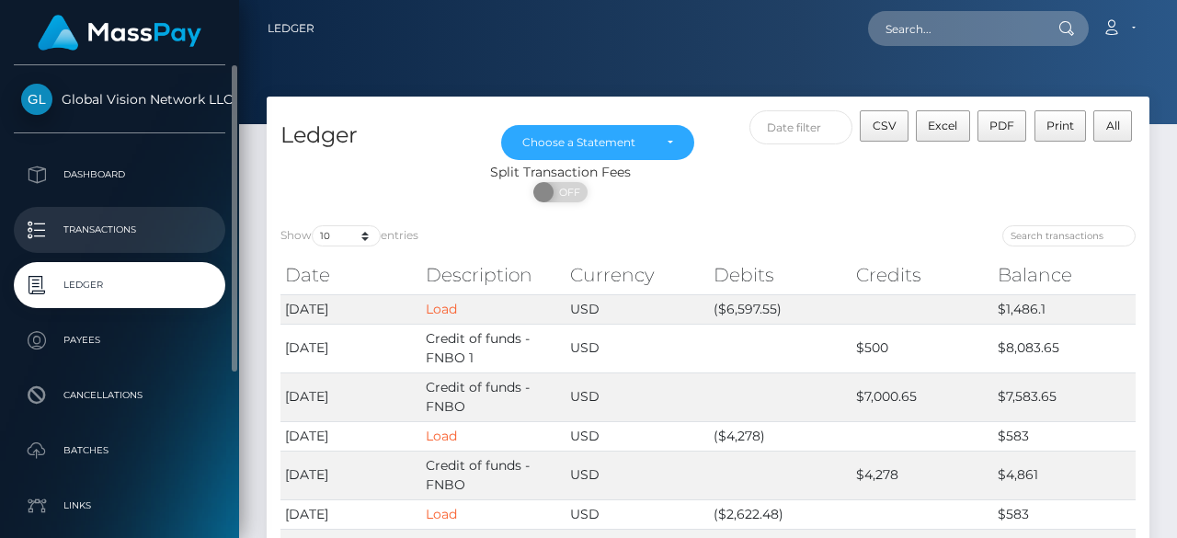
click at [79, 236] on p "Transactions" at bounding box center [119, 230] width 197 height 28
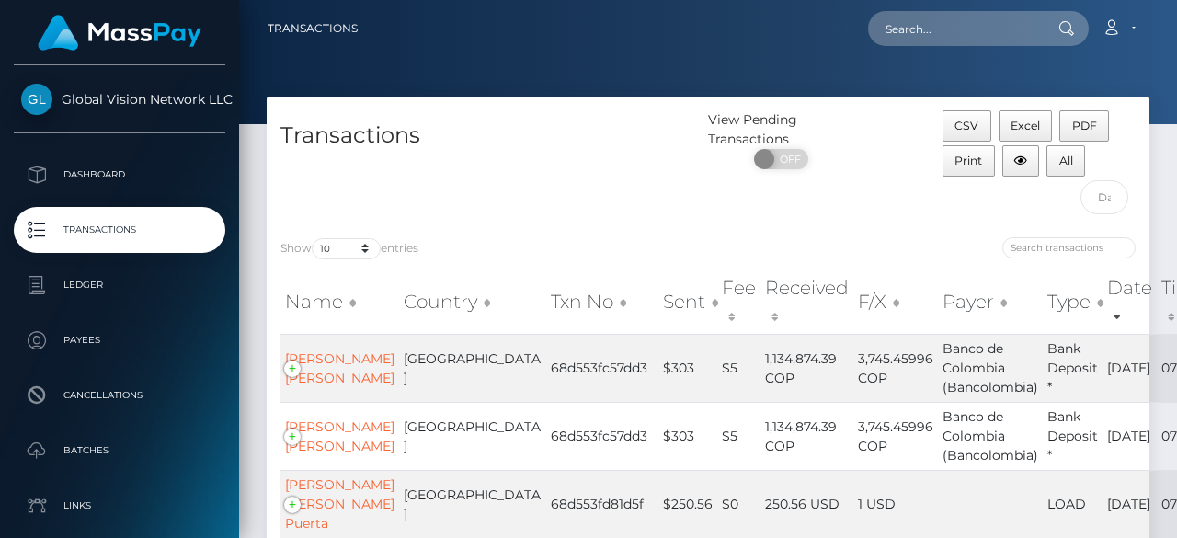
click at [79, 238] on p "Transactions" at bounding box center [119, 230] width 197 height 28
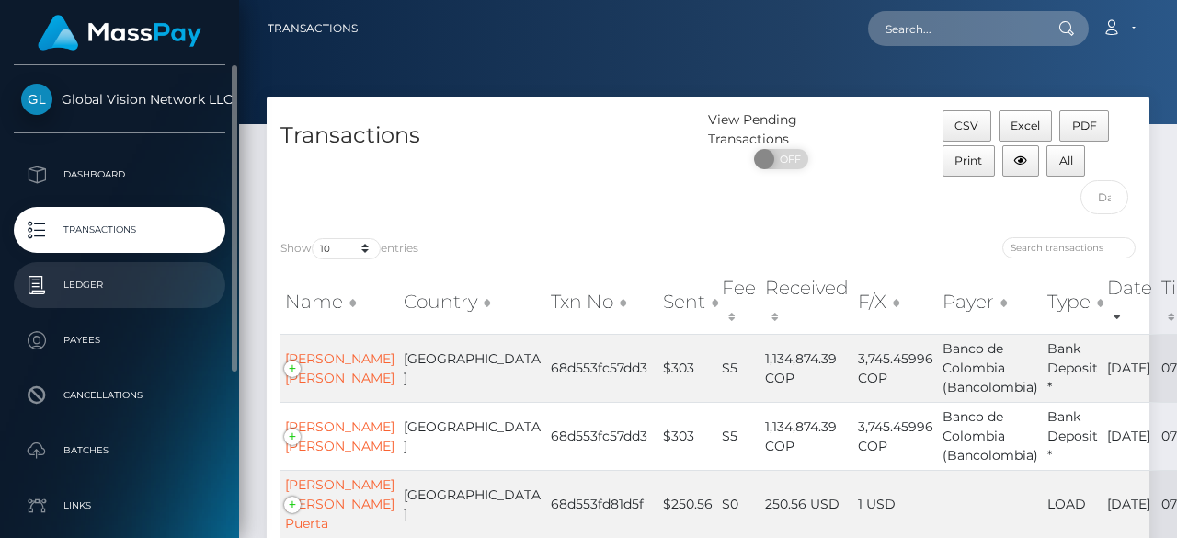
click at [98, 306] on link "Ledger" at bounding box center [119, 285] width 211 height 46
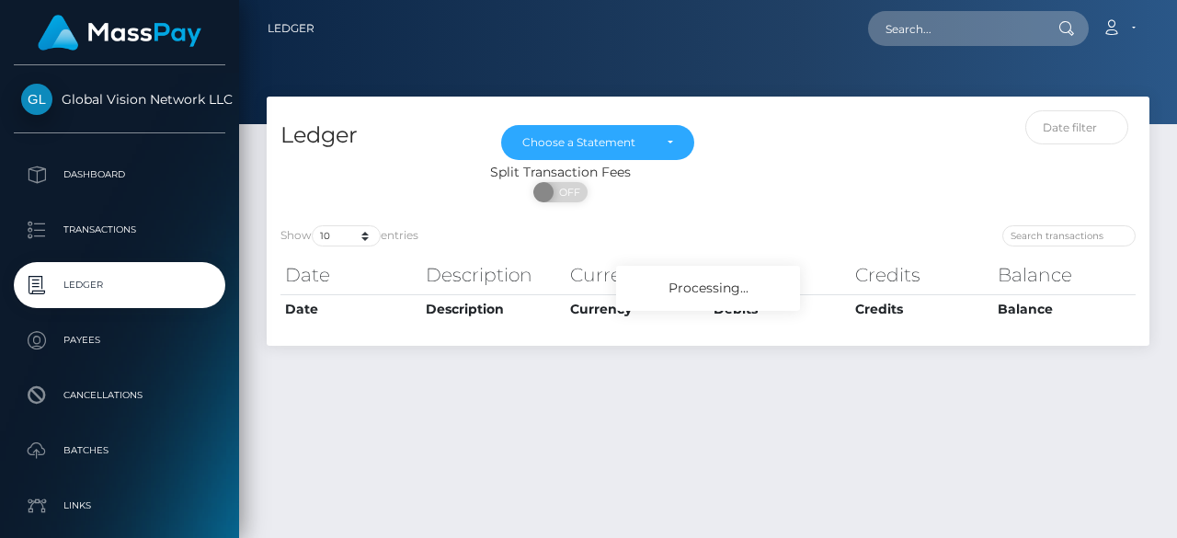
click at [95, 295] on p "Ledger" at bounding box center [119, 285] width 197 height 28
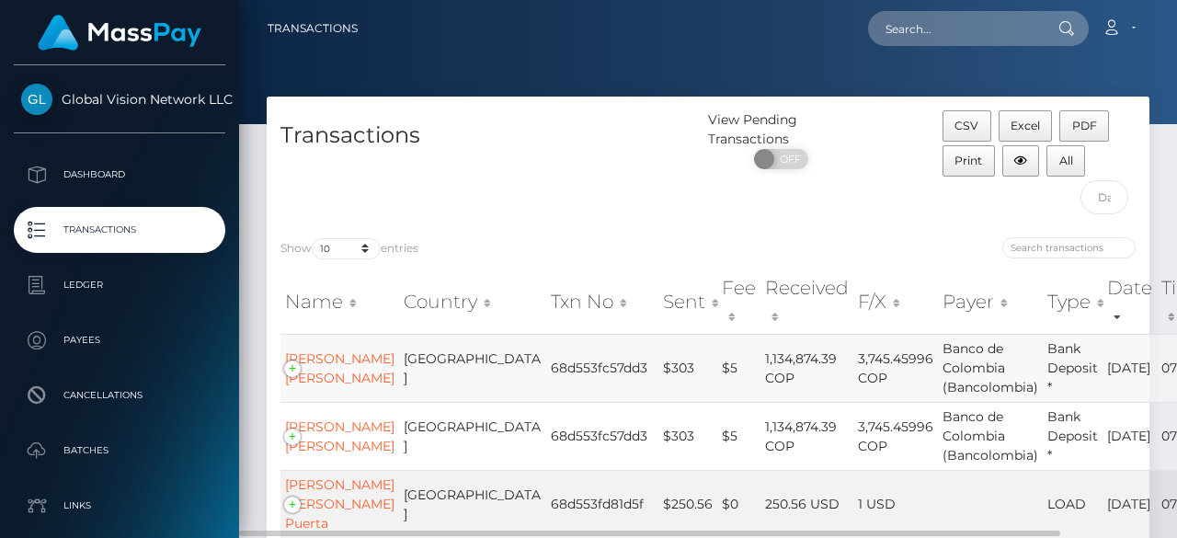
scroll to position [184, 0]
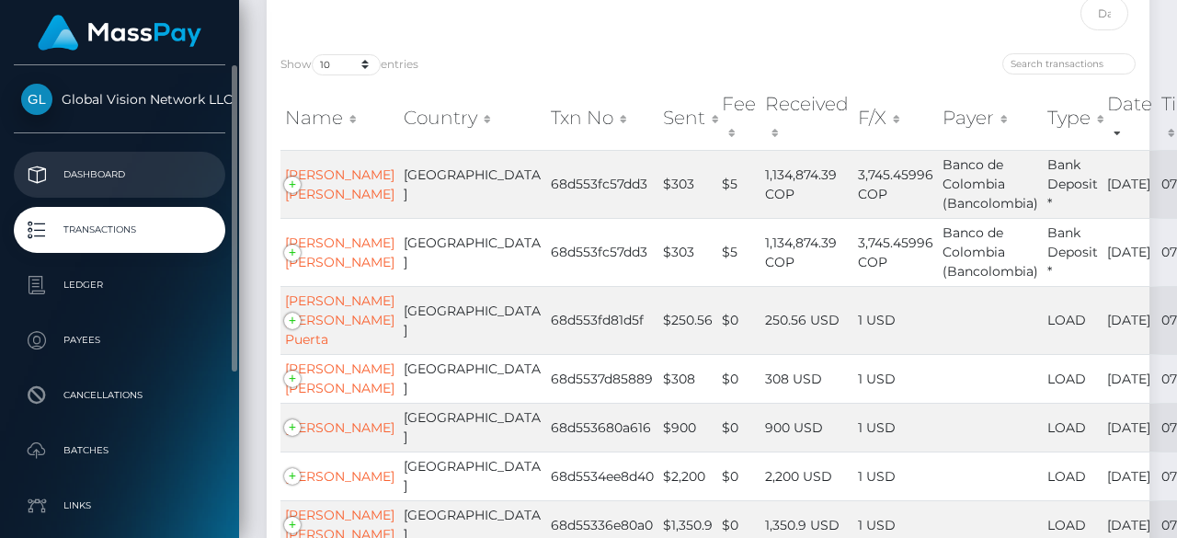
click at [115, 171] on p "Dashboard" at bounding box center [119, 175] width 197 height 28
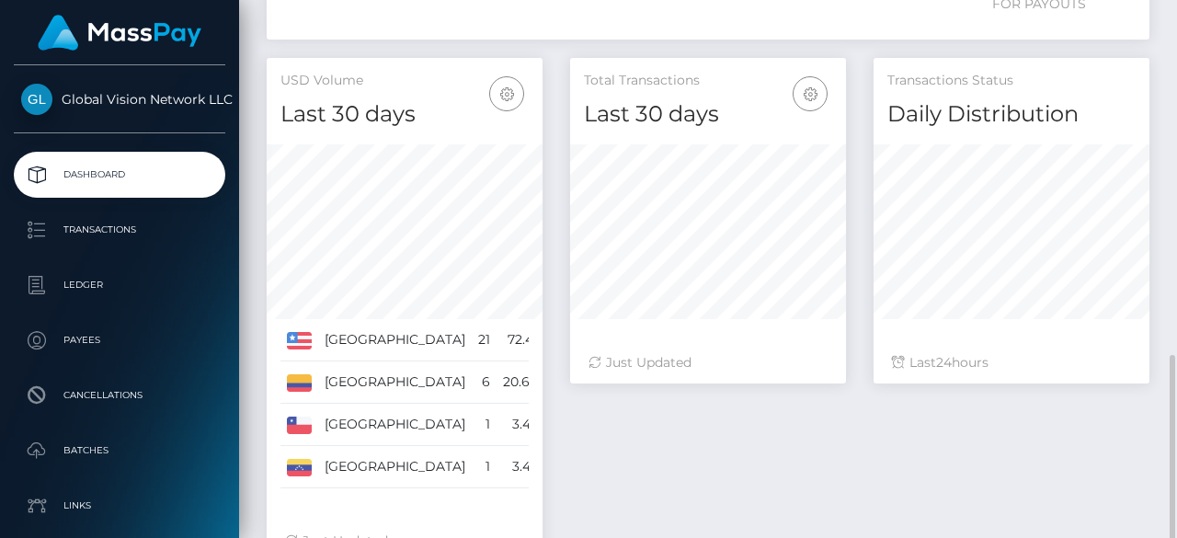
scroll to position [552, 0]
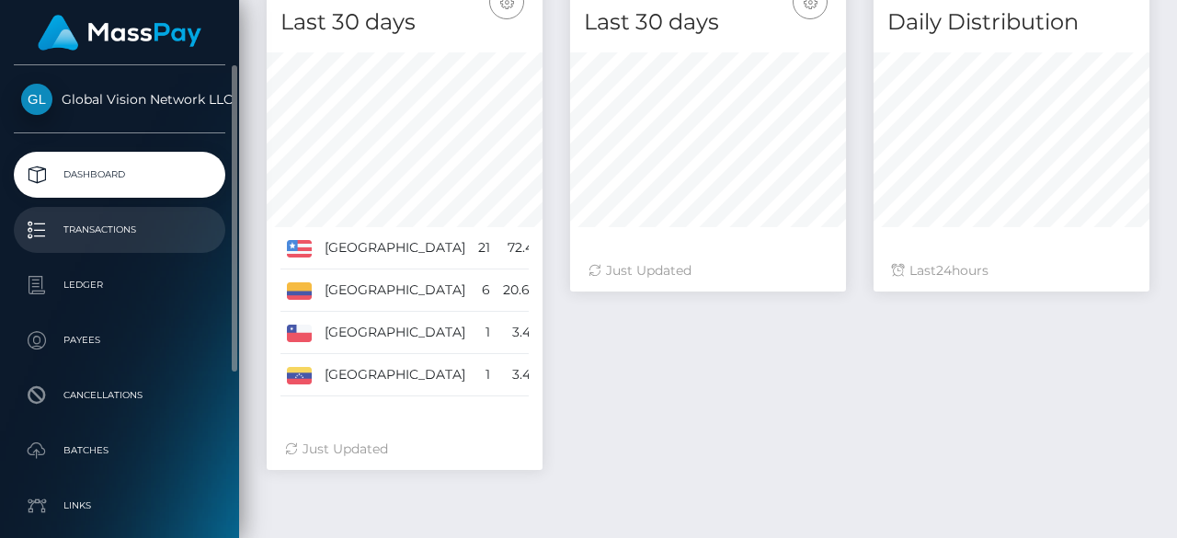
click at [143, 236] on p "Transactions" at bounding box center [119, 230] width 197 height 28
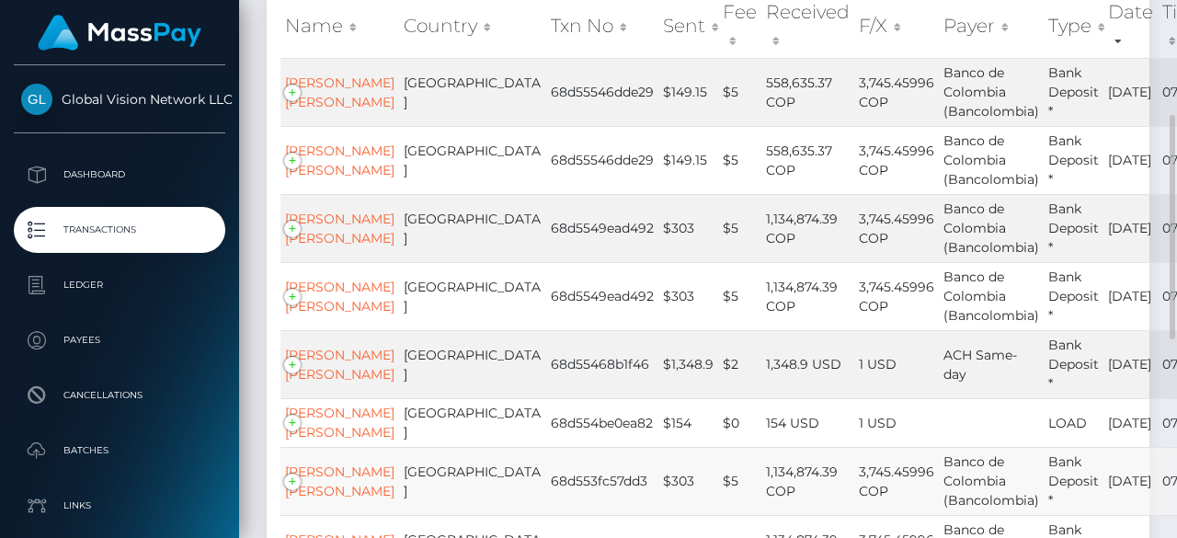
scroll to position [368, 0]
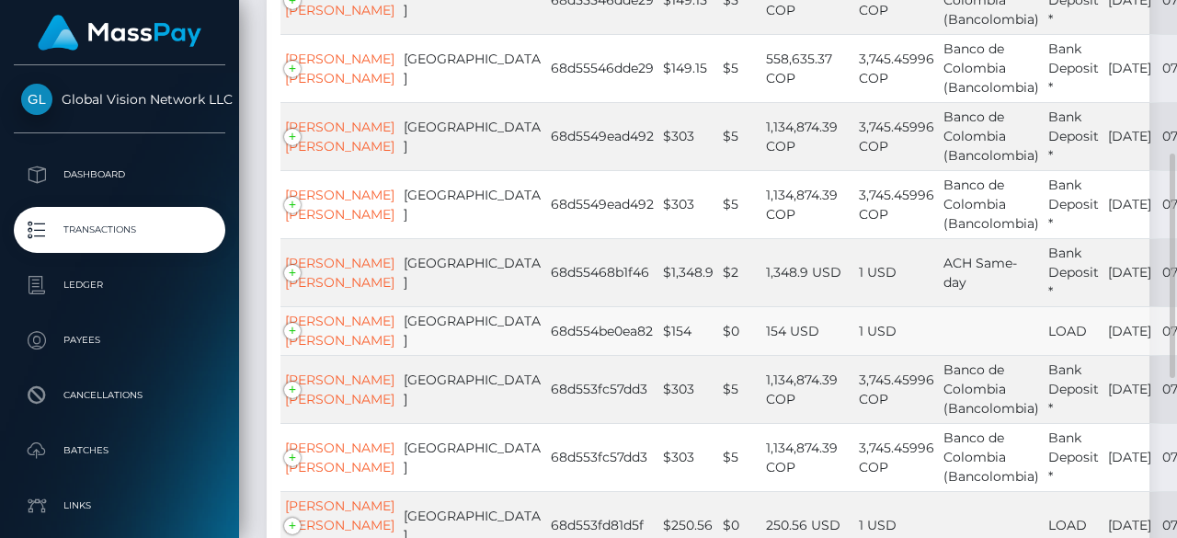
click at [546, 355] on td "68d554be0ea82" at bounding box center [602, 330] width 112 height 49
copy td "68d554be0ea82"
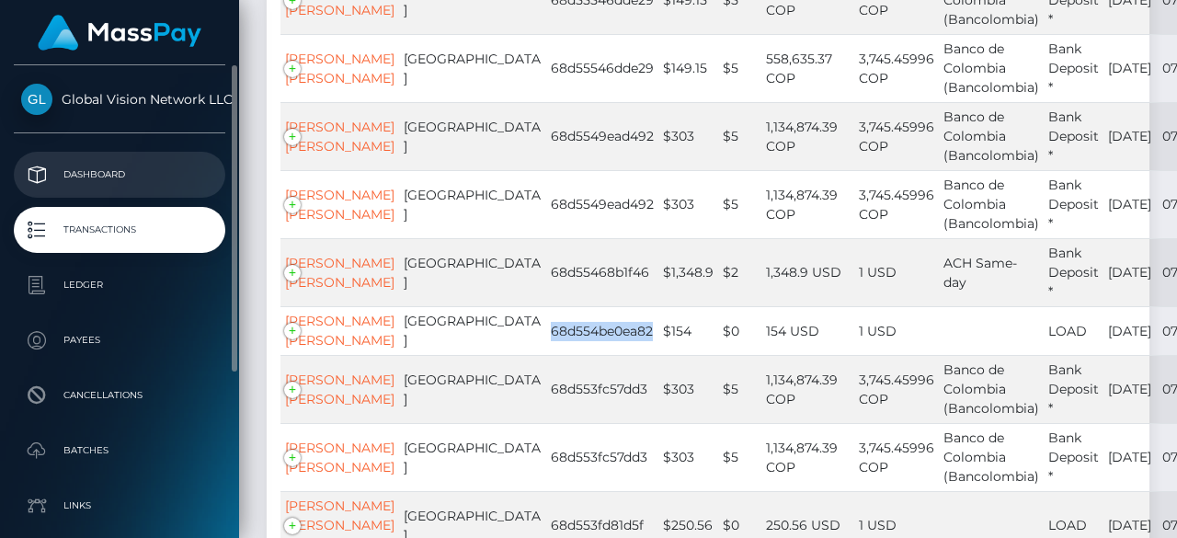
click at [70, 165] on p "Dashboard" at bounding box center [119, 175] width 197 height 28
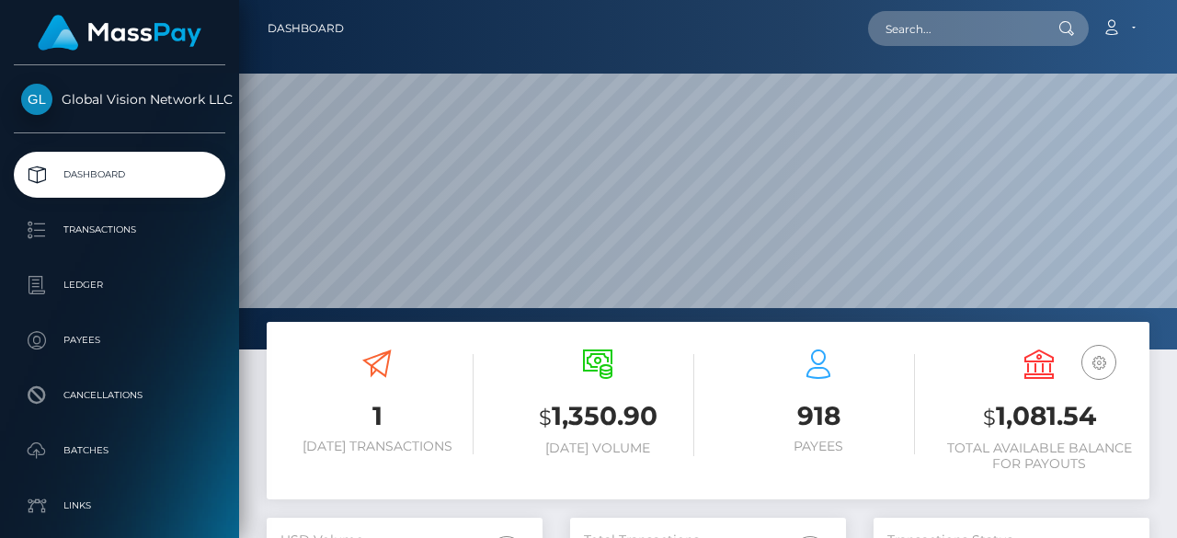
scroll to position [326, 276]
click at [81, 231] on p "Transactions" at bounding box center [119, 230] width 197 height 28
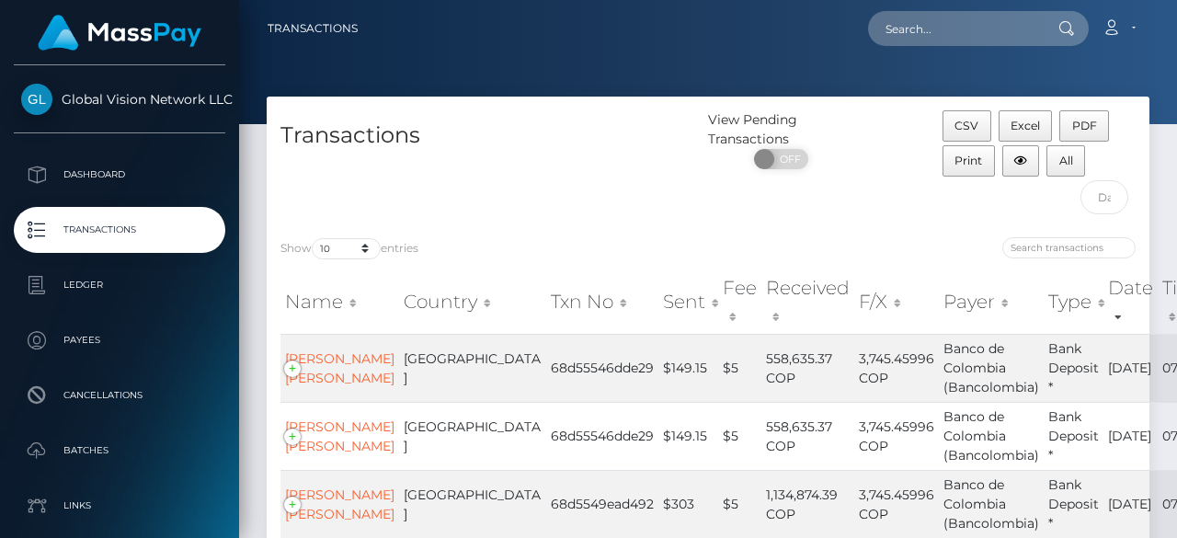
click at [81, 231] on p "Transactions" at bounding box center [119, 230] width 197 height 28
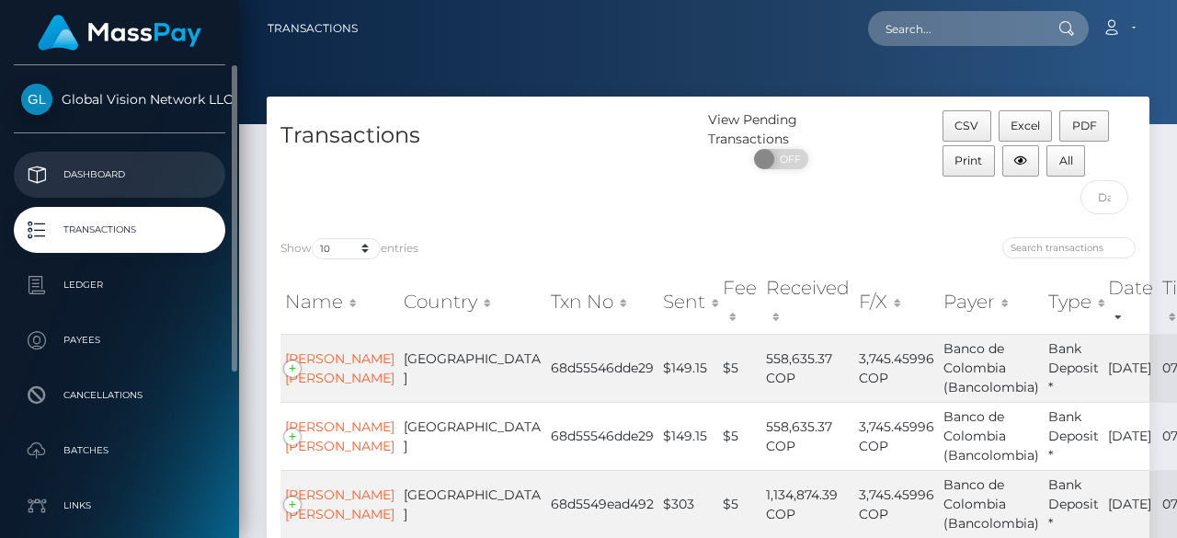
click at [74, 159] on link "Dashboard" at bounding box center [119, 175] width 211 height 46
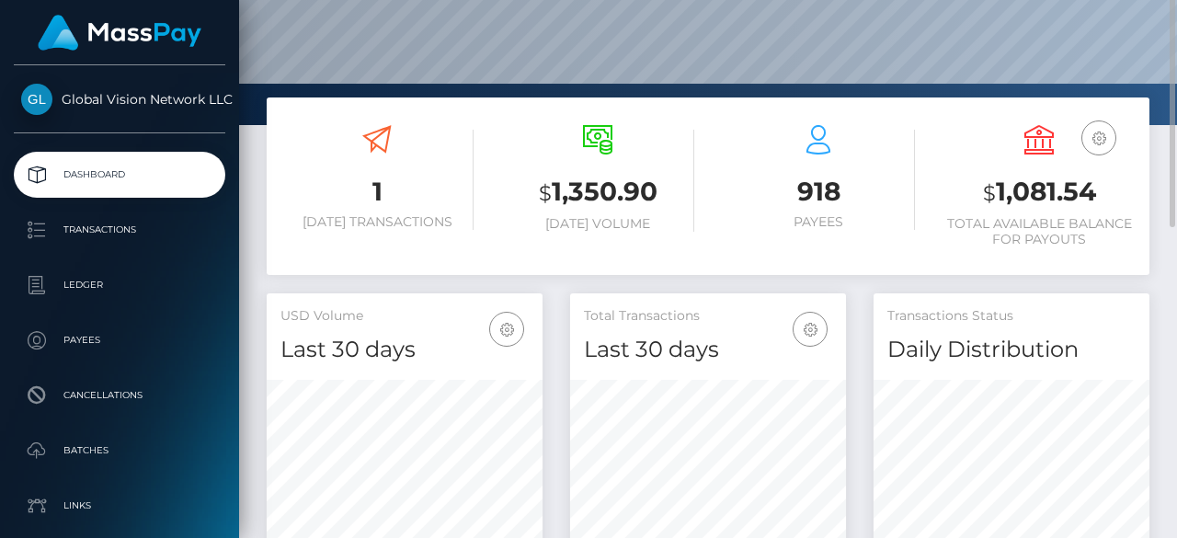
scroll to position [132, 0]
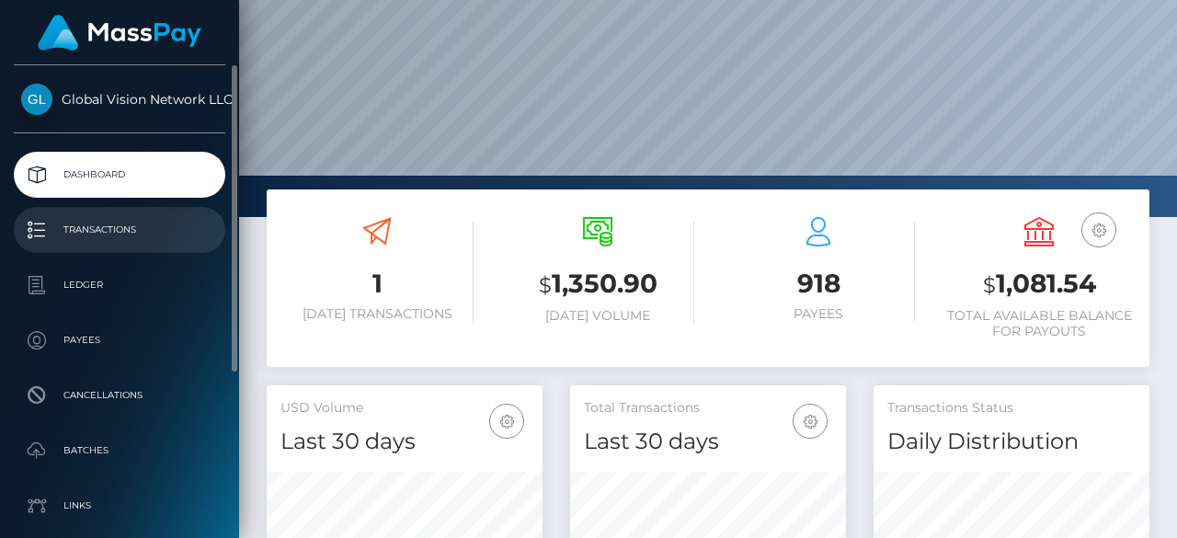
click at [80, 220] on p "Transactions" at bounding box center [119, 230] width 197 height 28
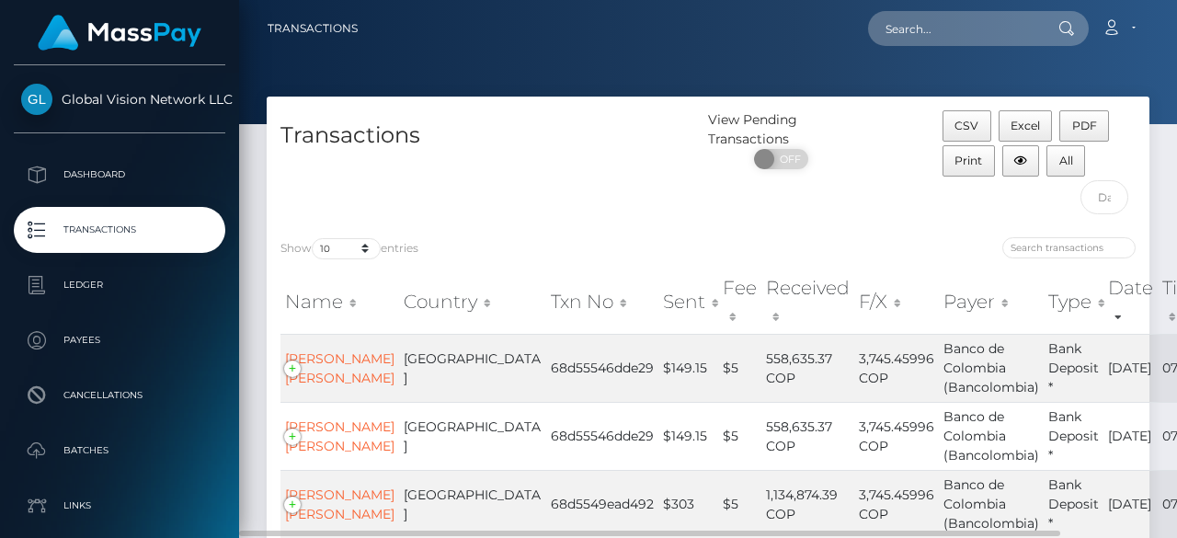
scroll to position [276, 0]
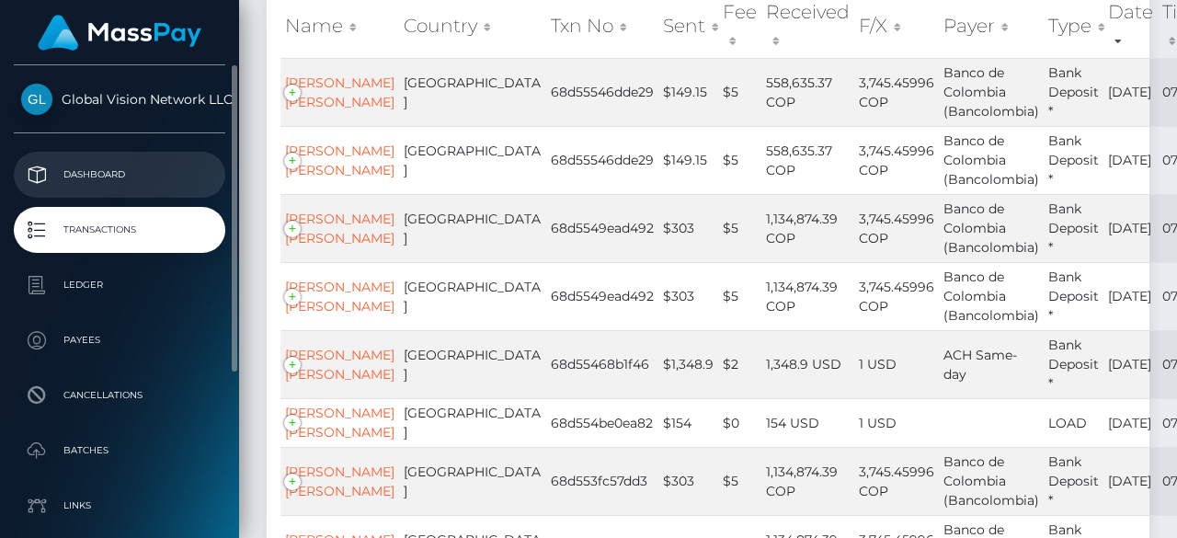
click at [113, 168] on p "Dashboard" at bounding box center [119, 175] width 197 height 28
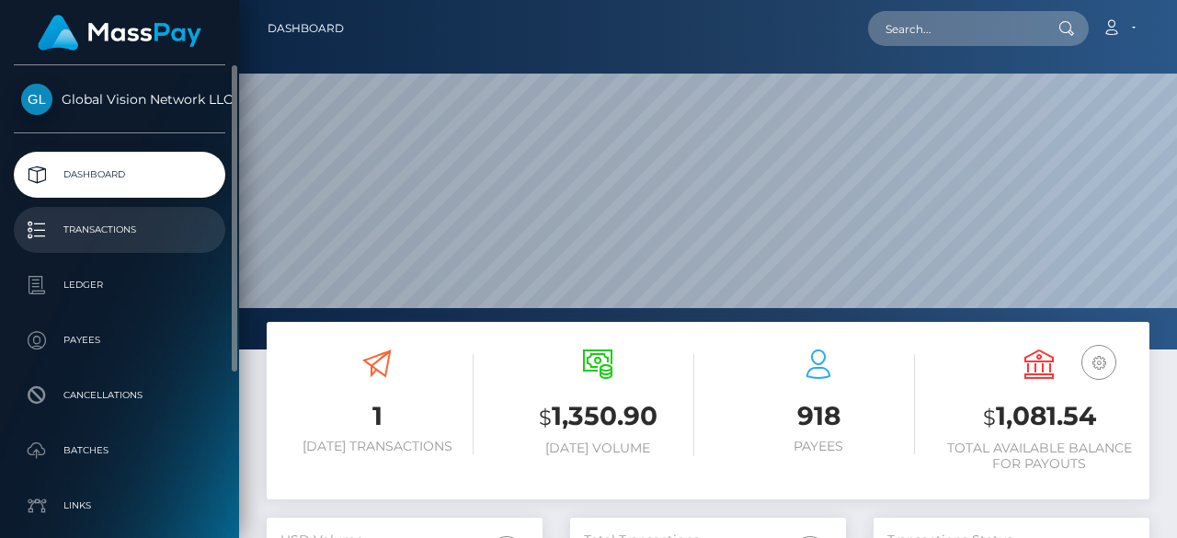
scroll to position [326, 276]
click at [119, 242] on p "Transactions" at bounding box center [119, 230] width 197 height 28
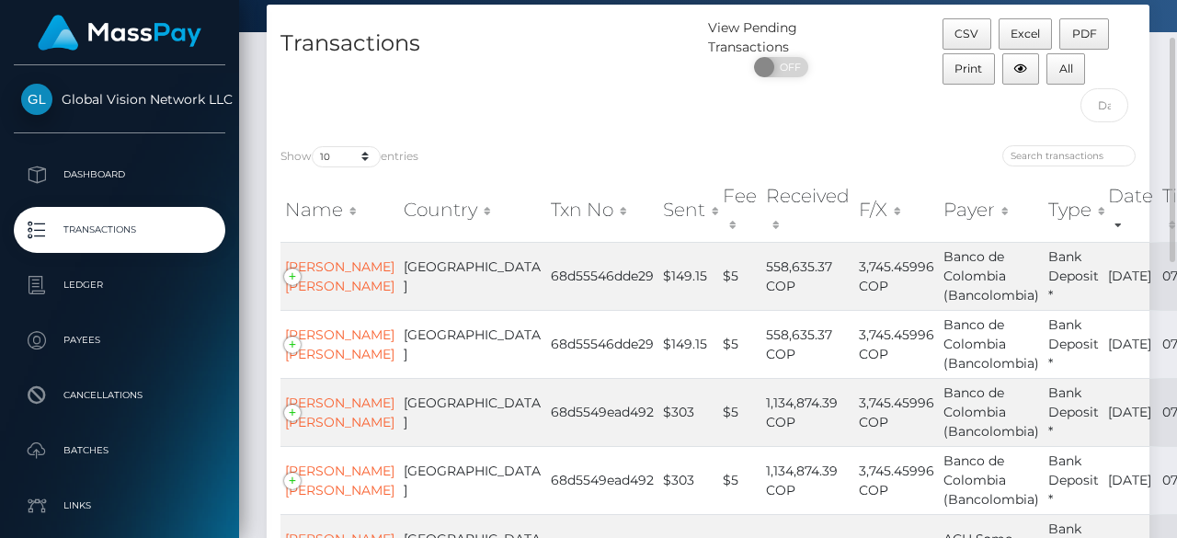
scroll to position [184, 0]
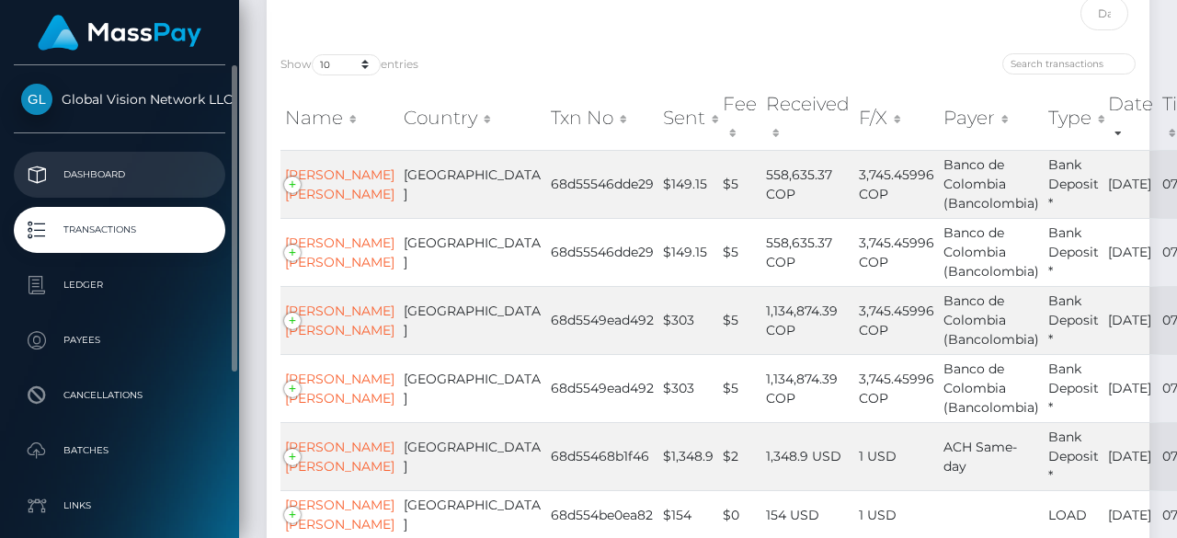
click at [78, 177] on p "Dashboard" at bounding box center [119, 175] width 197 height 28
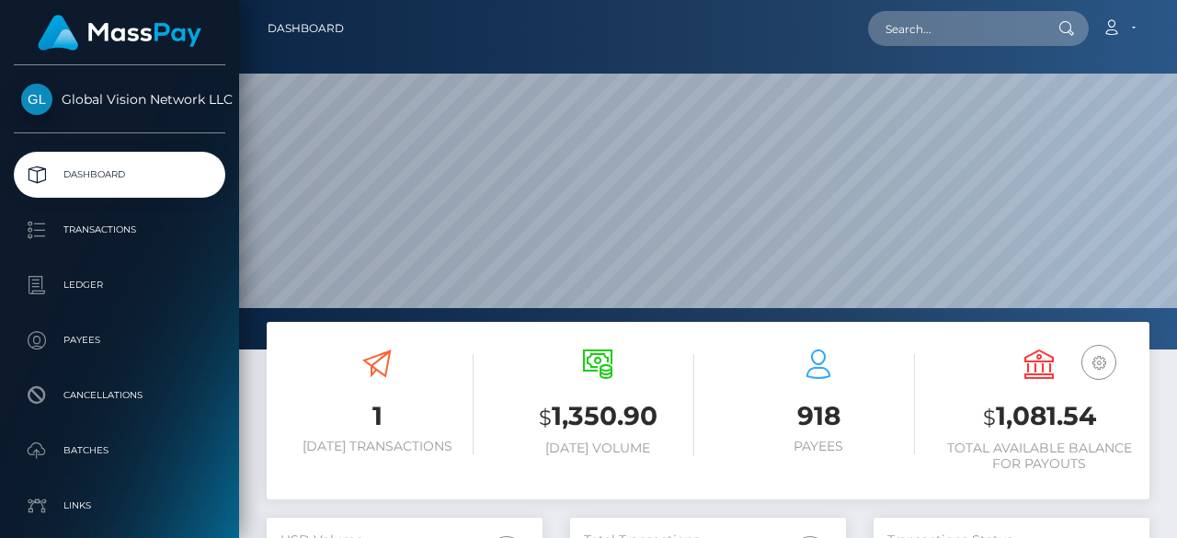
scroll to position [326, 276]
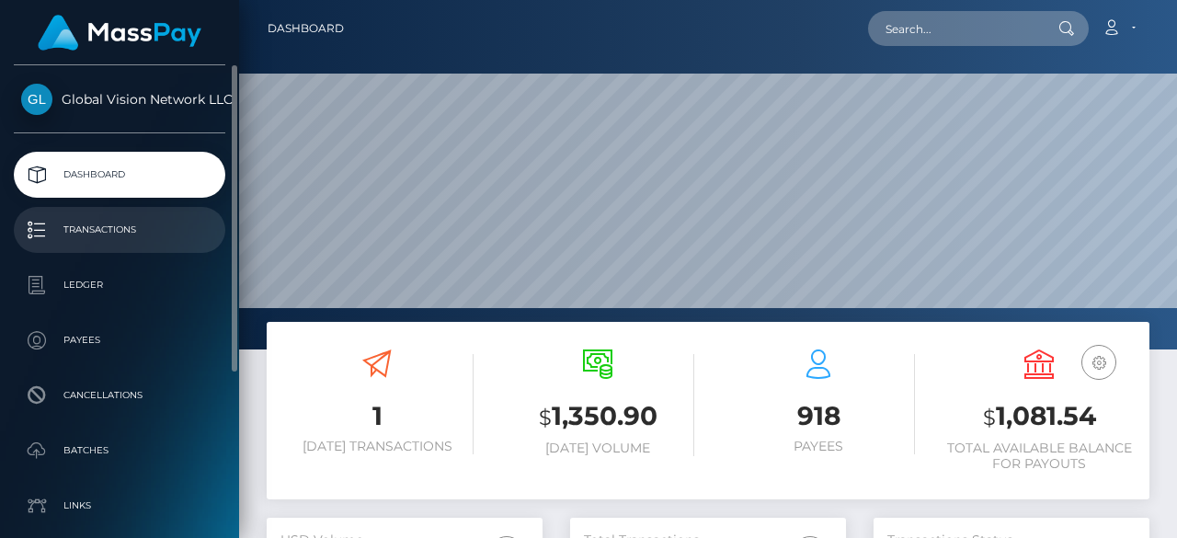
click at [96, 231] on p "Transactions" at bounding box center [119, 230] width 197 height 28
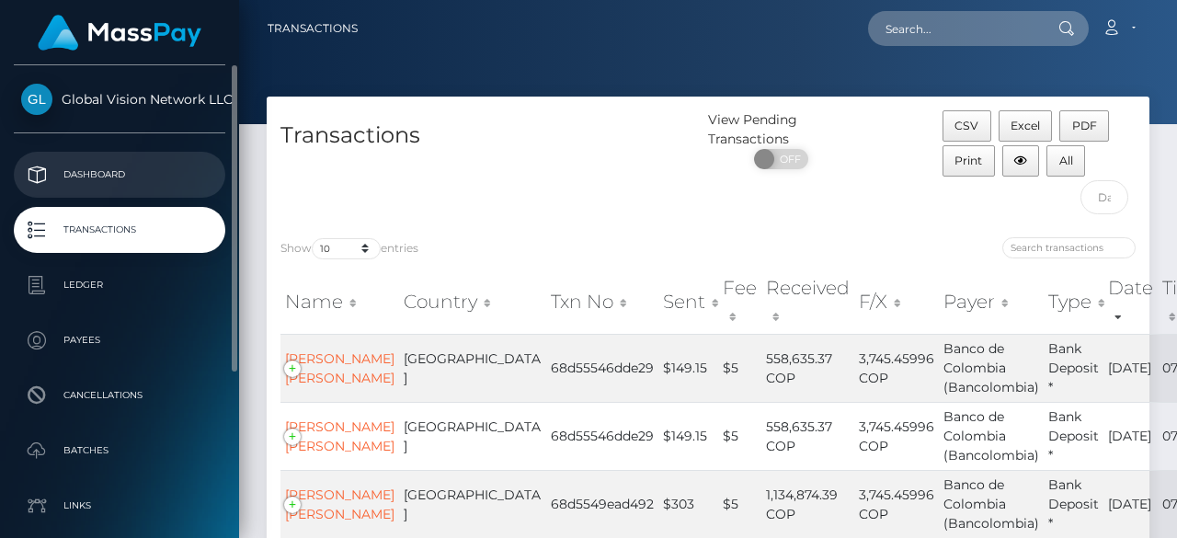
click at [96, 174] on p "Dashboard" at bounding box center [119, 175] width 197 height 28
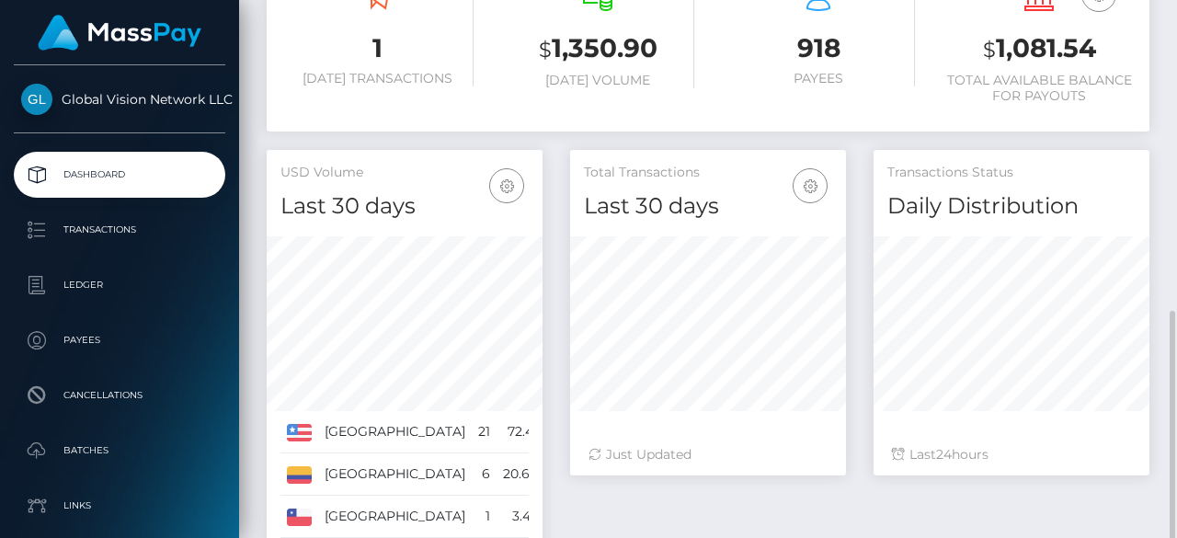
scroll to position [460, 0]
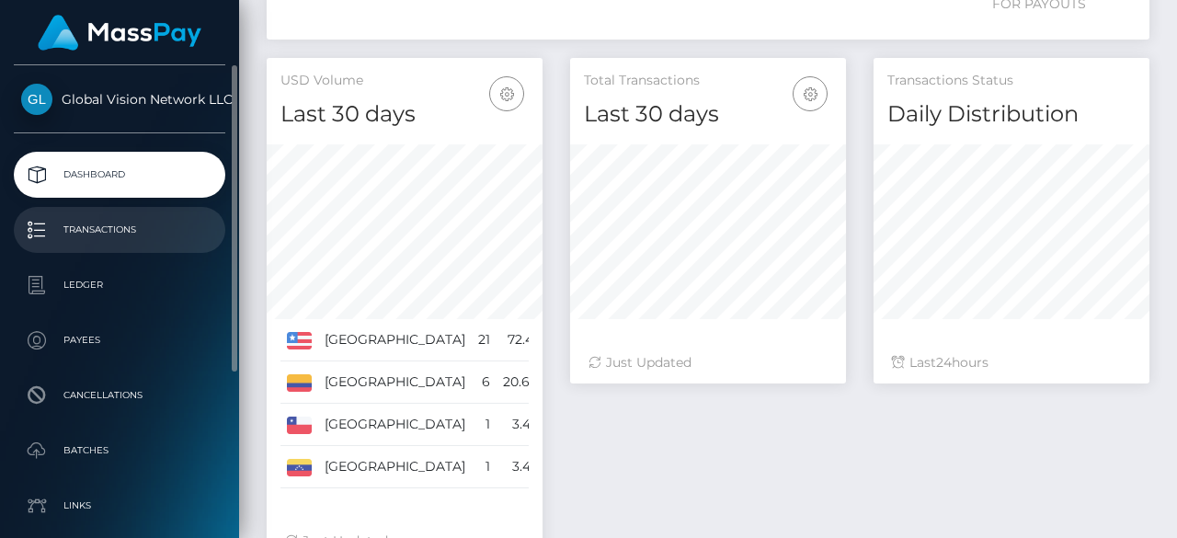
click at [97, 220] on p "Transactions" at bounding box center [119, 230] width 197 height 28
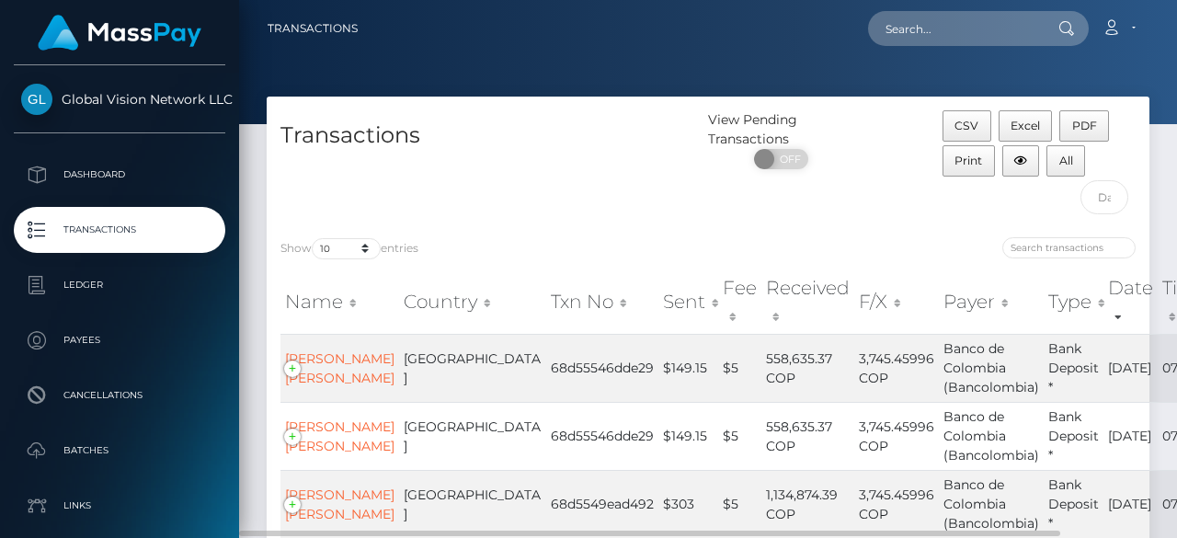
scroll to position [92, 0]
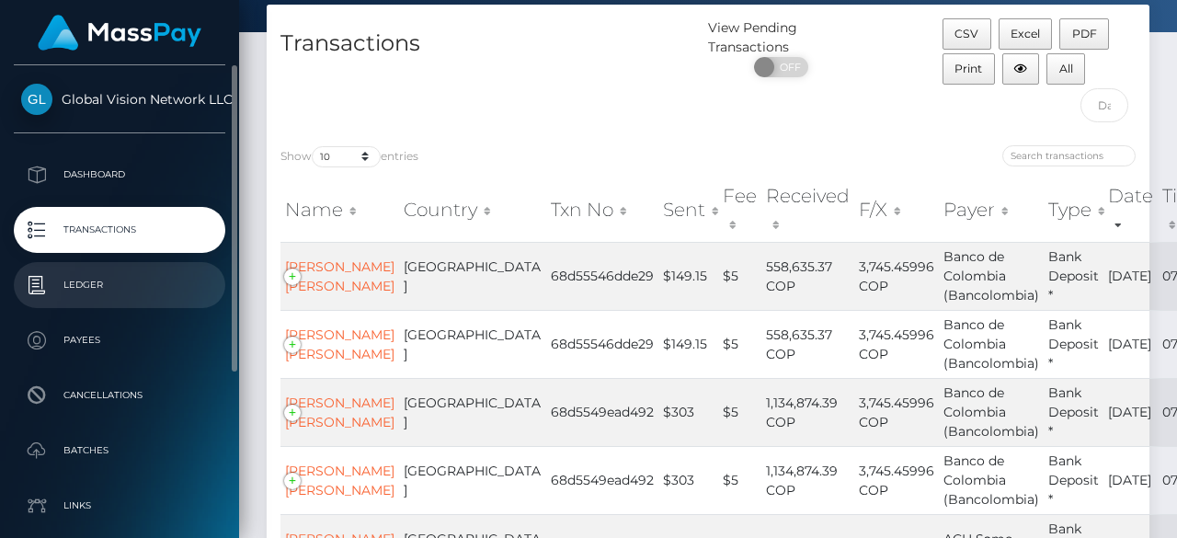
click at [92, 271] on p "Ledger" at bounding box center [119, 285] width 197 height 28
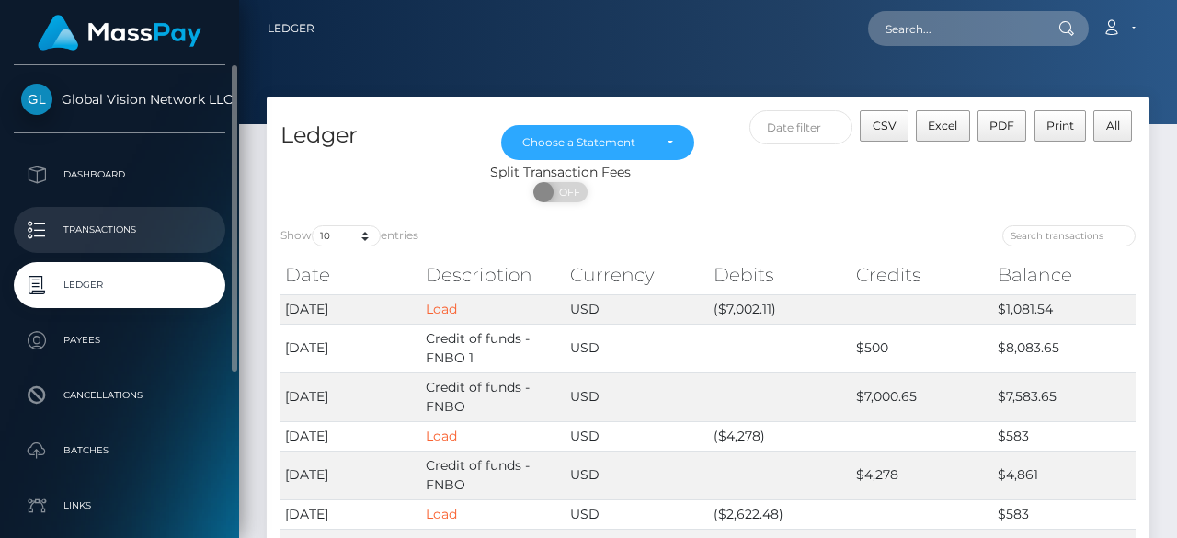
click at [103, 244] on p "Transactions" at bounding box center [119, 230] width 197 height 28
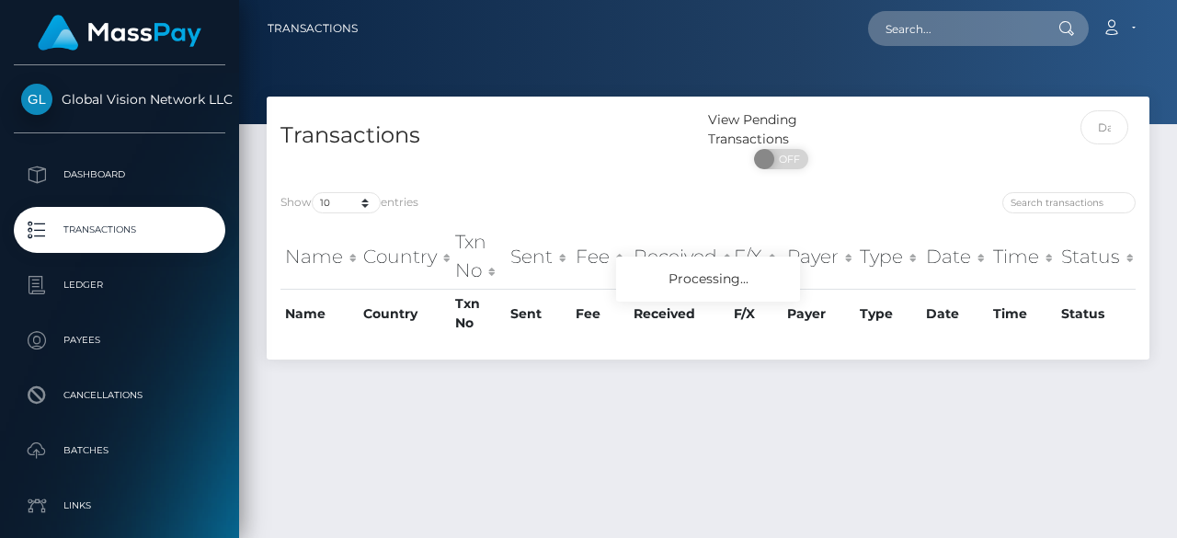
click at [103, 244] on p "Transactions" at bounding box center [119, 230] width 197 height 28
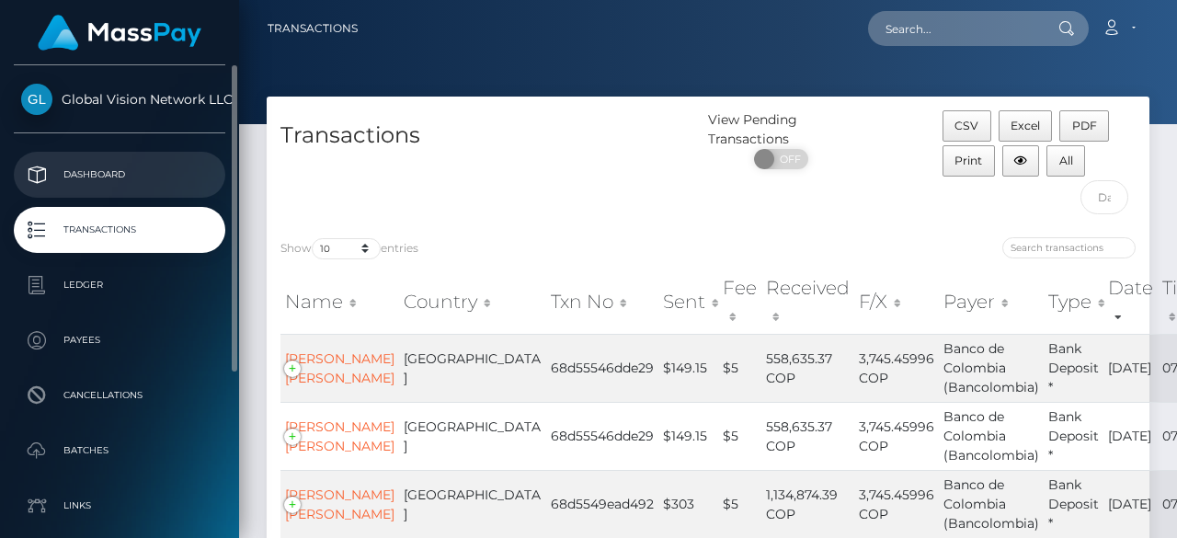
click at [85, 166] on p "Dashboard" at bounding box center [119, 175] width 197 height 28
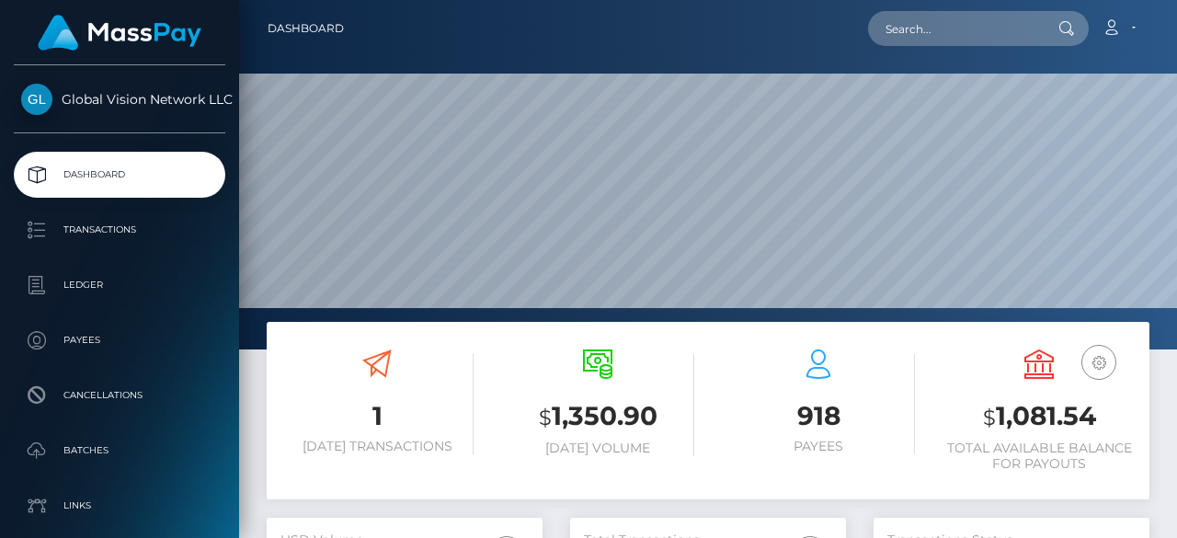
scroll to position [326, 276]
click at [103, 229] on p "Transactions" at bounding box center [119, 230] width 197 height 28
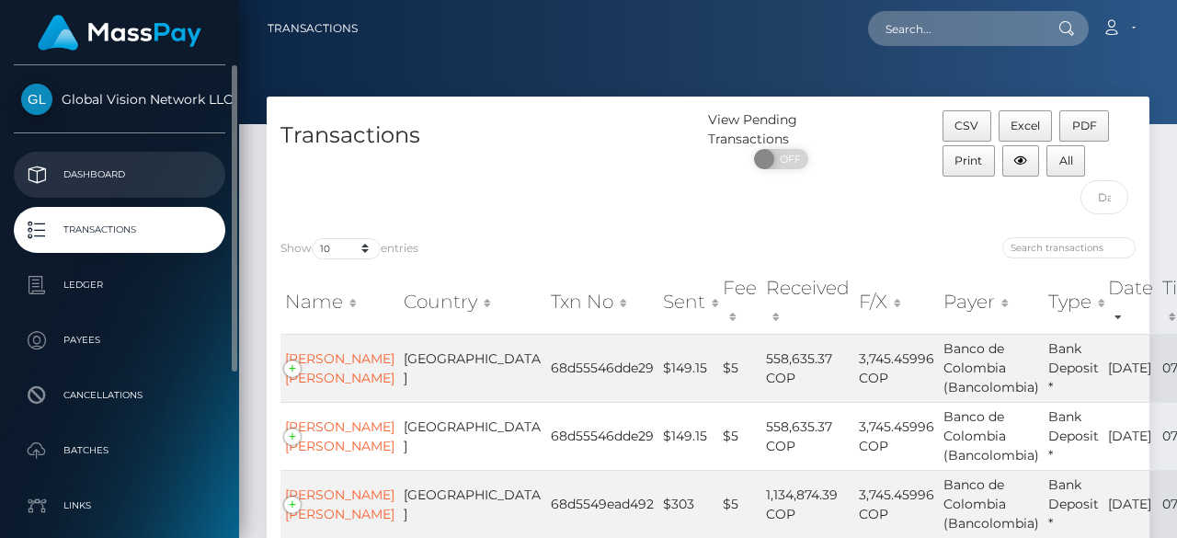
click at [72, 161] on p "Dashboard" at bounding box center [119, 175] width 197 height 28
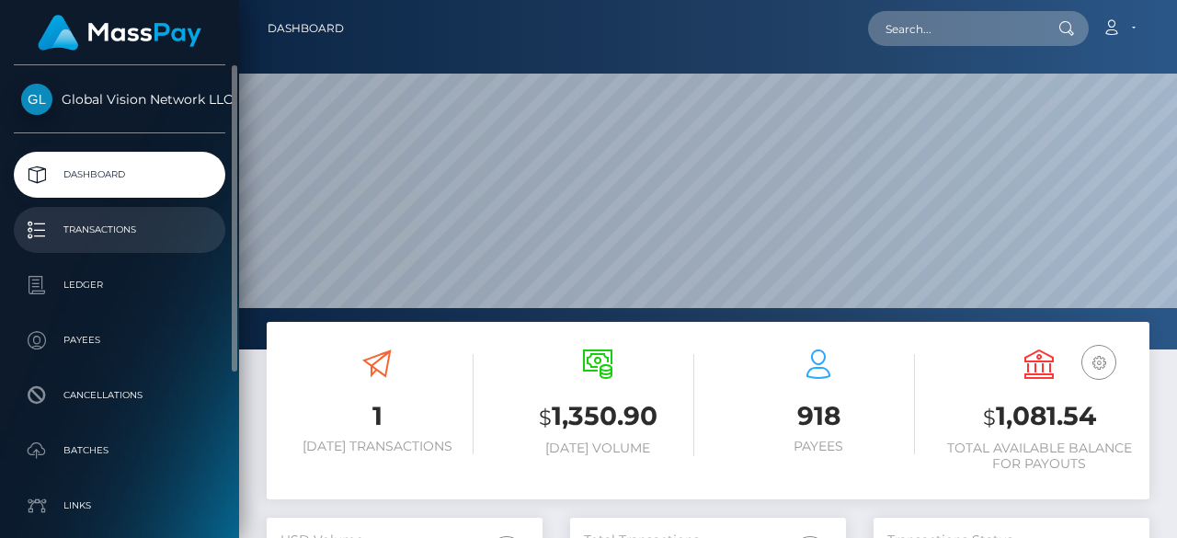
scroll to position [326, 276]
click at [94, 231] on p "Transactions" at bounding box center [119, 230] width 197 height 28
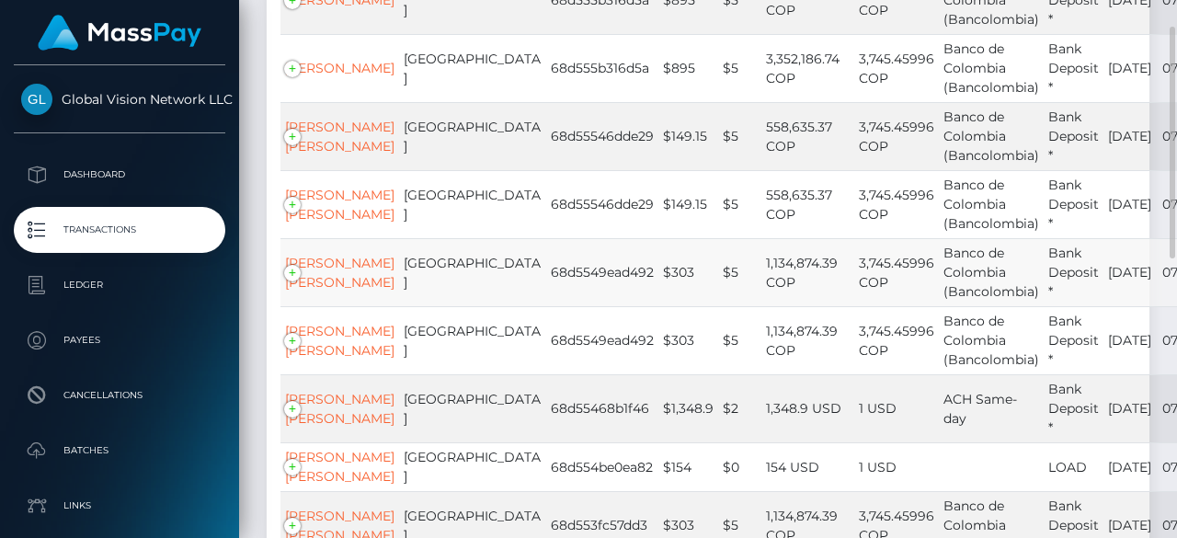
scroll to position [276, 0]
